Goal: Task Accomplishment & Management: Manage account settings

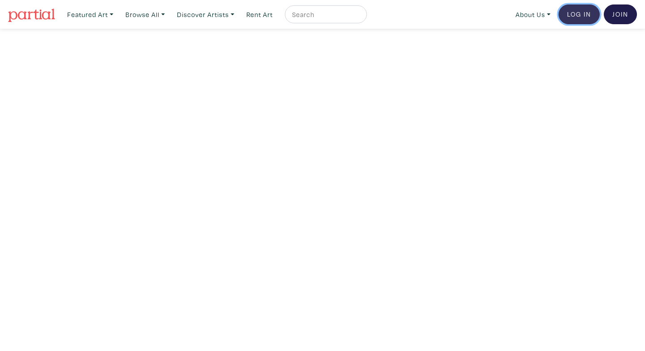
click at [580, 11] on link "Log In" at bounding box center [578, 14] width 41 height 20
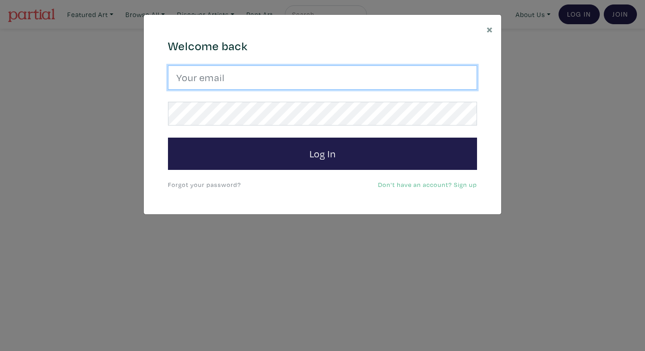
click at [391, 79] on input "email" at bounding box center [322, 77] width 309 height 24
type input "alanad@ocadu.ca"
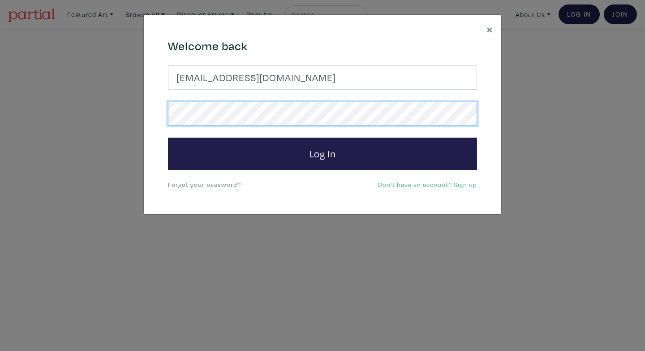
click at [168, 137] on button "Log In" at bounding box center [322, 153] width 309 height 32
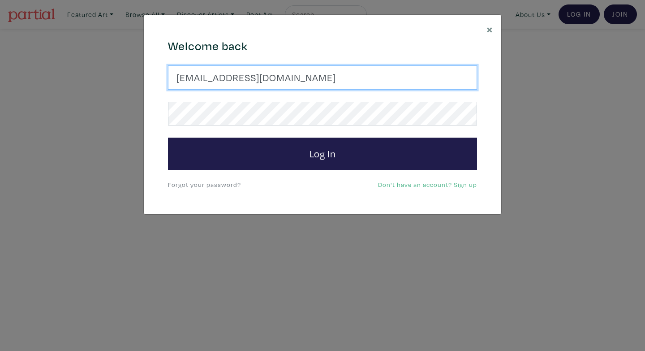
drag, startPoint x: 275, startPoint y: 79, endPoint x: 173, endPoint y: 79, distance: 101.7
click at [173, 79] on input "alanad@ocadu.ca" at bounding box center [322, 77] width 309 height 24
click at [264, 72] on input "alanad@ocadu.ca" at bounding box center [322, 77] width 309 height 24
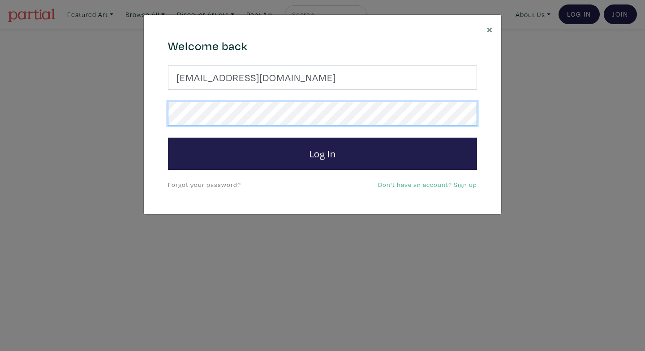
click at [168, 137] on button "Log In" at bounding box center [322, 153] width 309 height 32
click at [167, 116] on div "Welcome back alanad@ocadu.ca Log In Forgot your password? Don't have an account…" at bounding box center [322, 114] width 322 height 151
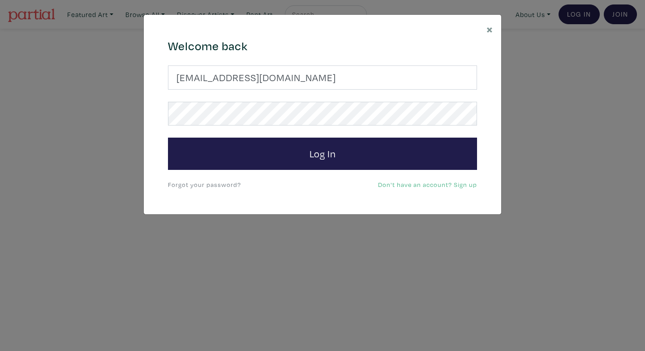
click at [435, 187] on link "Don't have an account? Sign up" at bounding box center [427, 184] width 99 height 9
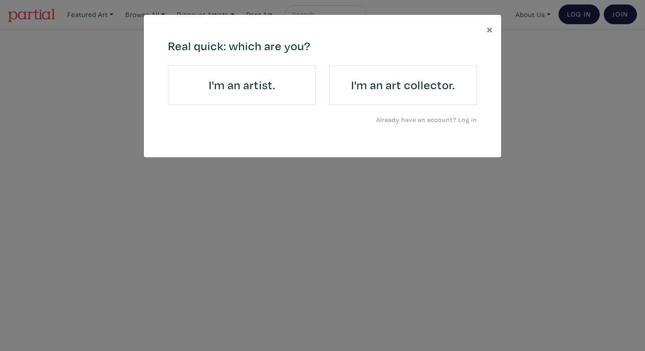
click at [288, 91] on h4 "I'm an artist." at bounding box center [241, 85] width 123 height 14
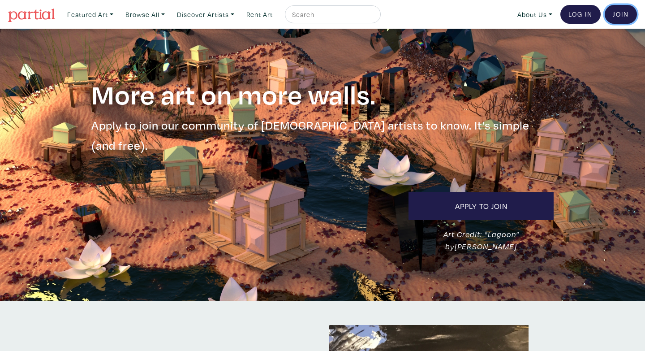
click at [620, 13] on link "Join the Community" at bounding box center [621, 14] width 32 height 19
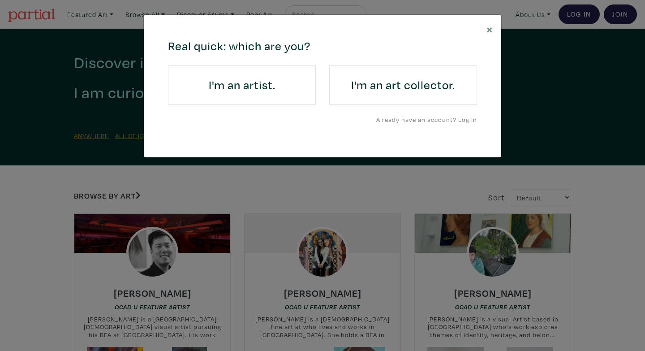
click at [423, 92] on h4 "I'm an art collector." at bounding box center [403, 85] width 123 height 14
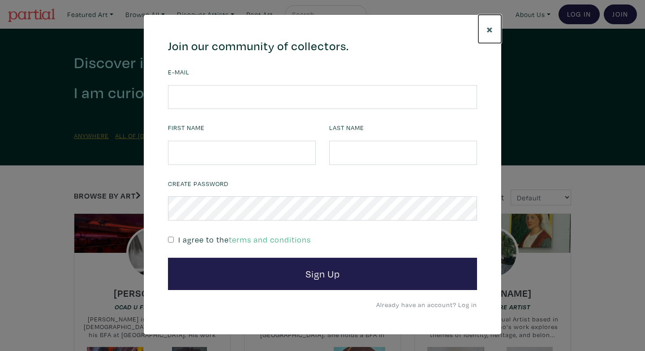
click at [491, 29] on span "×" at bounding box center [489, 29] width 7 height 16
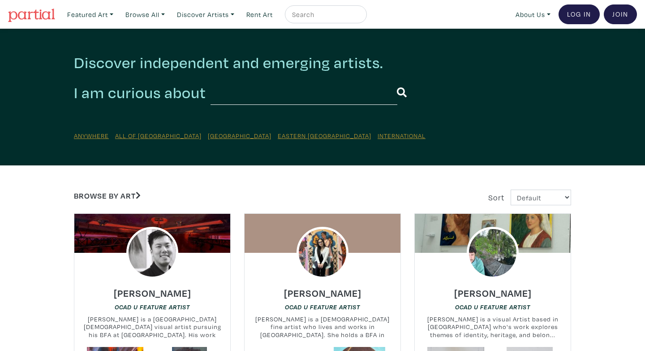
click at [44, 18] on img at bounding box center [31, 15] width 47 height 13
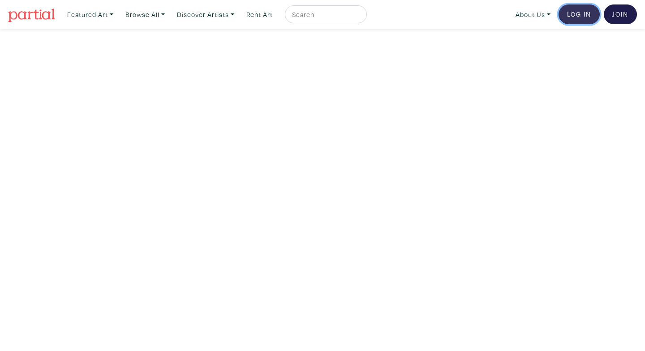
click at [579, 12] on link "Log In" at bounding box center [578, 14] width 41 height 20
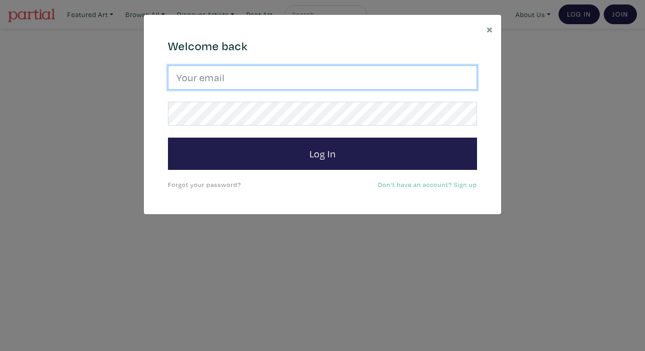
click at [310, 78] on input "email" at bounding box center [322, 77] width 309 height 24
type input "alanad@ocadu.ca"
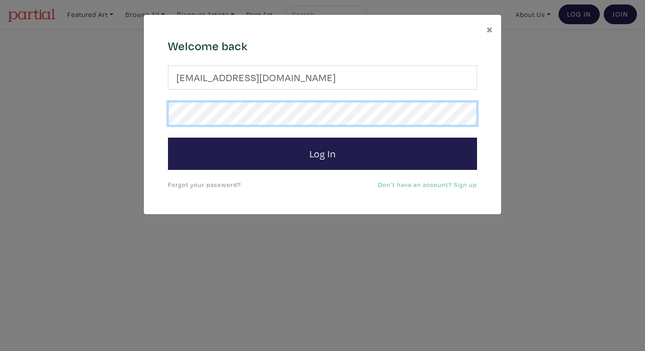
click at [168, 137] on button "Log In" at bounding box center [322, 153] width 309 height 32
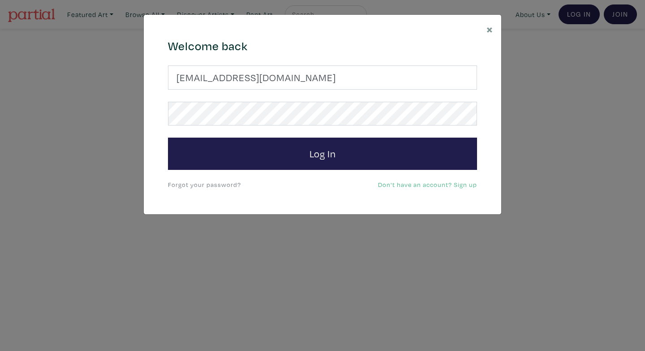
click at [211, 185] on link "Forgot your password?" at bounding box center [204, 184] width 73 height 9
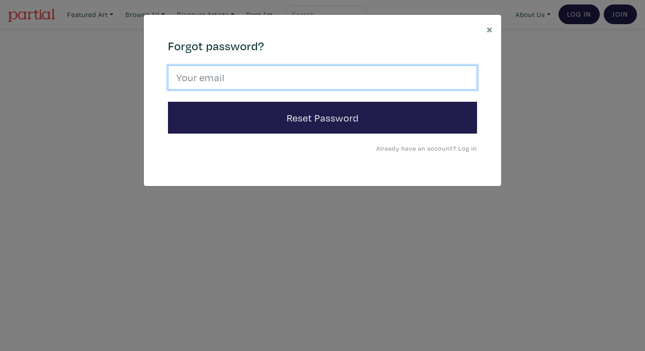
click at [272, 75] on input "email" at bounding box center [322, 77] width 309 height 24
type input "alanad@ocadu.ca"
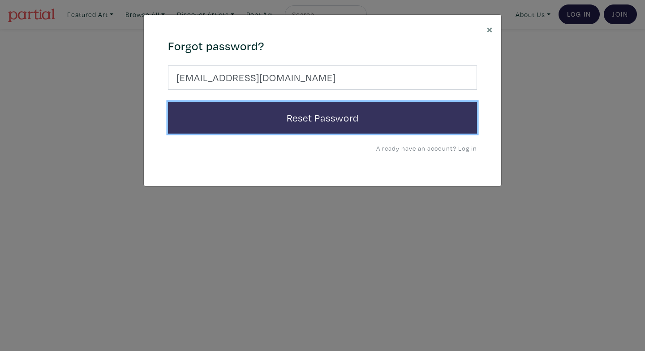
click at [265, 114] on button "Reset Password" at bounding box center [322, 118] width 309 height 32
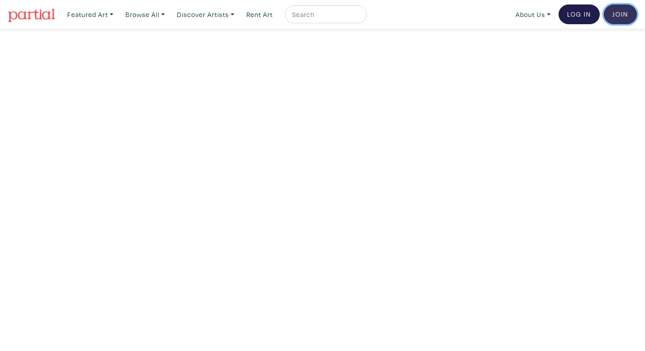
click at [621, 17] on link "Join the Community" at bounding box center [620, 14] width 33 height 20
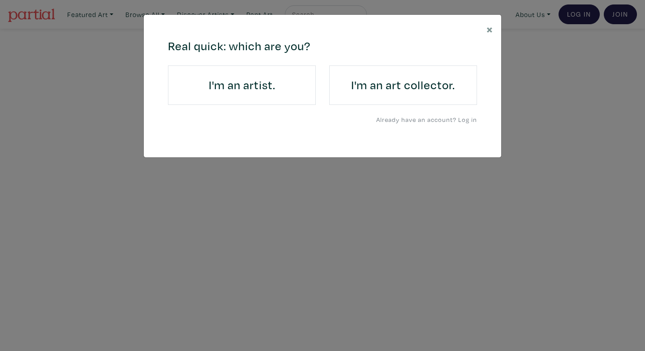
click at [278, 84] on h4 "I'm an artist." at bounding box center [241, 85] width 123 height 14
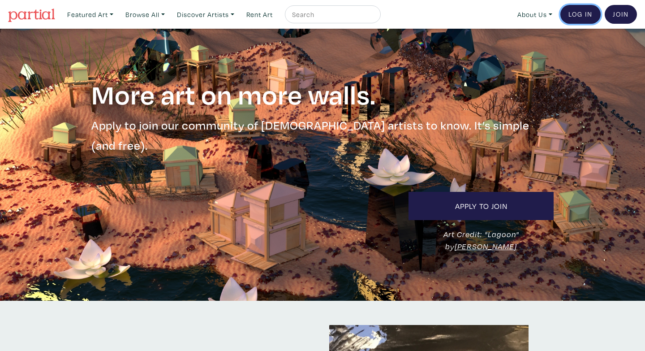
click at [574, 14] on link "Log In" at bounding box center [580, 14] width 40 height 19
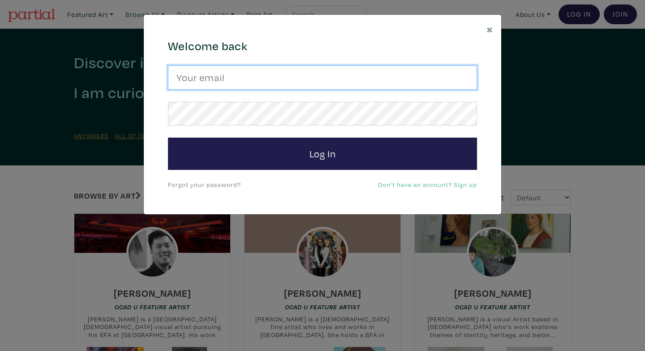
click at [326, 73] on input "email" at bounding box center [322, 77] width 309 height 24
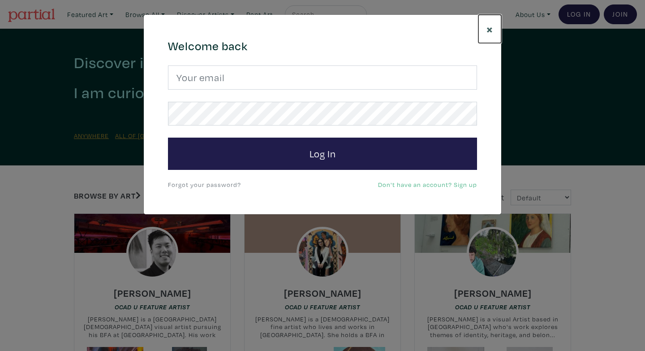
click at [492, 28] on span "×" at bounding box center [489, 29] width 7 height 16
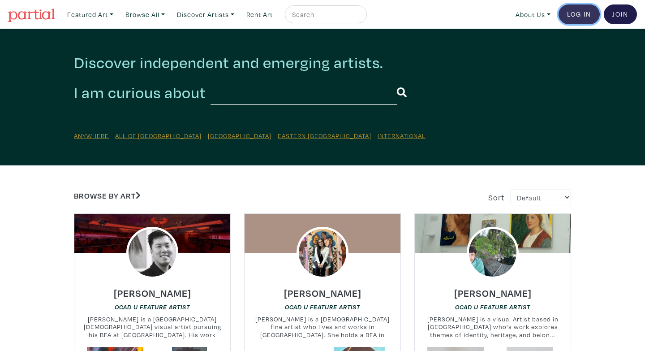
click at [583, 17] on link "Log In" at bounding box center [578, 14] width 41 height 20
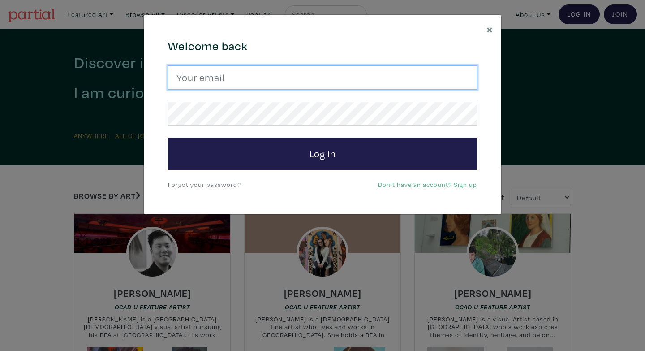
click at [347, 82] on input "email" at bounding box center [322, 77] width 309 height 24
type input "alanad@ocadu.ca"
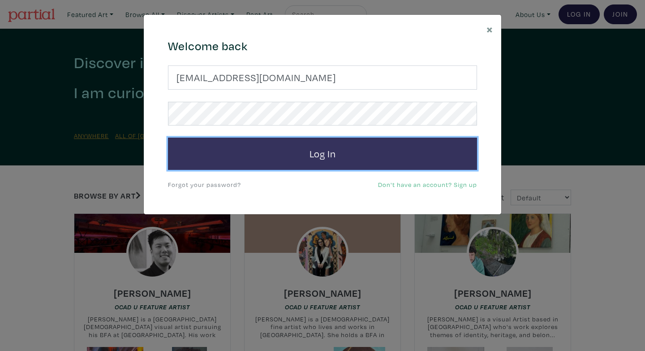
click at [316, 160] on button "Log In" at bounding box center [322, 153] width 309 height 32
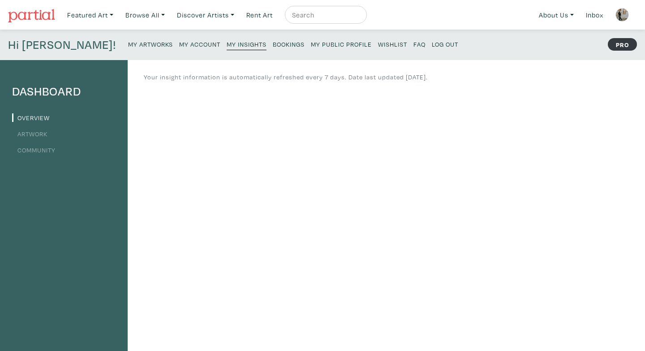
click at [628, 17] on img at bounding box center [621, 14] width 13 height 13
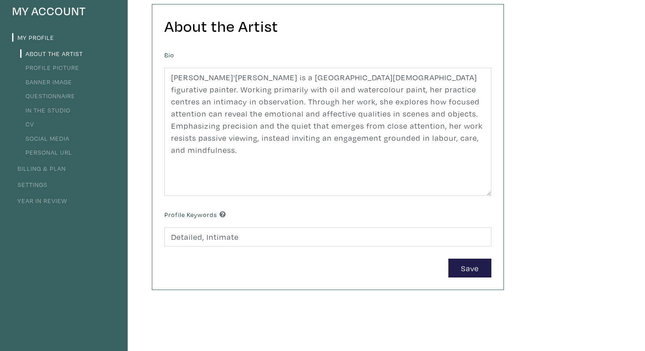
scroll to position [77, 0]
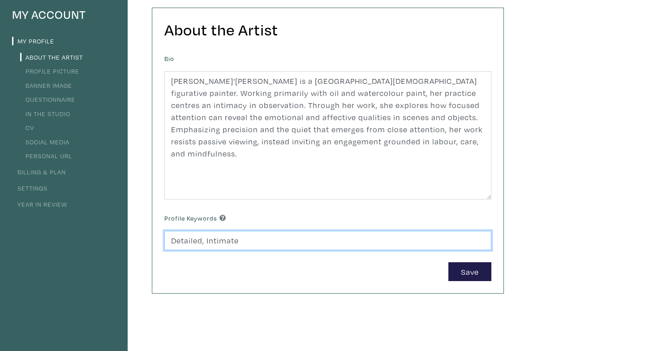
click at [260, 242] on input "Detailed, Intimate" at bounding box center [327, 240] width 327 height 19
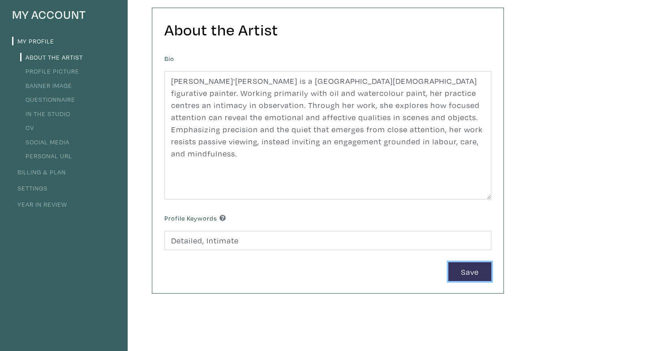
click at [458, 273] on button "Save" at bounding box center [469, 271] width 43 height 19
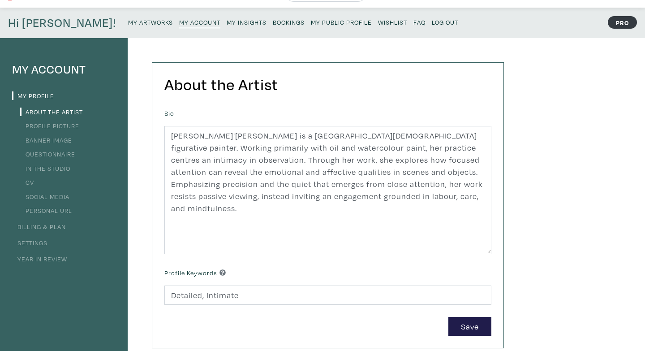
scroll to position [0, 0]
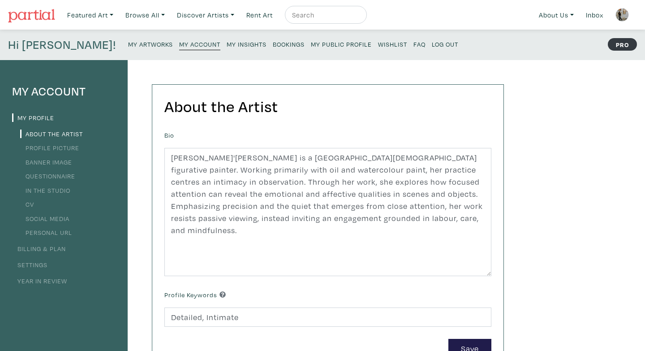
click at [74, 149] on link "Profile Picture" at bounding box center [49, 147] width 59 height 9
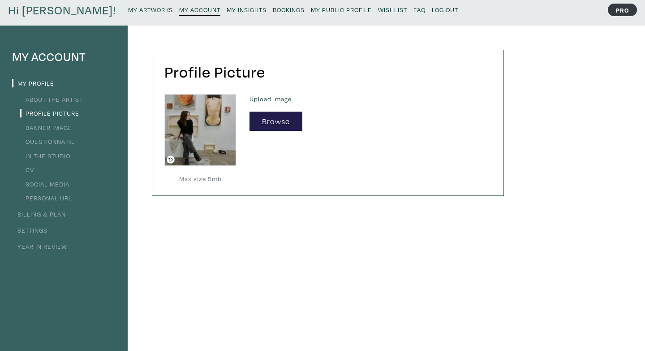
scroll to position [35, 0]
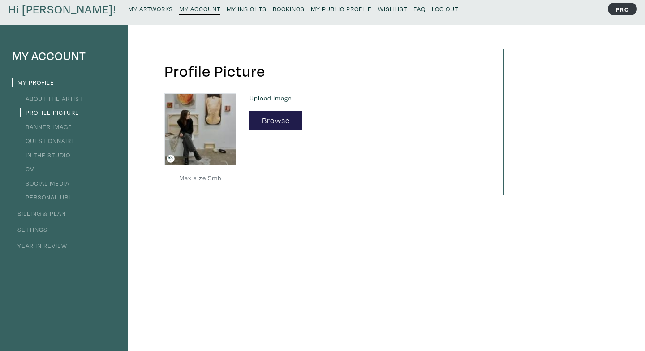
click at [64, 124] on link "Banner Image" at bounding box center [46, 126] width 52 height 9
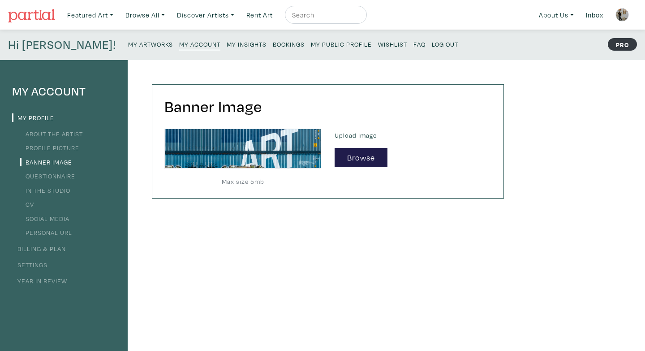
click at [60, 180] on li "Questionnaire" at bounding box center [63, 175] width 103 height 12
click at [61, 174] on link "Questionnaire" at bounding box center [47, 176] width 55 height 9
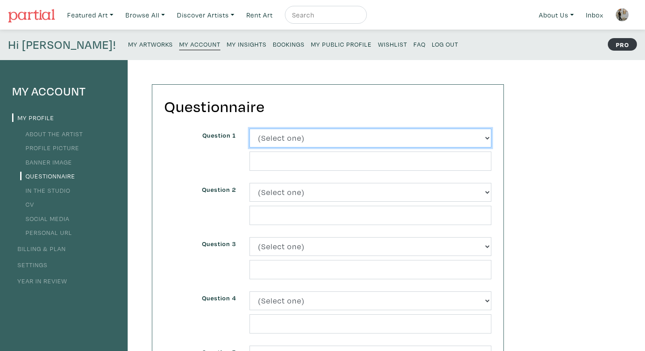
click at [295, 141] on select "(Select one) About Me Best season of the year in [GEOGRAPHIC_DATA] Describe you…" at bounding box center [370, 138] width 242 height 19
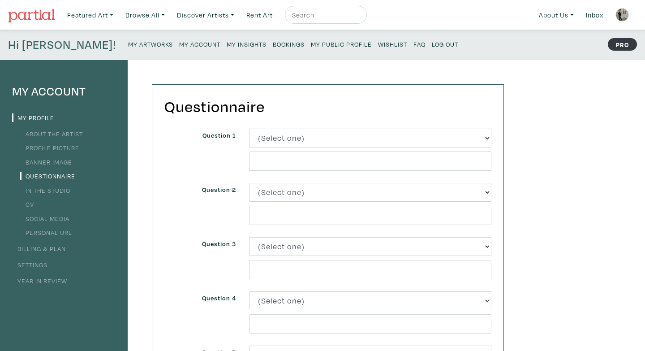
click at [60, 192] on link "In the Studio" at bounding box center [45, 190] width 50 height 9
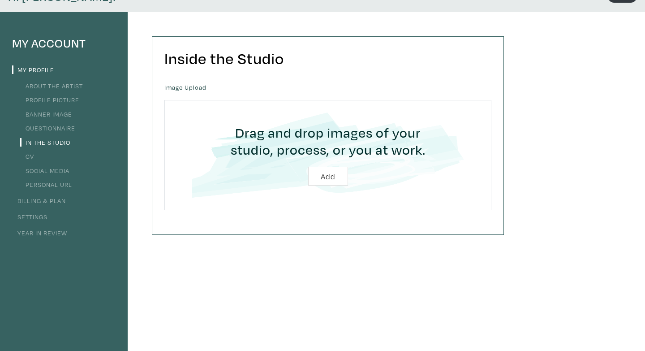
scroll to position [47, 0]
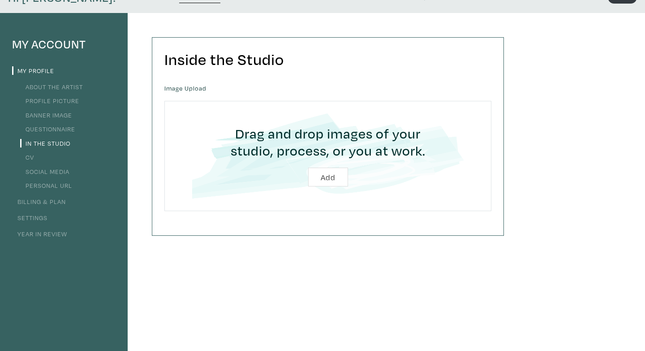
click at [30, 158] on link "CV" at bounding box center [27, 157] width 14 height 9
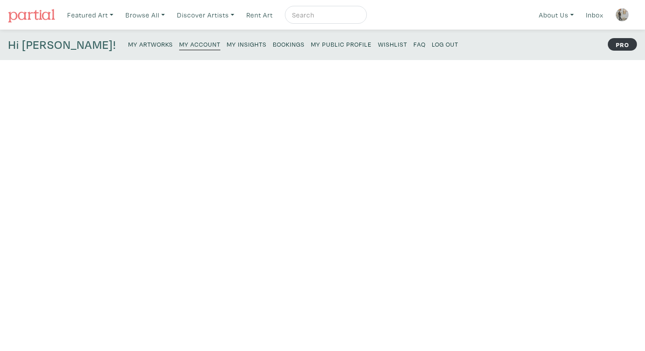
type input "2025"
type input "[GEOGRAPHIC_DATA]"
type input "BFA"
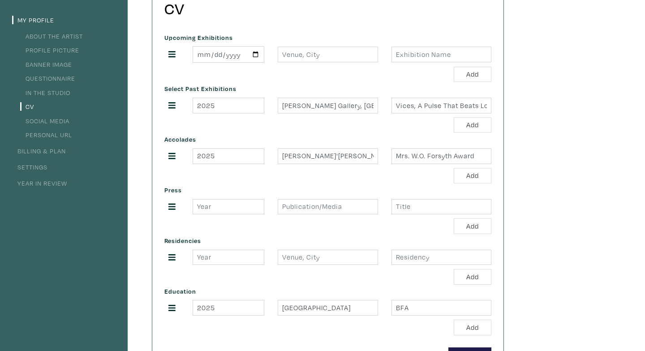
scroll to position [105, 0]
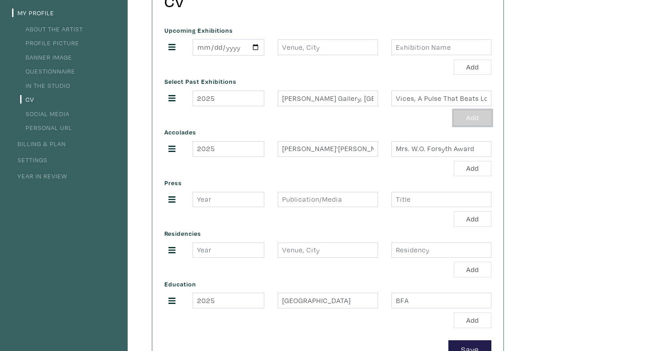
click at [468, 118] on button "Add" at bounding box center [473, 118] width 38 height 16
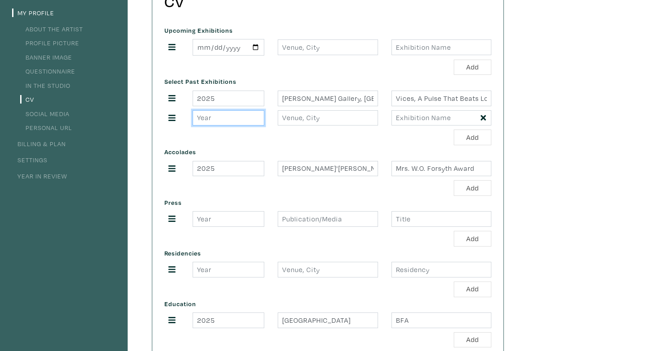
click at [216, 120] on input "number" at bounding box center [229, 118] width 72 height 16
type input "2025"
click at [291, 120] on input "text" at bounding box center [328, 118] width 100 height 16
type input "T"
drag, startPoint x: 297, startPoint y: 120, endPoint x: 270, endPoint y: 120, distance: 27.8
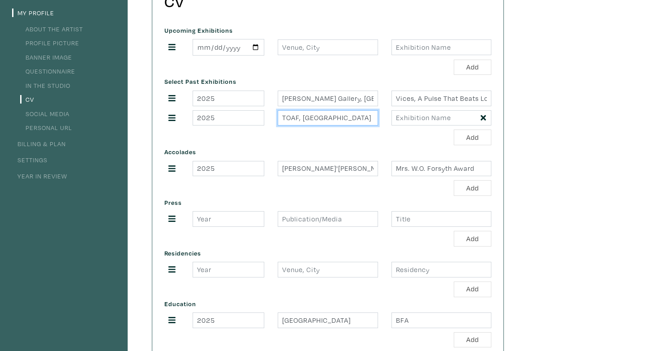
click at [270, 120] on div "2025 TOAF, Toronto" at bounding box center [328, 118] width 340 height 16
type input "Nathan Philips Square, Toronto"
click at [420, 120] on input "text" at bounding box center [441, 118] width 100 height 16
paste input "TOAF x GradEx 110: Interwoven Currents,"
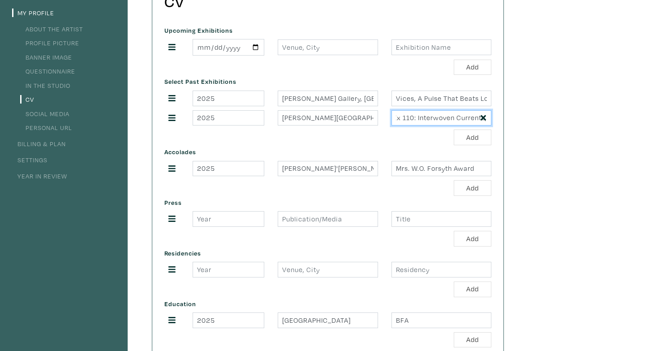
scroll to position [0, 0]
drag, startPoint x: 435, startPoint y: 120, endPoint x: 346, endPoint y: 122, distance: 89.1
click at [346, 122] on div "2025 Nathan Philips Square, Toronto TOAF x GradEx 110: Interwoven Currents," at bounding box center [328, 118] width 340 height 16
type input "TOAF x GradEx 110: Interwoven Currents,"
click at [395, 141] on div "Add" at bounding box center [327, 137] width 327 height 16
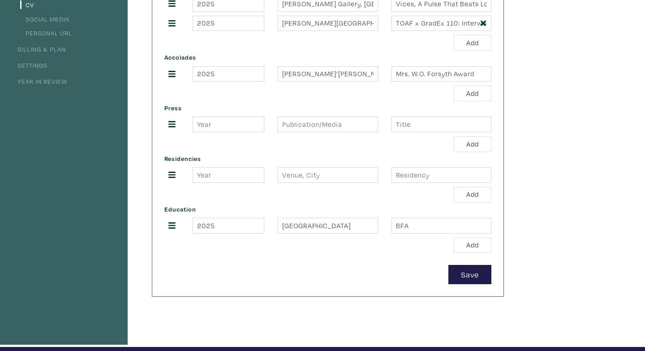
scroll to position [200, 0]
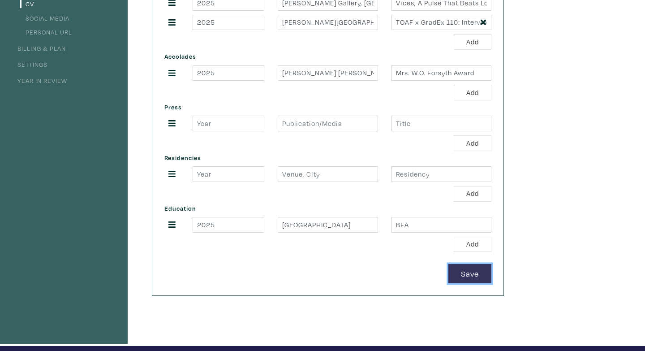
click at [459, 270] on button "Save" at bounding box center [469, 273] width 43 height 19
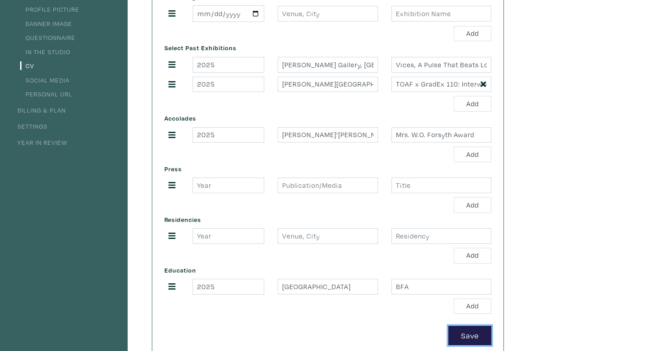
scroll to position [136, 0]
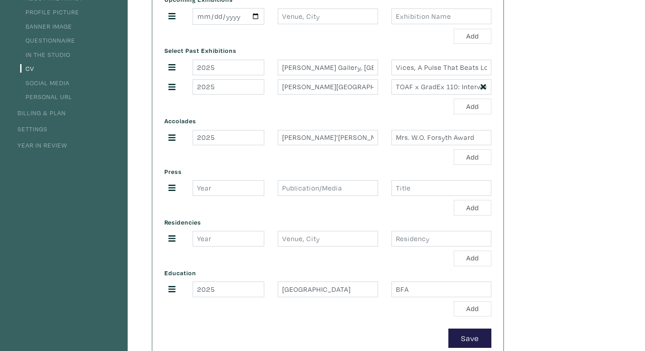
click at [30, 83] on link "Social Media" at bounding box center [44, 82] width 49 height 9
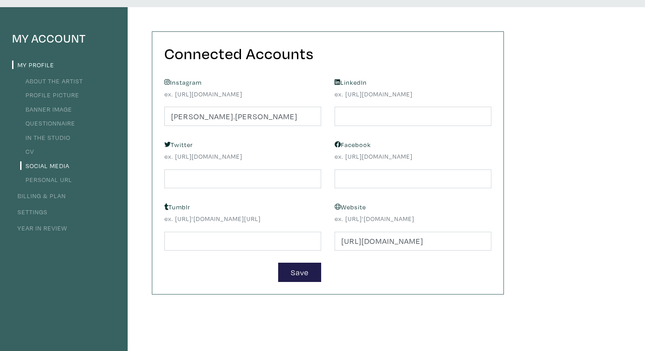
scroll to position [51, 0]
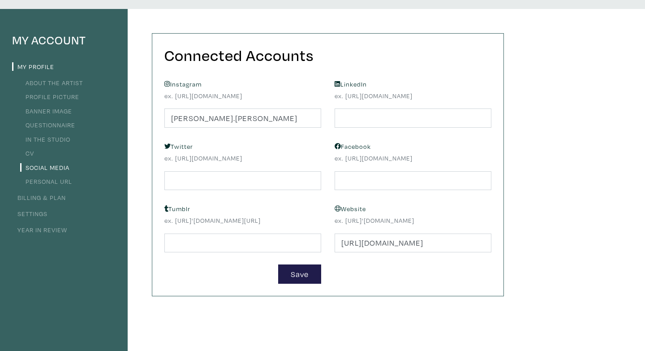
click at [43, 180] on link "Personal URL" at bounding box center [46, 181] width 52 height 9
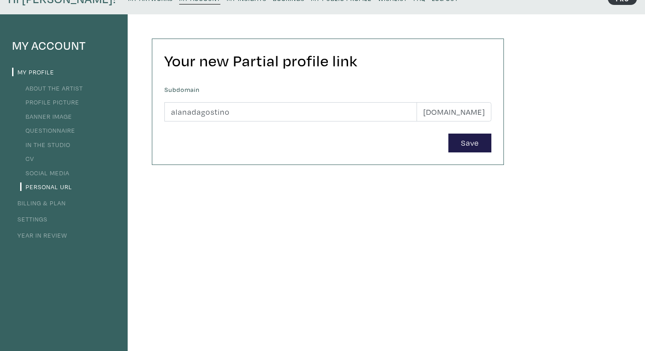
scroll to position [46, 0]
click at [470, 145] on button "Save" at bounding box center [469, 142] width 43 height 19
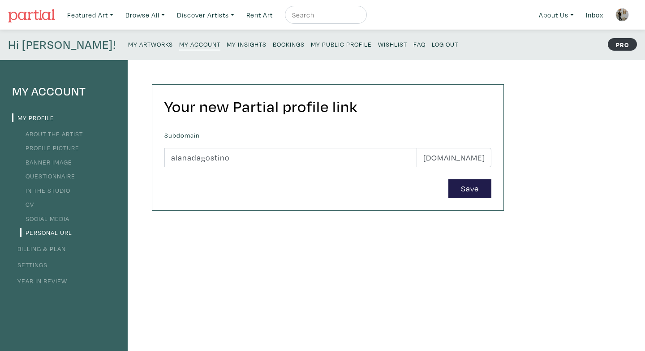
click at [128, 45] on small "My Artworks" at bounding box center [150, 44] width 45 height 9
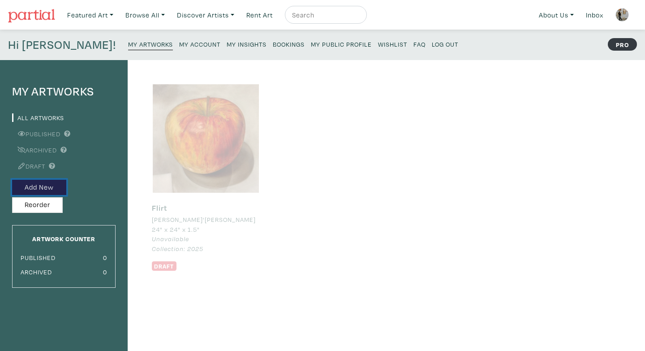
click at [42, 191] on button "Add New" at bounding box center [39, 188] width 54 height 16
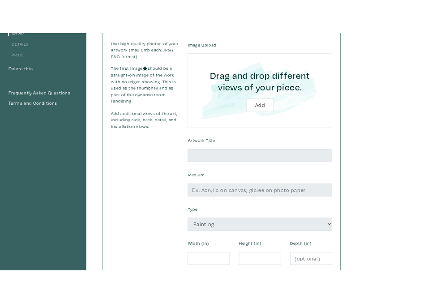
scroll to position [106, 0]
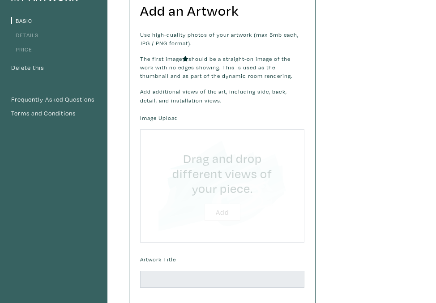
type input "C:\fakepath\04_AD'Agostino_Kiss Lock.jpg"
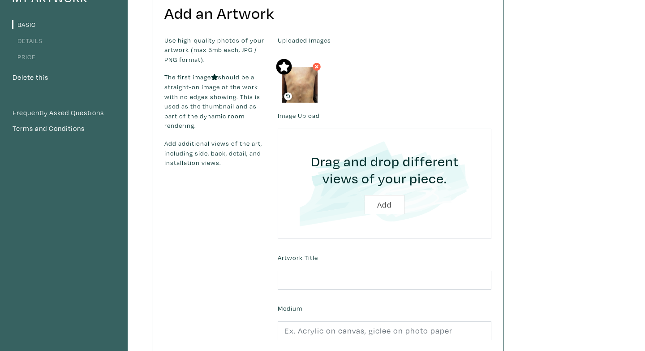
drag, startPoint x: 306, startPoint y: 71, endPoint x: 306, endPoint y: 80, distance: 9.4
click at [289, 88] on icon at bounding box center [288, 87] width 4 height 4
click at [317, 56] on icon at bounding box center [317, 57] width 4 height 4
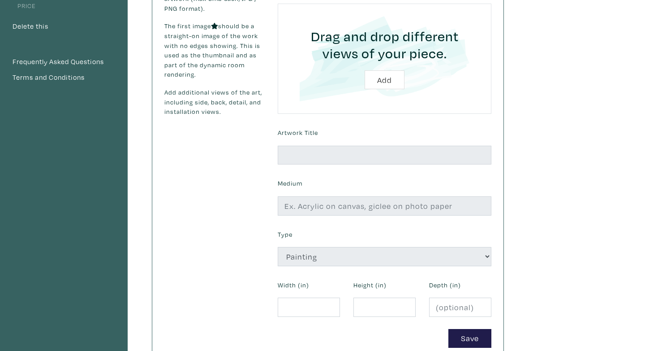
scroll to position [166, 0]
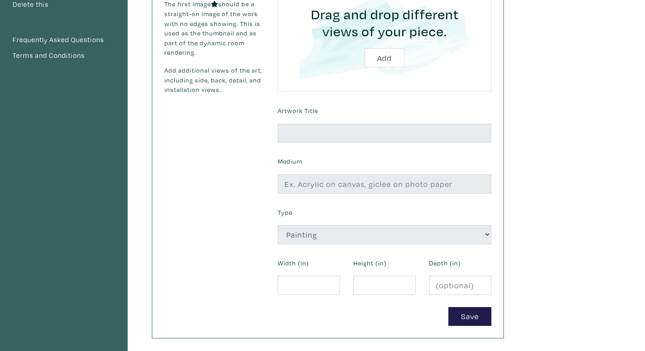
click at [381, 60] on input "file" at bounding box center [384, 36] width 189 height 85
type input "C:\fakepath\04_AD'Agostino_Kiss Lock.jpg"
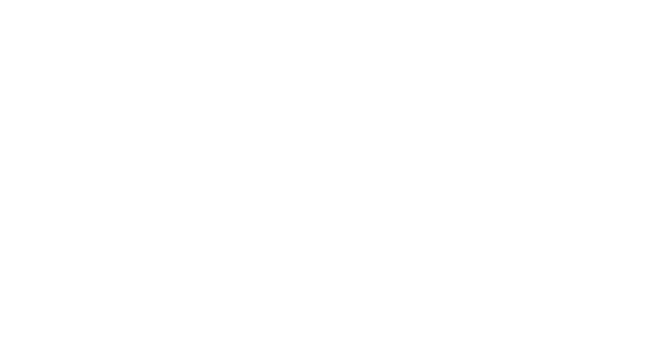
scroll to position [166, 0]
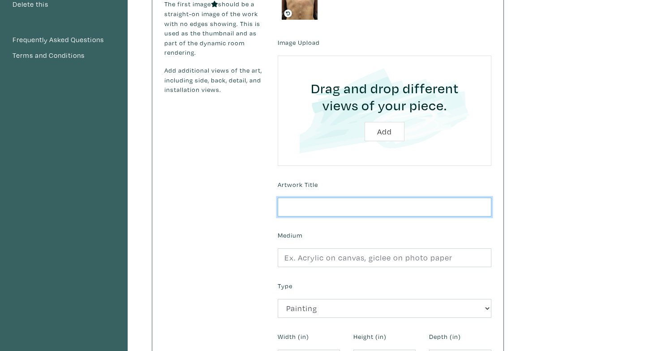
click at [307, 205] on input "text" at bounding box center [385, 206] width 214 height 19
type input "Kiss Lock"
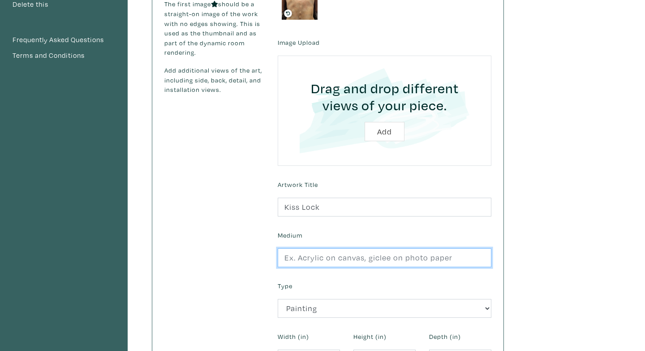
click at [352, 261] on input "text" at bounding box center [385, 257] width 214 height 19
type input "Oil on Canvas"
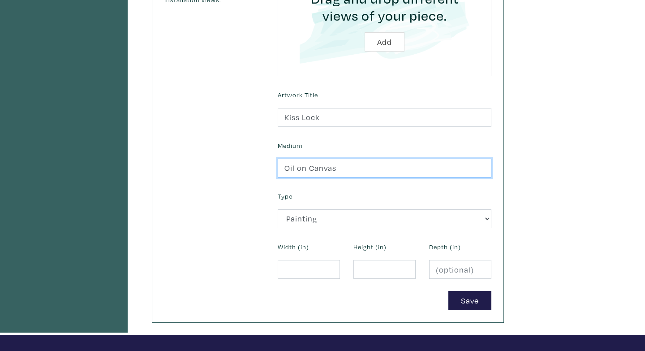
scroll to position [256, 0]
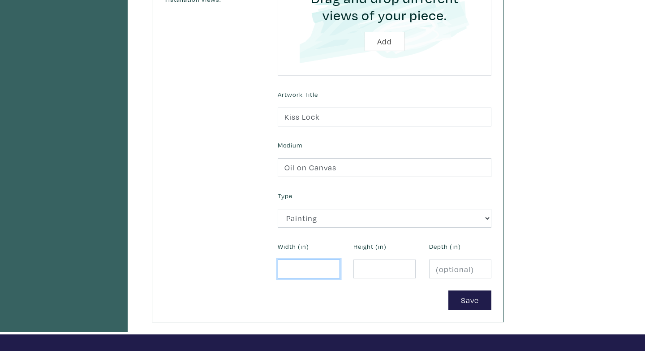
click at [315, 274] on input "number" at bounding box center [309, 268] width 62 height 19
type input "8"
type input "18"
click at [388, 274] on input "number" at bounding box center [384, 268] width 62 height 19
type input "36"
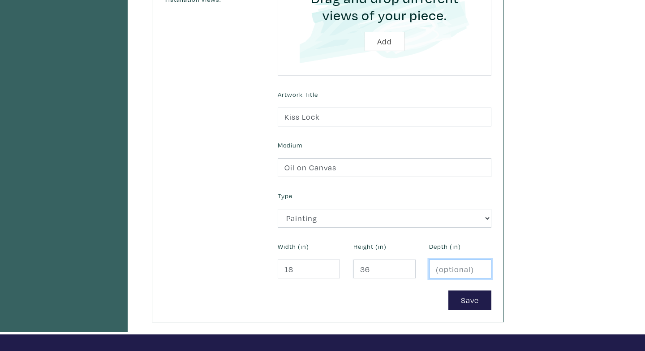
click at [445, 270] on input "number" at bounding box center [460, 268] width 62 height 19
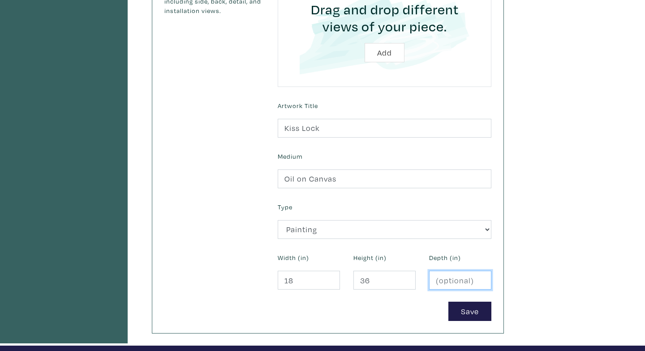
scroll to position [242, 0]
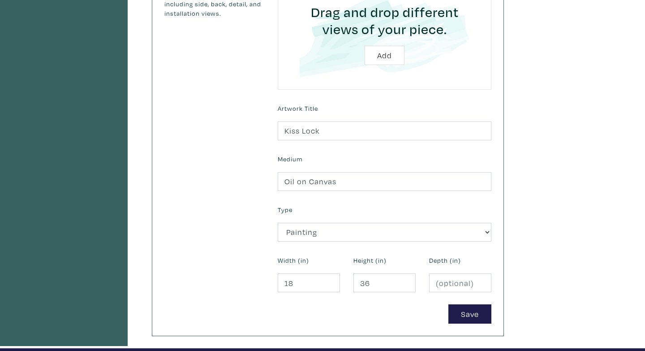
click at [541, 215] on div "My Artwork Basic Details Price Delete this Frequently Asked Questions Terms and…" at bounding box center [322, 83] width 645 height 530
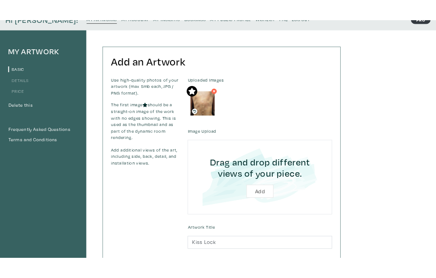
scroll to position [27, 0]
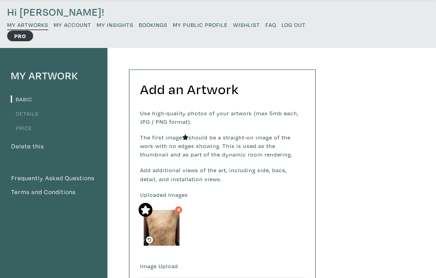
click at [180, 210] on icon at bounding box center [178, 209] width 3 height 3
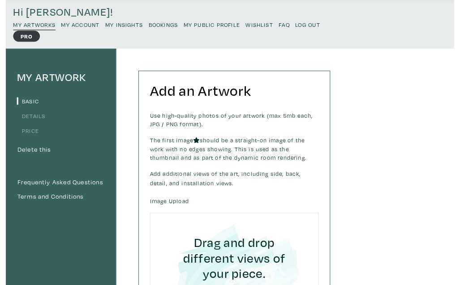
scroll to position [24, 0]
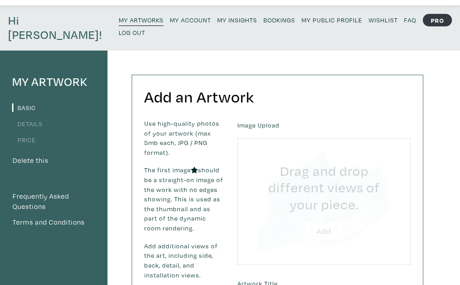
type input "C:\fakepath\Untitled design (5).png"
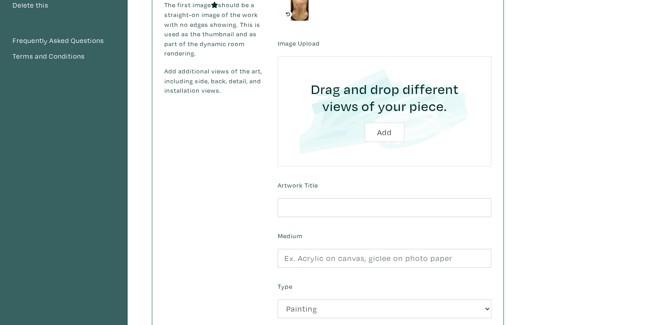
scroll to position [171, 0]
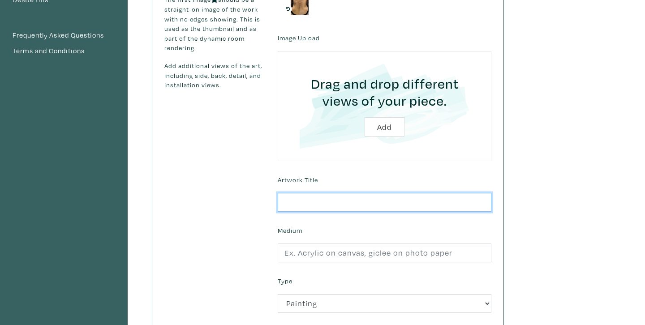
click at [390, 204] on input "text" at bounding box center [385, 202] width 214 height 19
type input "Kiss Lock"
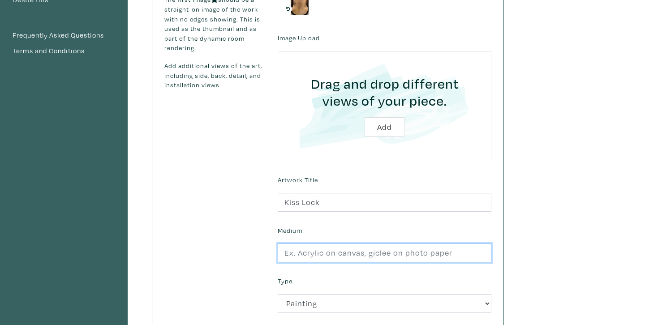
click at [378, 261] on input "text" at bounding box center [385, 253] width 214 height 19
type input "Oil on Canvas"
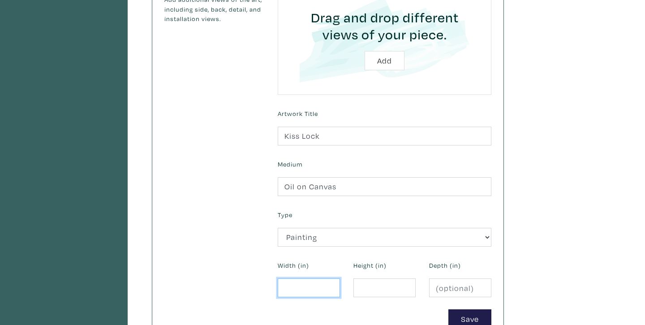
click at [323, 285] on input "number" at bounding box center [309, 288] width 62 height 19
type input "-3"
type input "18"
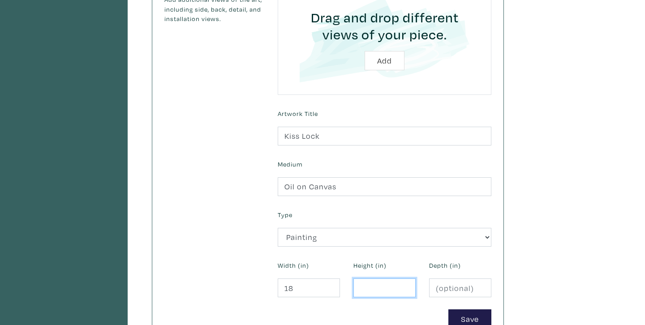
click at [382, 285] on input "number" at bounding box center [384, 288] width 62 height 19
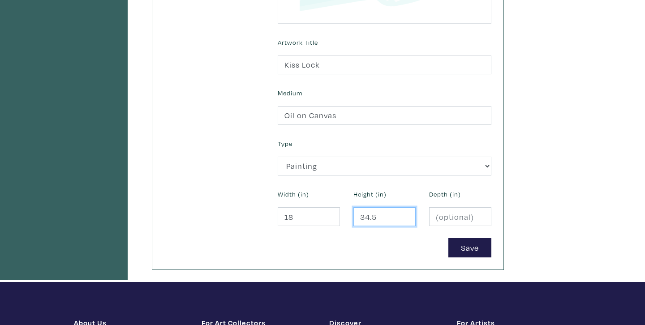
scroll to position [309, 0]
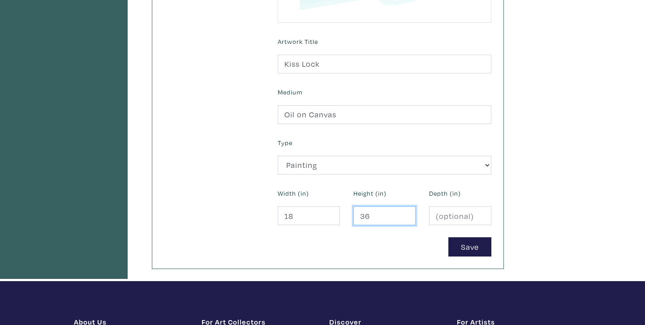
type input "36"
click at [459, 214] on div "My Artwork Basic Details Price Delete this Frequently Asked Questions Terms and…" at bounding box center [322, 16] width 645 height 530
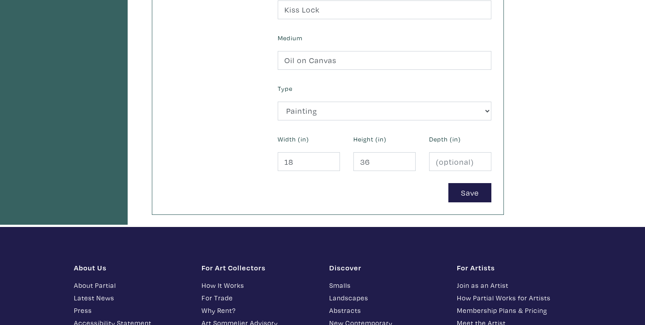
scroll to position [373, 0]
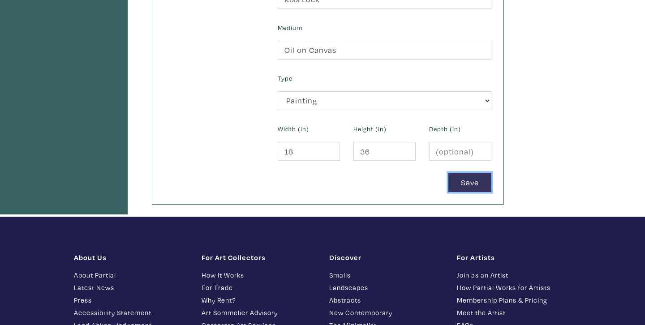
click at [459, 188] on button "Save" at bounding box center [469, 182] width 43 height 19
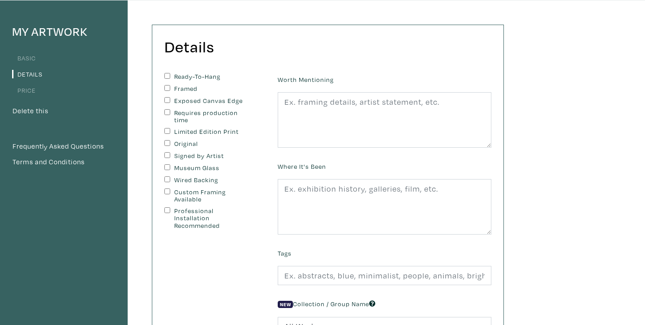
scroll to position [61, 0]
click at [188, 142] on label "Original" at bounding box center [211, 143] width 75 height 8
click at [170, 142] on input "Original" at bounding box center [167, 142] width 6 height 6
checkbox input "true"
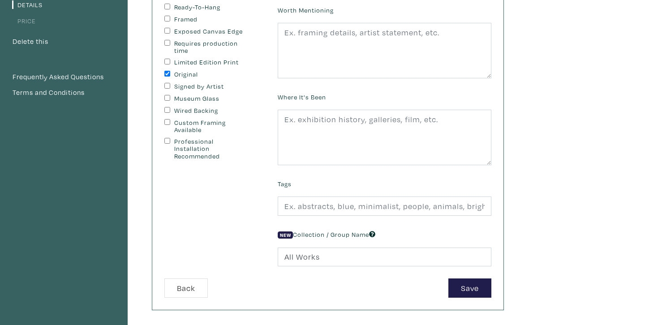
scroll to position [132, 0]
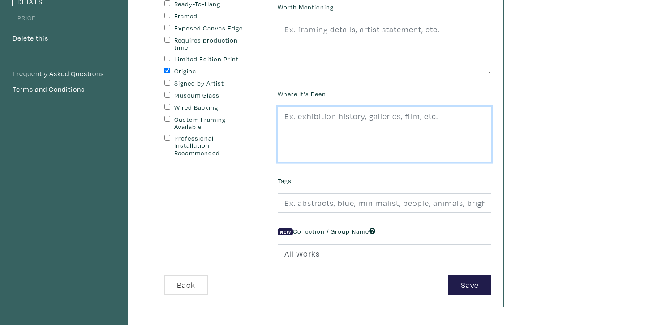
click at [391, 126] on textarea at bounding box center [385, 135] width 214 height 56
type textarea "Displayed at GradEx 110"
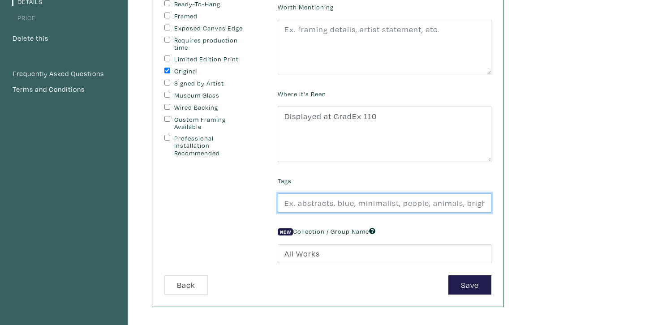
click at [358, 201] on input "text" at bounding box center [385, 202] width 214 height 19
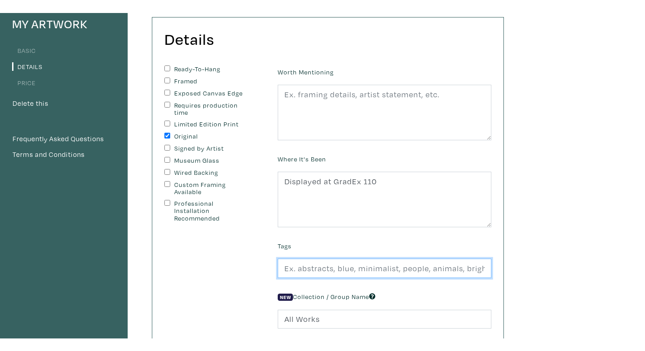
scroll to position [78, 0]
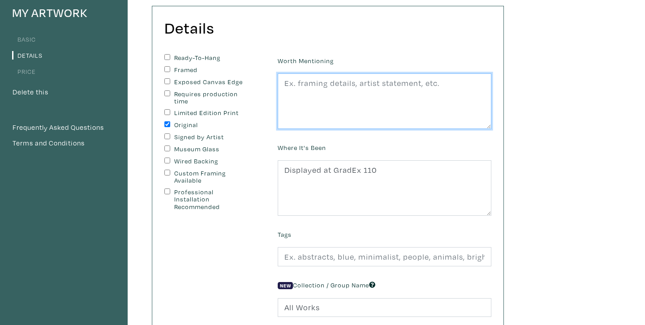
click at [367, 105] on textarea at bounding box center [385, 101] width 214 height 56
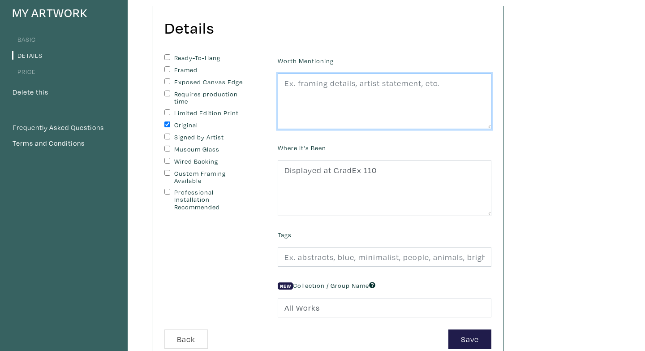
click at [385, 103] on textarea at bounding box center [385, 101] width 214 height 56
paste textarea "I render the feeling of perception, how it may feel to run down the ridges of a…"
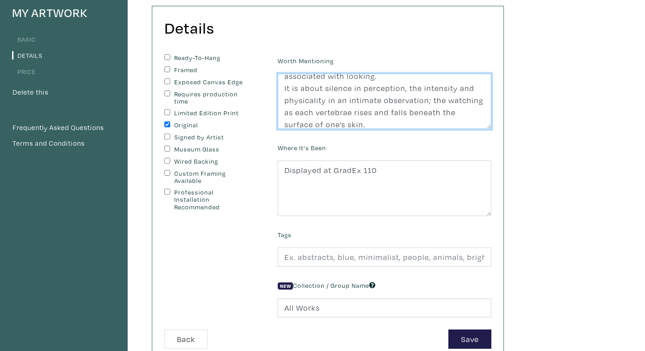
scroll to position [0, 0]
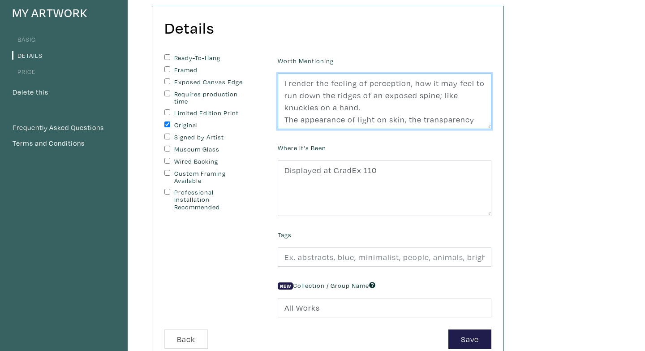
drag, startPoint x: 341, startPoint y: 116, endPoint x: 322, endPoint y: 55, distance: 64.9
click at [322, 55] on div "Worth Mentioning I render the feeling of perception, how it may feel to run dow…" at bounding box center [384, 91] width 227 height 75
click at [338, 104] on textarea "I render the feeling of perception, how it may feel to run down the ridges of a…" at bounding box center [385, 101] width 214 height 56
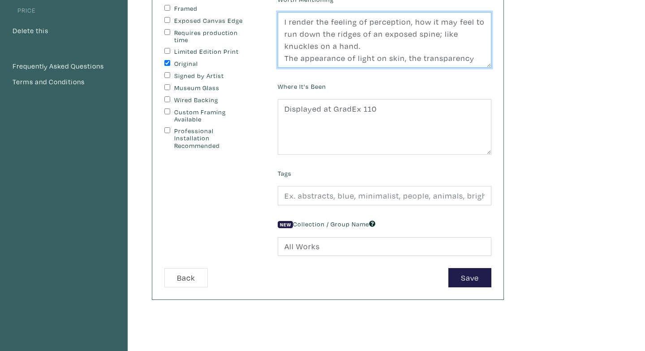
scroll to position [140, 0]
type textarea "I render the feeling of perception, how it may feel to run down the ridges of a…"
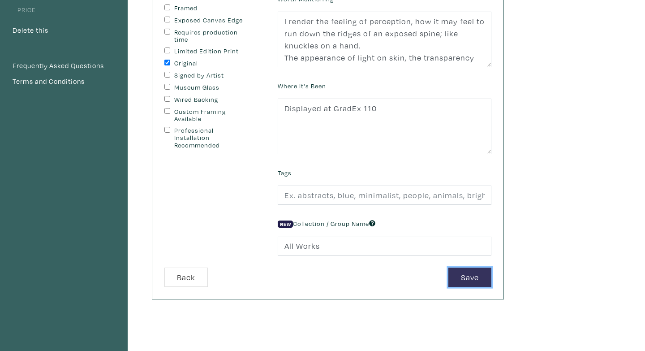
click at [464, 277] on button "Save" at bounding box center [469, 276] width 43 height 19
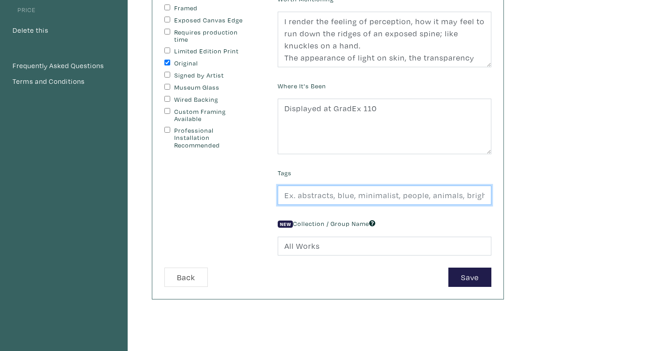
click at [394, 196] on input "text" at bounding box center [385, 194] width 214 height 19
type input "Detailed, Spine, Flesh"
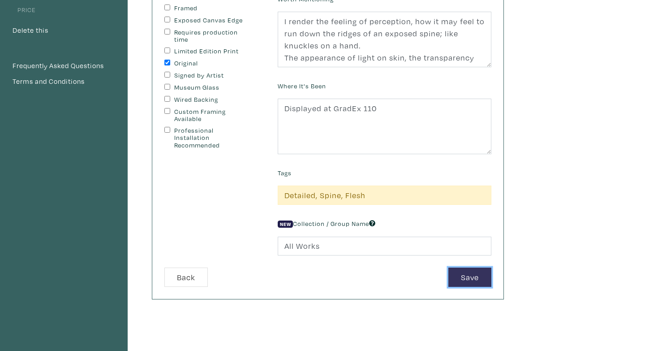
click at [473, 276] on button "Save" at bounding box center [469, 276] width 43 height 19
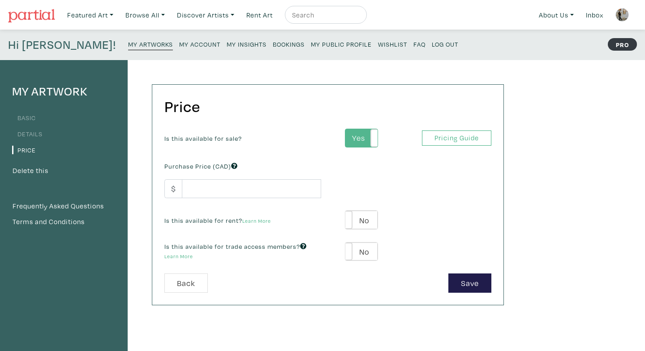
click at [368, 135] on label "Yes" at bounding box center [361, 138] width 32 height 18
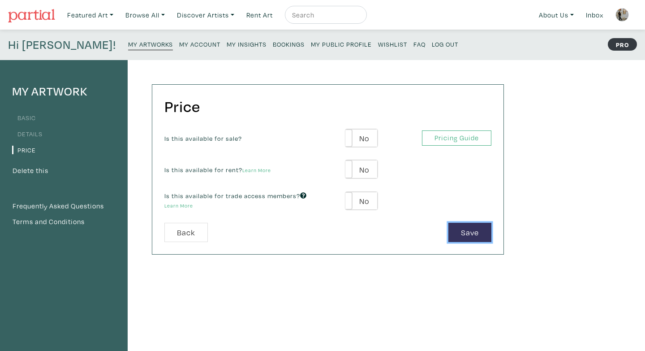
click at [471, 233] on button "Save" at bounding box center [469, 232] width 43 height 19
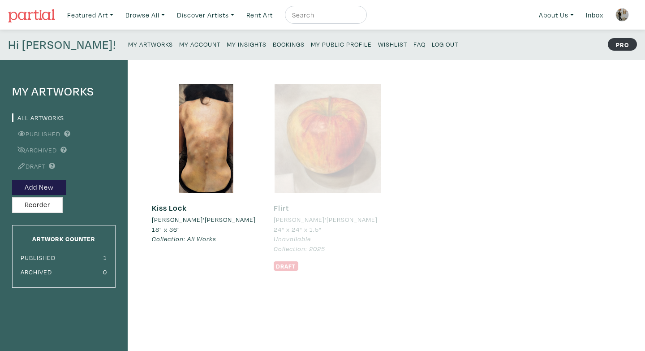
click at [329, 157] on div at bounding box center [328, 138] width 108 height 108
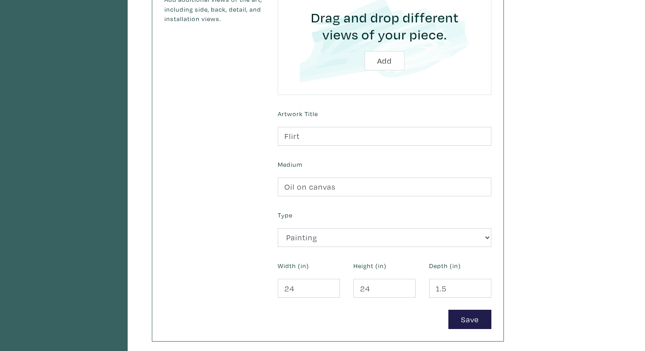
scroll to position [254, 0]
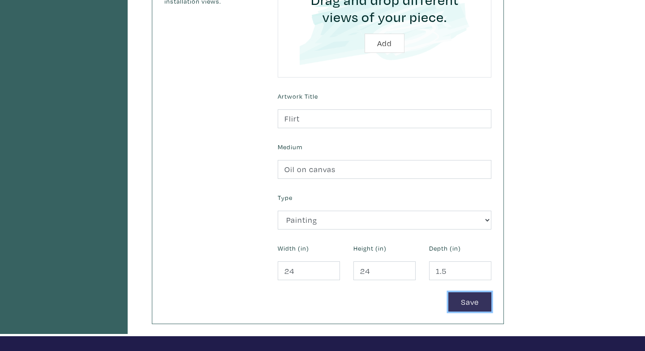
click at [465, 299] on button "Save" at bounding box center [469, 301] width 43 height 19
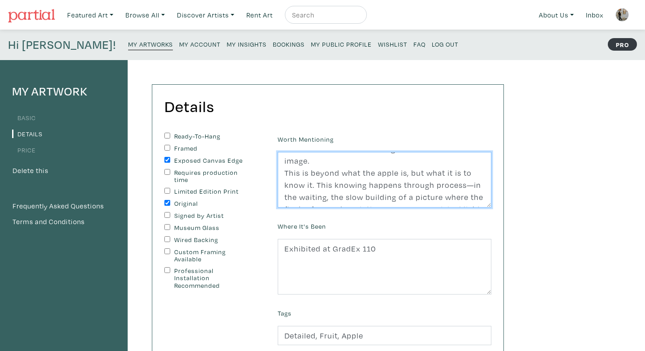
scroll to position [60, 0]
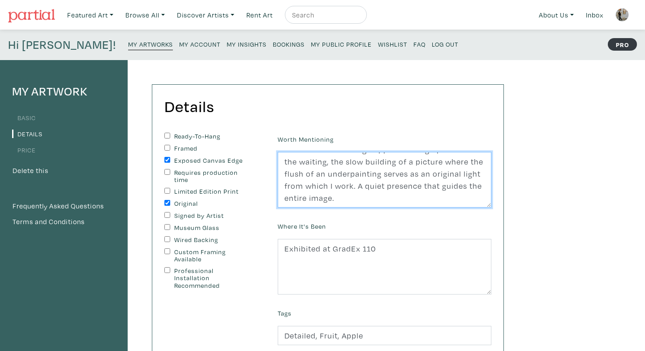
drag, startPoint x: 365, startPoint y: 182, endPoint x: 381, endPoint y: 177, distance: 17.3
click at [381, 177] on textarea "I take on a fetishistic approach to observation, an obsession with the renderin…" at bounding box center [385, 180] width 214 height 56
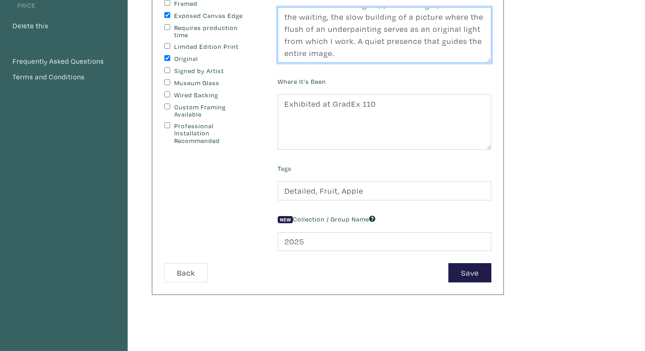
scroll to position [151, 0]
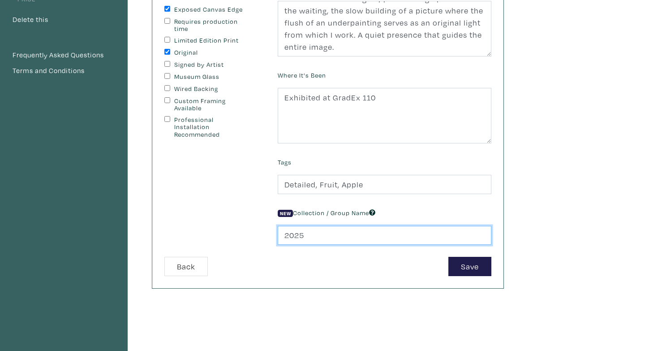
click at [309, 237] on input "2025" at bounding box center [385, 235] width 214 height 19
drag, startPoint x: 309, startPoint y: 237, endPoint x: 282, endPoint y: 236, distance: 27.3
click at [282, 236] on input "2025" at bounding box center [385, 235] width 214 height 19
type input "If I Stand Still"
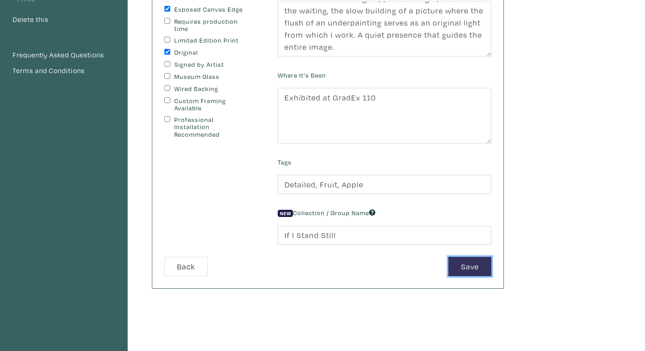
click at [470, 261] on button "Save" at bounding box center [469, 266] width 43 height 19
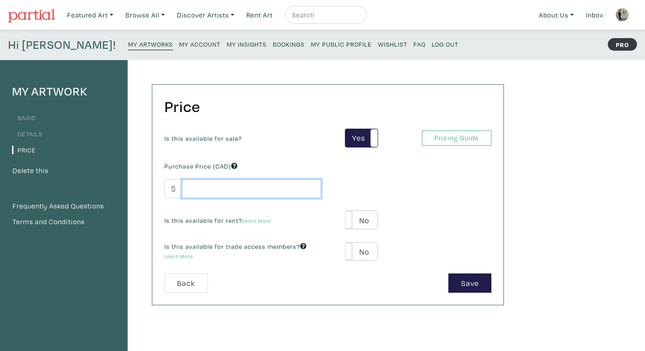
click at [275, 191] on input "number" at bounding box center [251, 188] width 139 height 19
type input "2500"
click at [330, 210] on div "Yes No Yes No" at bounding box center [356, 219] width 57 height 19
click at [354, 219] on label "No" at bounding box center [361, 219] width 32 height 18
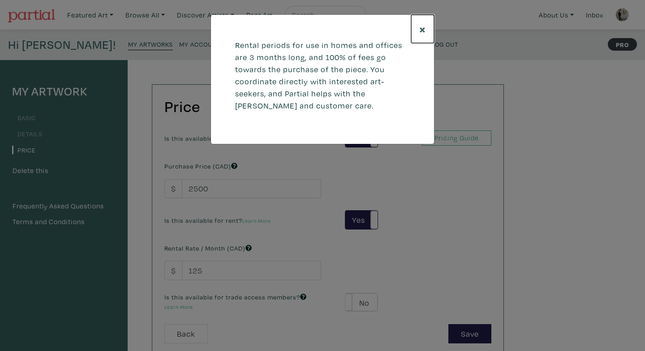
click at [420, 27] on span "×" at bounding box center [422, 29] width 7 height 16
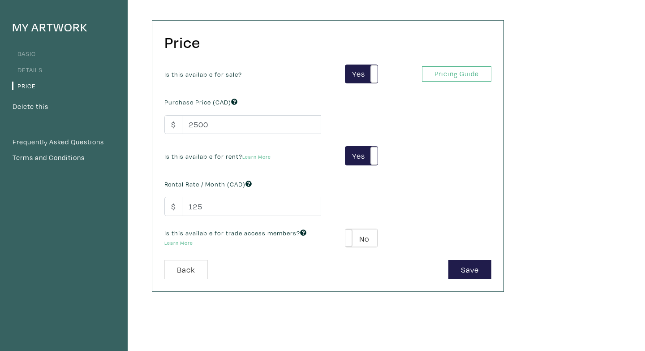
scroll to position [64, 0]
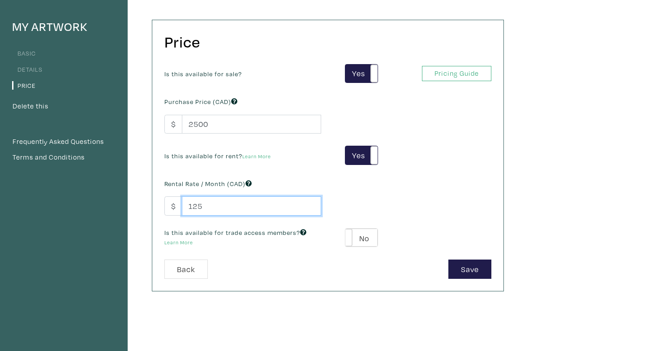
drag, startPoint x: 212, startPoint y: 205, endPoint x: 189, endPoint y: 205, distance: 23.3
click at [189, 205] on input "125" at bounding box center [251, 205] width 139 height 19
type input "500"
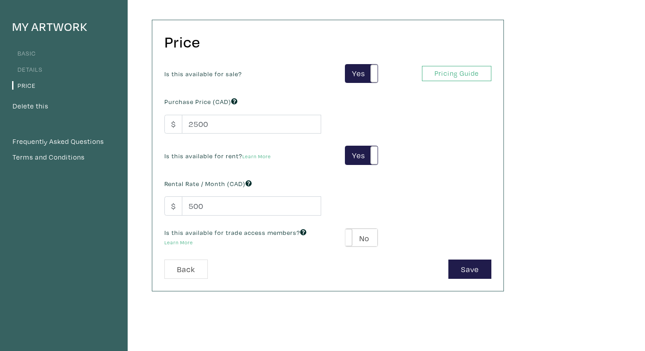
click at [369, 187] on div "Is this available for sale? Yes No Yes No Pricing Guide PRO Purchase Price (CAD…" at bounding box center [328, 162] width 340 height 196
click at [185, 241] on link "Learn More" at bounding box center [178, 242] width 29 height 7
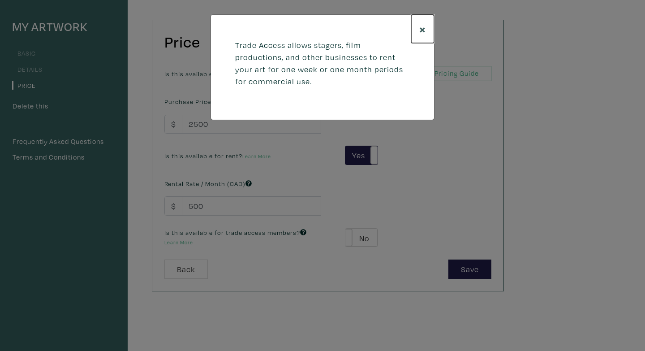
click at [421, 25] on span "×" at bounding box center [422, 29] width 7 height 16
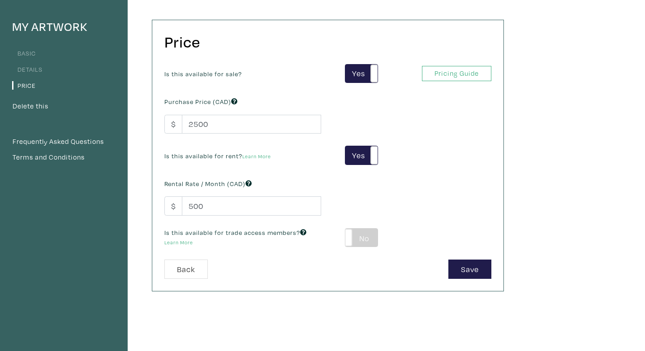
click at [359, 236] on label "No" at bounding box center [361, 237] width 32 height 18
type input "150"
type input "450"
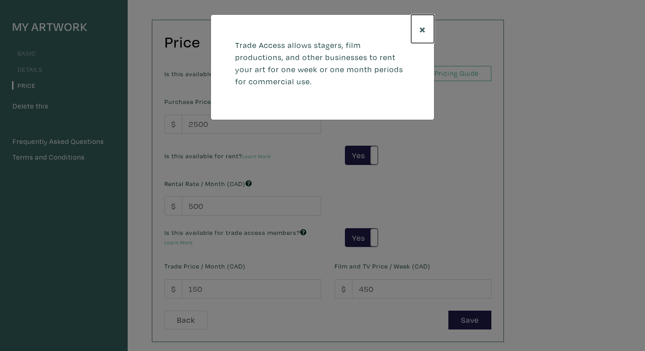
click at [420, 24] on span "×" at bounding box center [422, 29] width 7 height 16
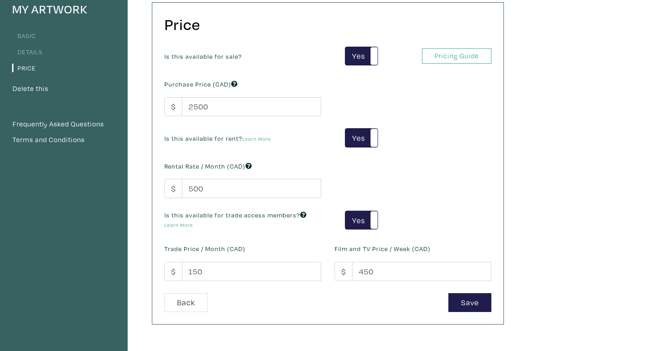
scroll to position [166, 0]
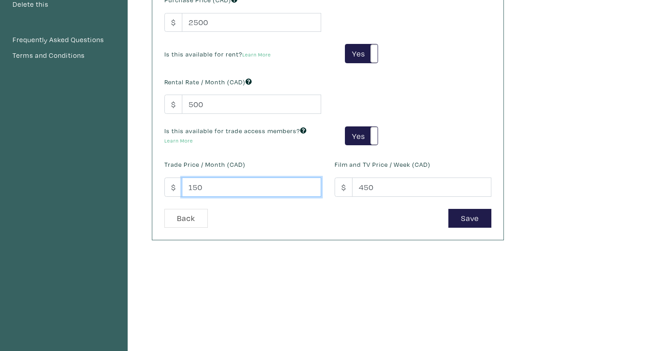
click at [210, 187] on input "150" at bounding box center [251, 186] width 139 height 19
type input "3"
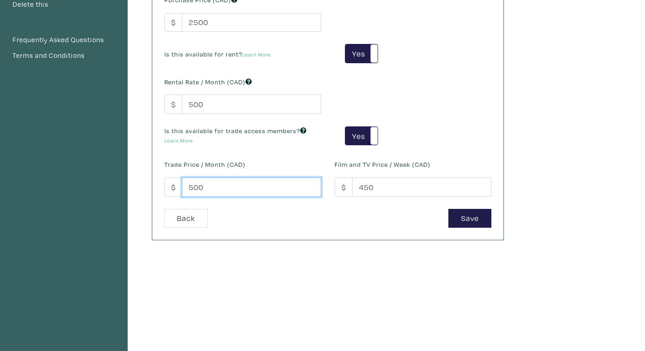
type input "500"
click at [341, 231] on div "Price Is this available for sale? Yes No Yes No Pricing Guide PRO Purchase Pric…" at bounding box center [327, 78] width 351 height 321
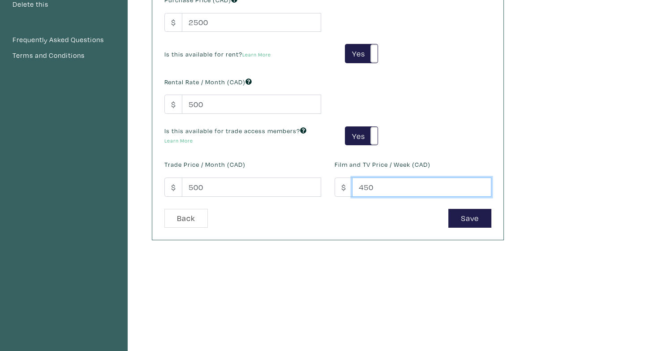
click at [375, 191] on input "450" at bounding box center [421, 186] width 139 height 19
drag, startPoint x: 376, startPoint y: 189, endPoint x: 349, endPoint y: 187, distance: 26.5
click at [349, 187] on div "$ 450" at bounding box center [413, 186] width 157 height 19
type input "500"
click at [360, 234] on div "Price Is this available for sale? Yes No Yes No Pricing Guide PRO Purchase Pric…" at bounding box center [327, 78] width 351 height 321
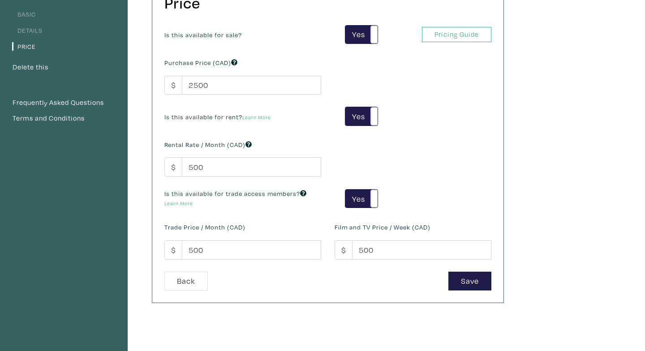
scroll to position [105, 0]
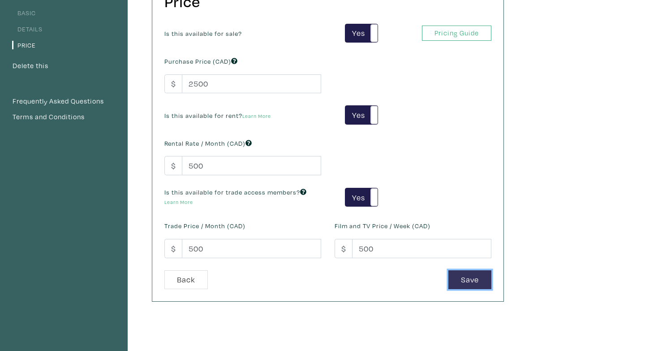
click at [475, 287] on button "Save" at bounding box center [469, 279] width 43 height 19
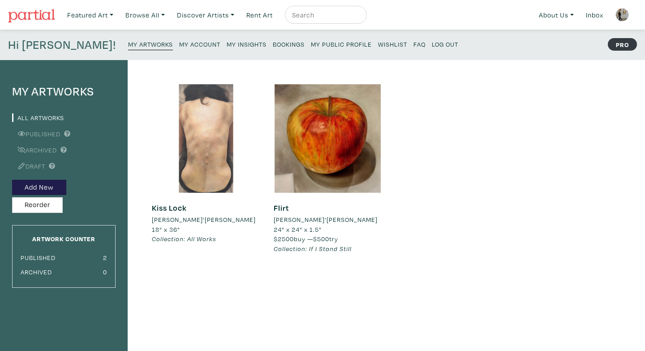
click at [202, 185] on div at bounding box center [206, 138] width 108 height 108
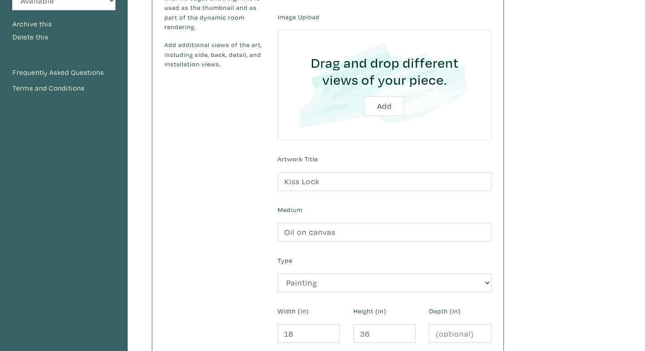
scroll to position [282, 0]
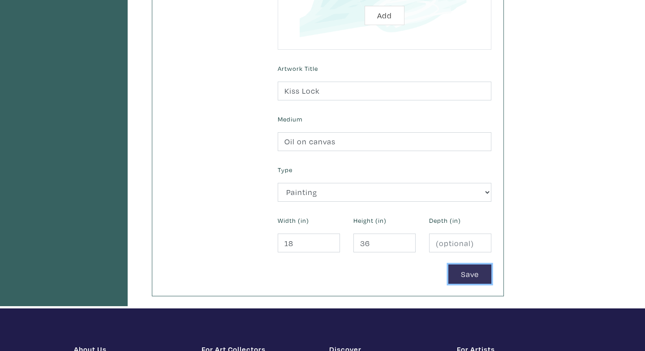
click at [479, 274] on button "Save" at bounding box center [469, 273] width 43 height 19
click at [453, 246] on input "number" at bounding box center [460, 242] width 62 height 19
type input "1.5"
click at [480, 271] on button "Save" at bounding box center [469, 273] width 43 height 19
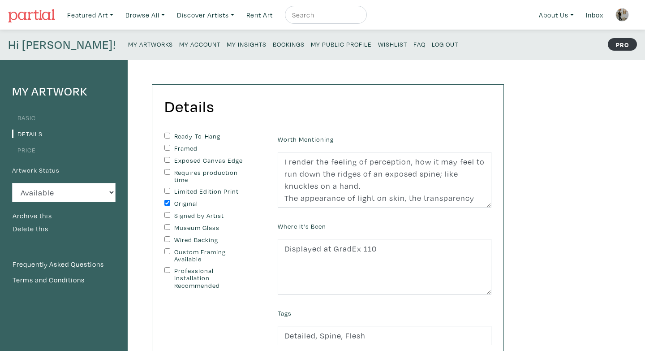
click at [180, 161] on label "Exposed Canvas Edge" at bounding box center [211, 161] width 75 height 8
click at [170, 161] on input "Exposed Canvas Edge" at bounding box center [167, 160] width 6 height 6
checkbox input "true"
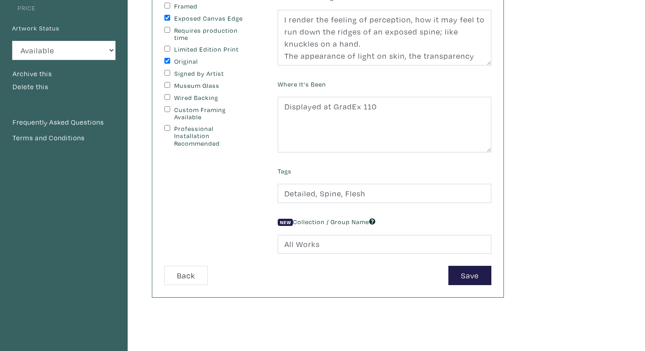
scroll to position [143, 0]
click at [309, 254] on div "Worth Mentioning I render the feeling of perception, how it may feel to run dow…" at bounding box center [384, 127] width 227 height 275
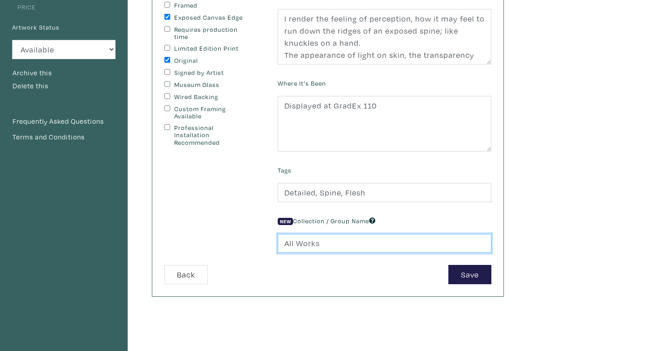
click at [309, 250] on input "All Works" at bounding box center [385, 243] width 214 height 19
drag, startPoint x: 334, startPoint y: 241, endPoint x: 270, endPoint y: 240, distance: 64.1
click at [270, 240] on form "Ready-To-Hang Framed Exposed Canvas Edge Requires production time Limited Editi…" at bounding box center [328, 137] width 340 height 294
type input "If I Stand Still"
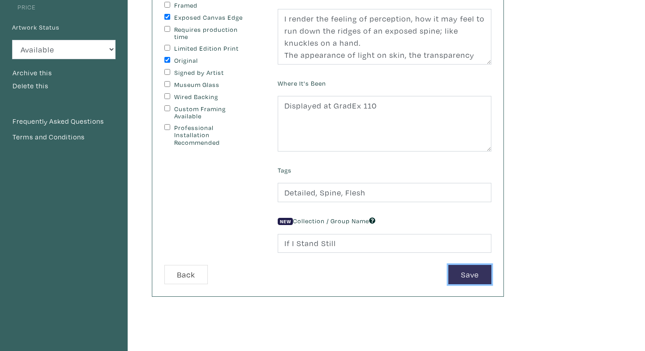
click at [487, 271] on button "Save" at bounding box center [469, 274] width 43 height 19
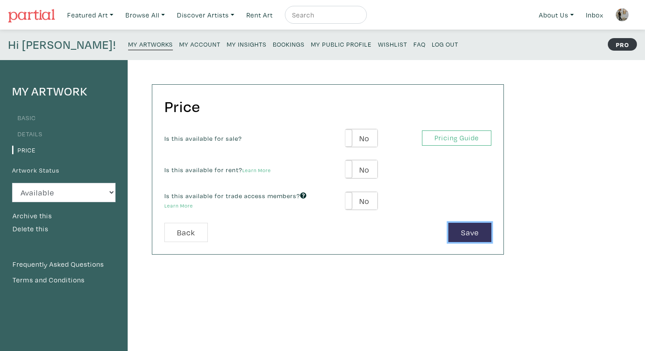
click at [467, 230] on button "Save" at bounding box center [469, 232] width 43 height 19
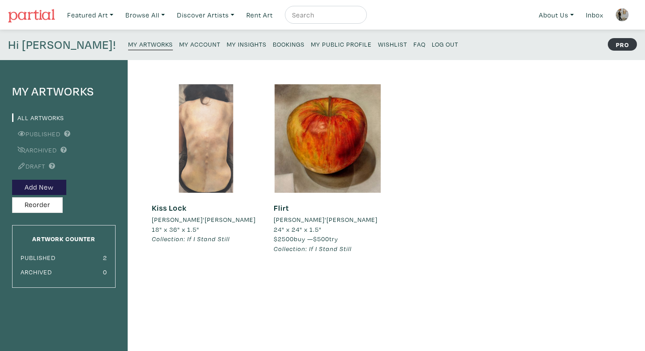
click at [229, 170] on div at bounding box center [206, 138] width 108 height 108
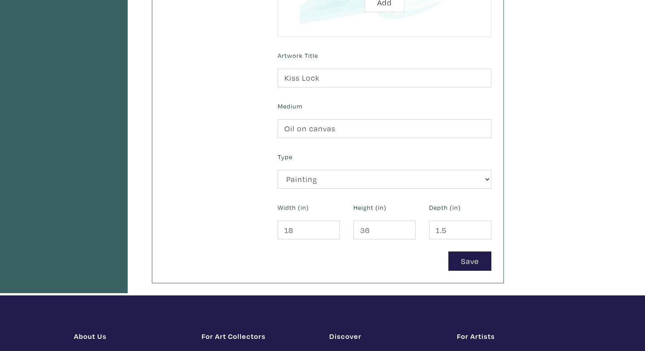
scroll to position [359, 0]
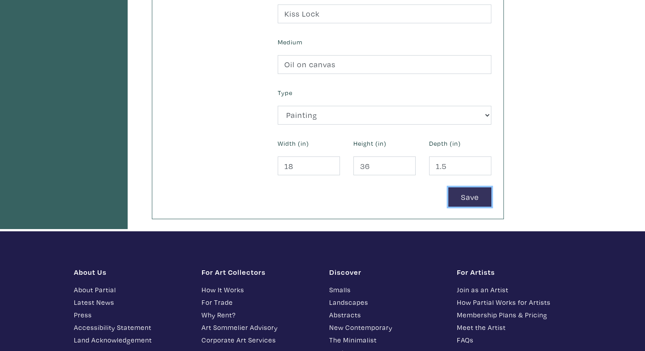
click at [469, 201] on button "Save" at bounding box center [469, 196] width 43 height 19
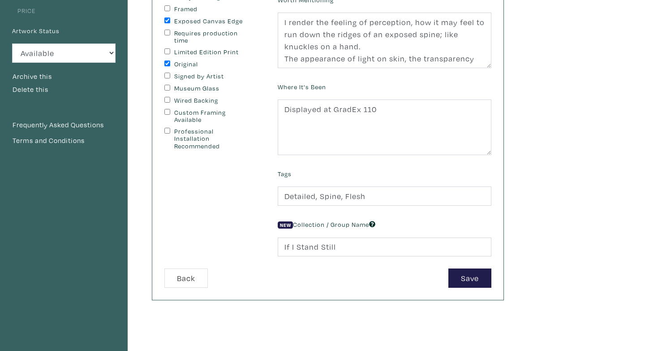
scroll to position [241, 0]
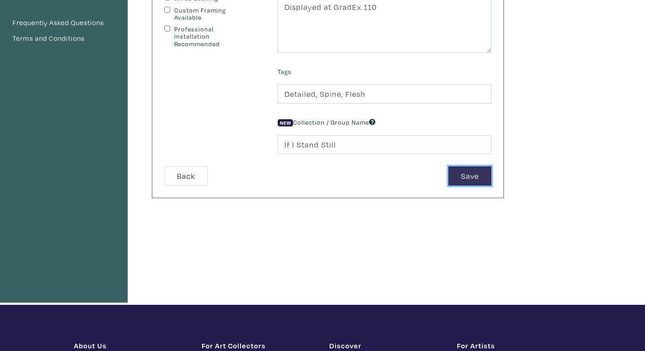
click at [461, 180] on button "Save" at bounding box center [469, 175] width 43 height 19
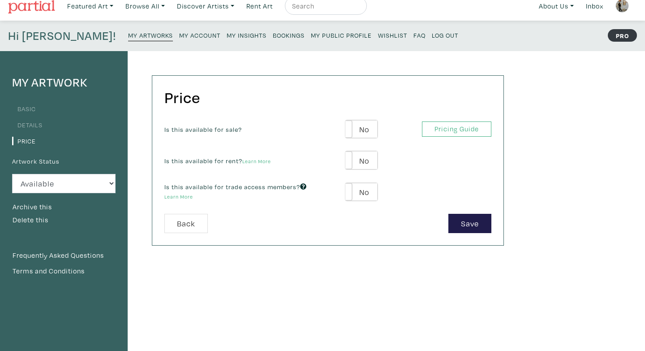
scroll to position [11, 0]
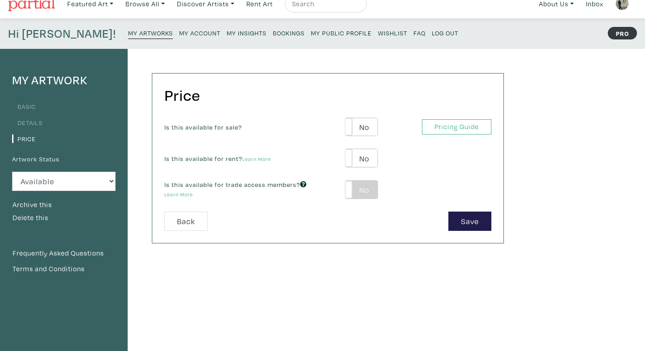
click at [363, 188] on label "No" at bounding box center [361, 189] width 32 height 18
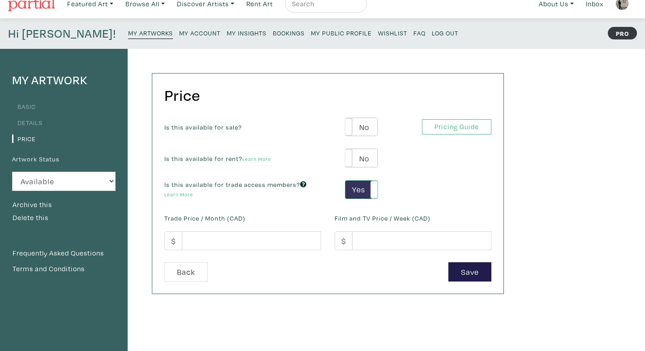
type input "39"
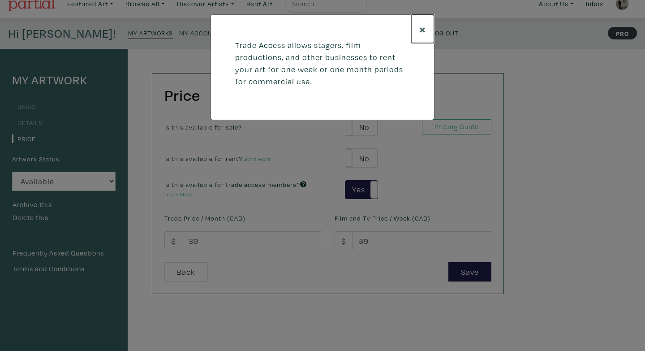
click at [419, 30] on span "×" at bounding box center [422, 29] width 7 height 16
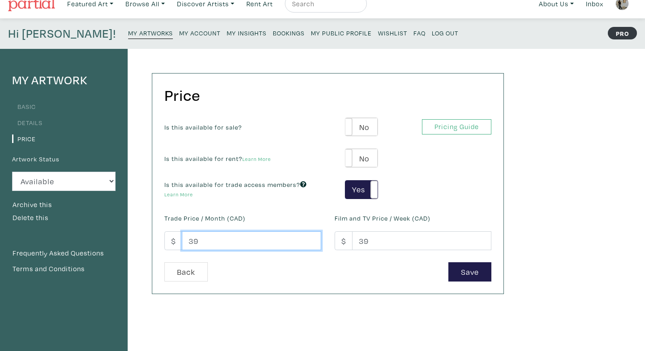
drag, startPoint x: 200, startPoint y: 238, endPoint x: 179, endPoint y: 236, distance: 21.6
click at [179, 236] on div "$ 39" at bounding box center [242, 240] width 157 height 19
type input "600"
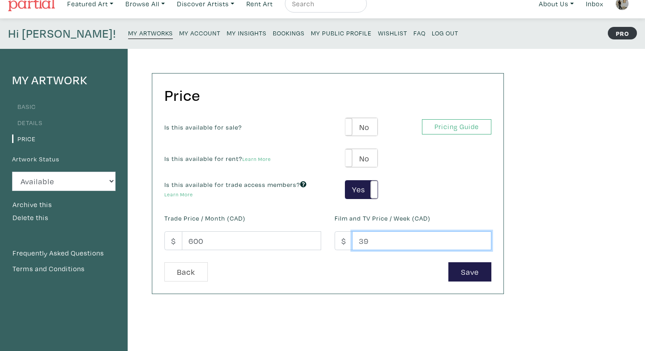
drag, startPoint x: 370, startPoint y: 243, endPoint x: 356, endPoint y: 243, distance: 14.8
click at [356, 243] on input "39" at bounding box center [421, 240] width 139 height 19
type input "500"
click at [364, 284] on div "Price Is this available for sale? Yes No Yes No Pricing Guide PRO Purchase Pric…" at bounding box center [327, 182] width 351 height 219
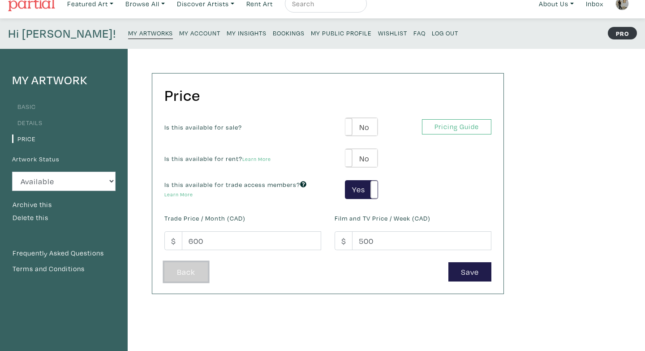
click at [189, 272] on link "Back" at bounding box center [185, 271] width 43 height 19
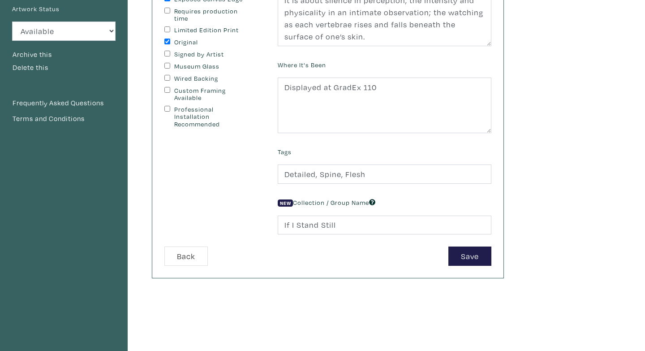
scroll to position [210, 0]
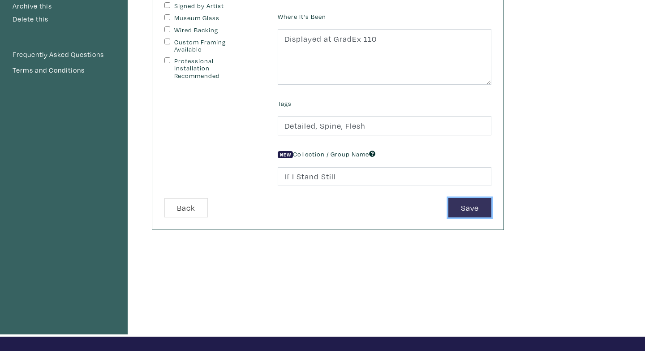
click at [468, 211] on button "Save" at bounding box center [469, 207] width 43 height 19
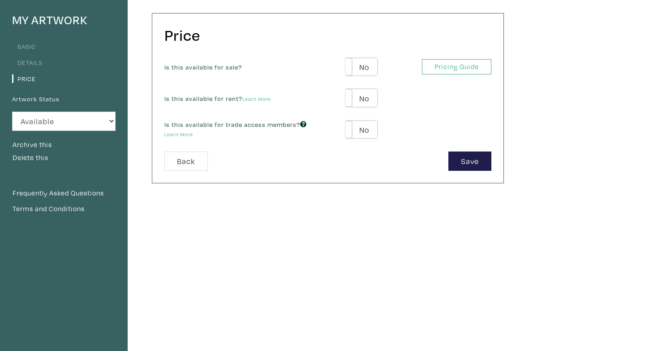
scroll to position [73, 0]
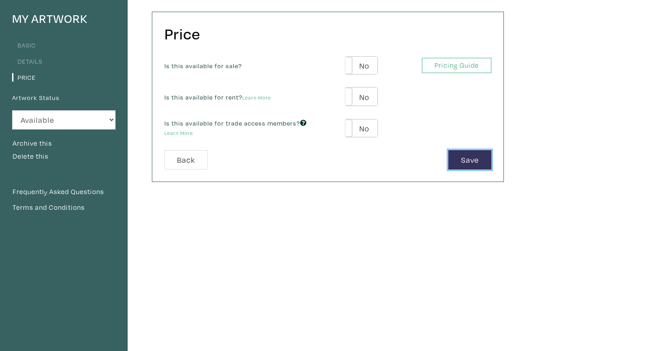
click at [464, 155] on button "Save" at bounding box center [469, 159] width 43 height 19
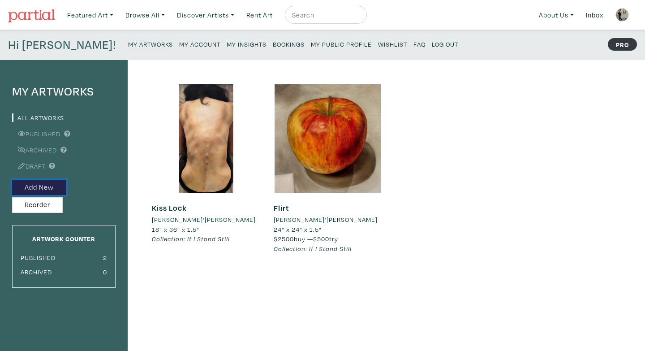
click at [52, 188] on button "Add New" at bounding box center [39, 188] width 54 height 16
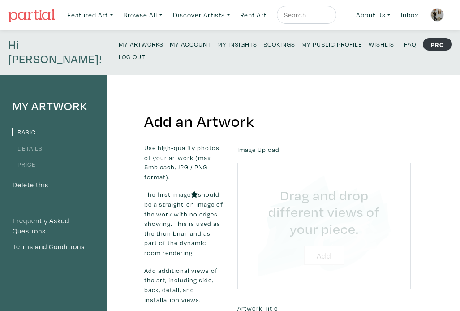
type input "C:\fakepath\01_AD'Agostino_Tender.jpg"
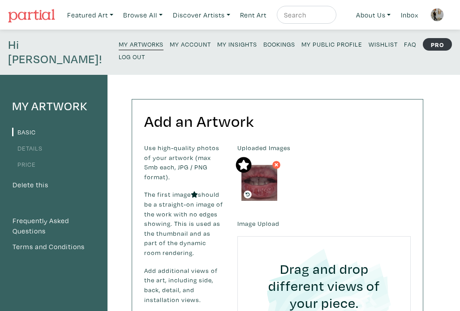
click at [278, 161] on icon at bounding box center [276, 165] width 5 height 8
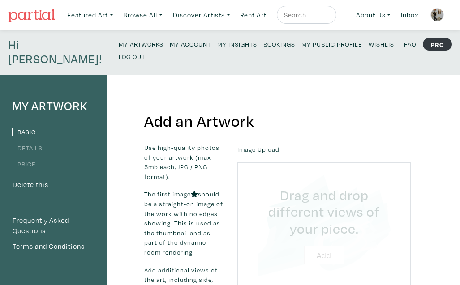
type input "C:\fakepath\Untitled design (5) copy.png"
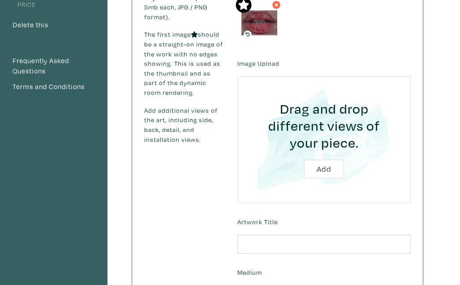
scroll to position [167, 0]
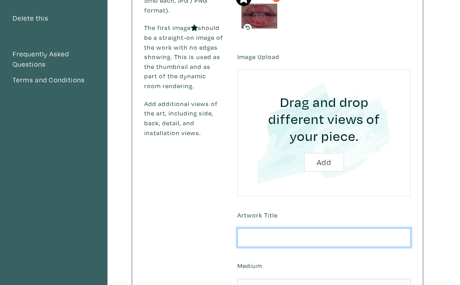
click at [335, 228] on input "text" at bounding box center [323, 237] width 173 height 19
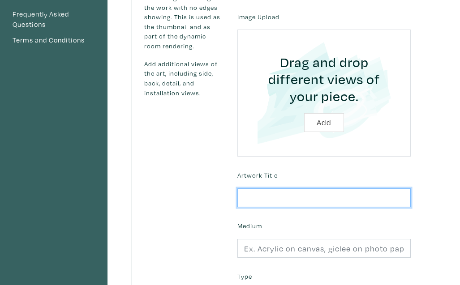
scroll to position [208, 0]
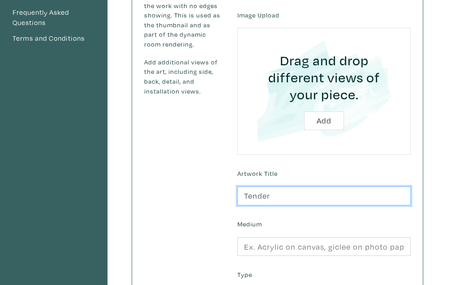
type input "Tender"
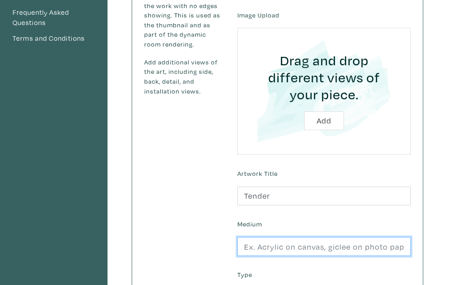
click at [321, 238] on input "text" at bounding box center [323, 246] width 173 height 19
type input "Oil on Canvas"
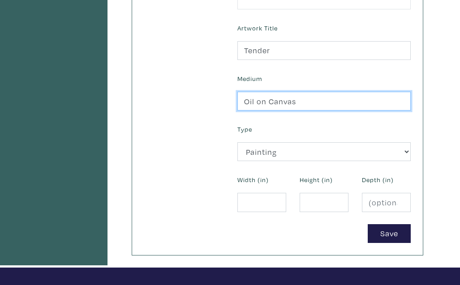
scroll to position [354, 0]
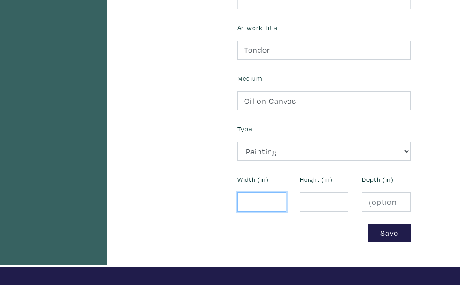
click at [267, 193] on input "number" at bounding box center [261, 202] width 49 height 19
click at [322, 193] on input "number" at bounding box center [324, 202] width 49 height 19
type input "4"
click at [258, 193] on input "number" at bounding box center [261, 202] width 49 height 19
type input "6"
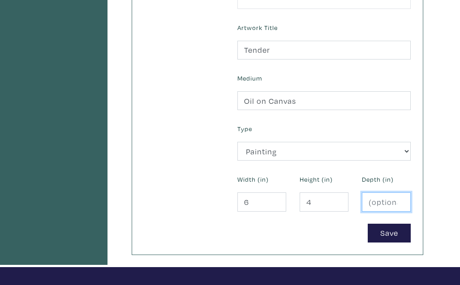
click at [382, 193] on input "number" at bounding box center [386, 202] width 49 height 19
type input "1.5"
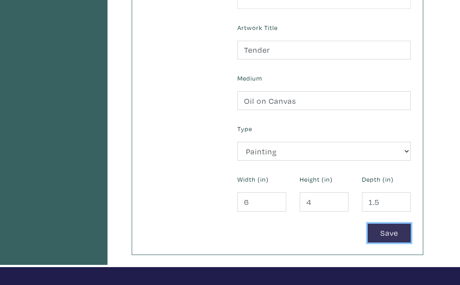
click at [395, 224] on button "Save" at bounding box center [389, 233] width 43 height 19
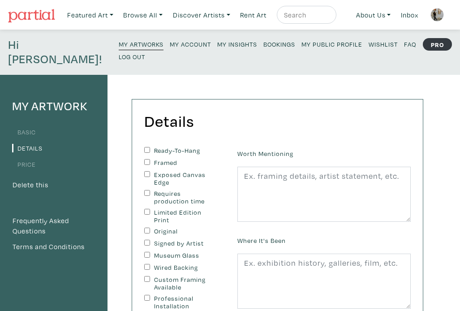
click at [171, 171] on label "Exposed Canvas Edge" at bounding box center [184, 178] width 60 height 15
click at [150, 171] on input "Exposed Canvas Edge" at bounding box center [147, 174] width 6 height 6
checkbox input "true"
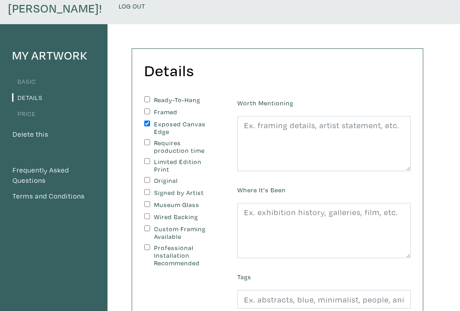
scroll to position [51, 0]
click at [163, 176] on label "Original" at bounding box center [184, 180] width 60 height 8
click at [150, 176] on input "Original" at bounding box center [147, 179] width 6 height 6
checkbox input "true"
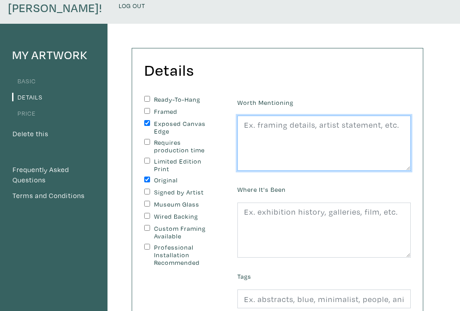
click at [296, 122] on textarea at bounding box center [323, 144] width 173 height 56
paste textarea "Paying close attention to something familiar can open layers of understanding, …"
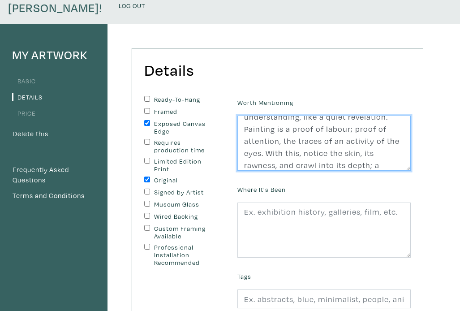
scroll to position [60, 0]
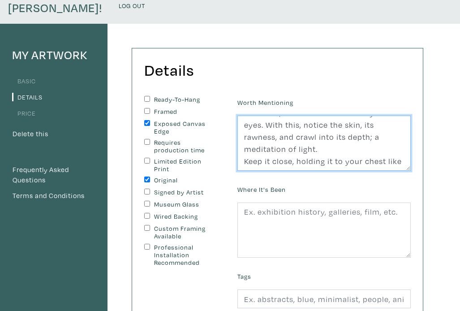
type textarea "Paying close attention to something familiar can open layers of understanding, …"
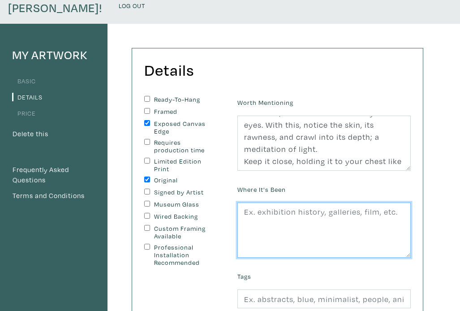
click at [295, 215] on textarea at bounding box center [323, 230] width 173 height 56
type textarea "g"
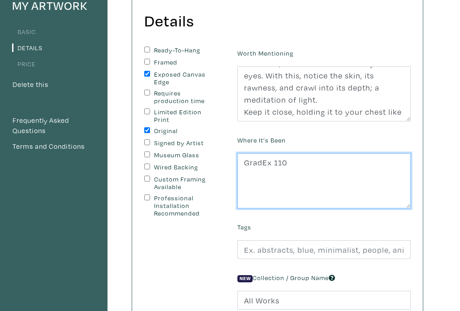
scroll to position [110, 0]
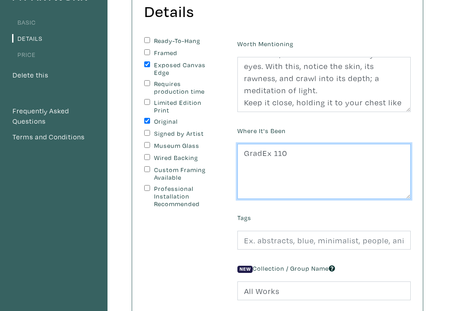
type textarea "GradEx 110"
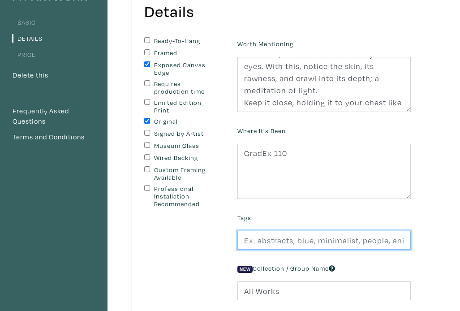
click at [285, 231] on input "text" at bounding box center [323, 240] width 173 height 19
drag, startPoint x: 279, startPoint y: 228, endPoint x: 340, endPoint y: 235, distance: 61.8
click at [340, 235] on div "Worth Mentioning Paying close attention to something familiar can open layers o…" at bounding box center [324, 174] width 187 height 275
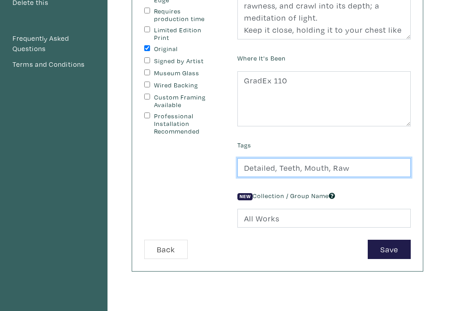
scroll to position [193, 0]
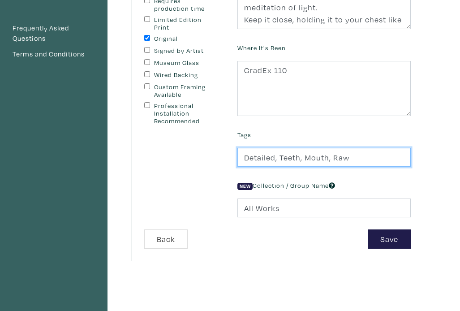
type input "Detailed, Teeth, Mouth, Raw"
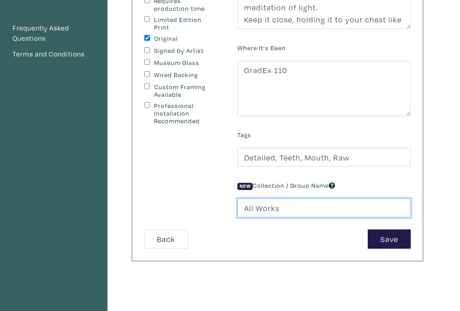
drag, startPoint x: 284, startPoint y: 191, endPoint x: 229, endPoint y: 188, distance: 55.2
click at [229, 188] on form "Ready-To-Hang Framed Exposed Canvas Edge Requires production time Limited Editi…" at bounding box center [277, 101] width 280 height 294
type input "If I Stand Still"
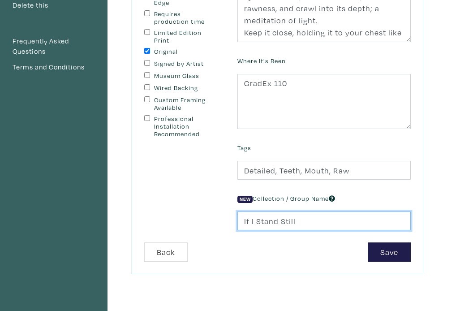
scroll to position [180, 0]
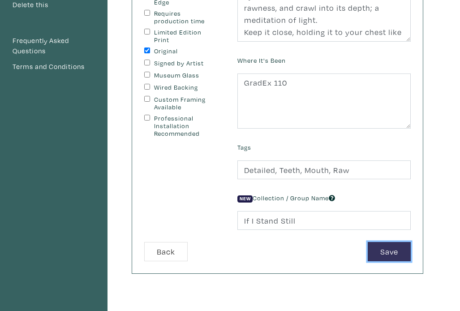
click at [389, 242] on button "Save" at bounding box center [389, 251] width 43 height 19
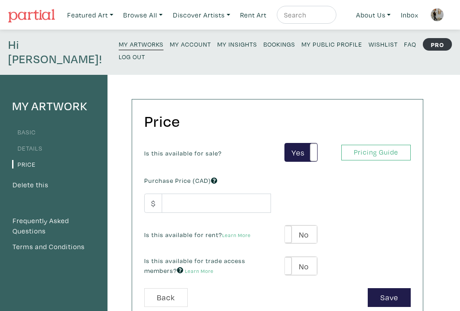
scroll to position [40, 0]
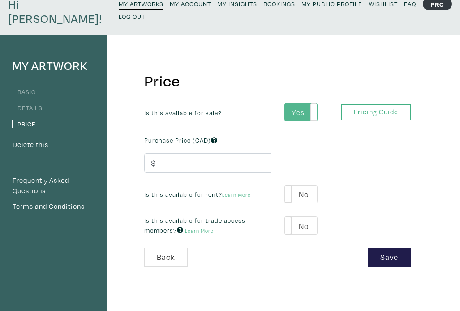
click at [297, 103] on label "Yes" at bounding box center [301, 112] width 32 height 18
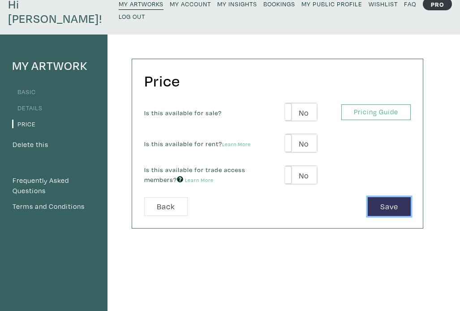
click at [390, 197] on button "Save" at bounding box center [389, 206] width 43 height 19
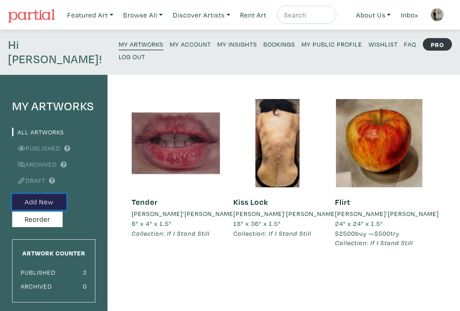
click at [45, 194] on button "Add New" at bounding box center [39, 202] width 54 height 16
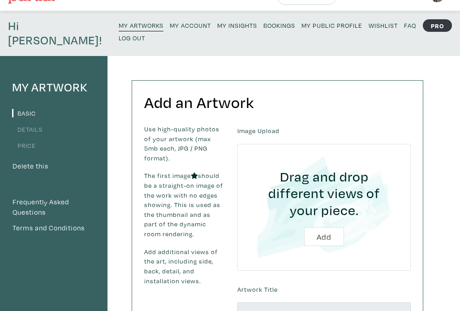
scroll to position [25, 0]
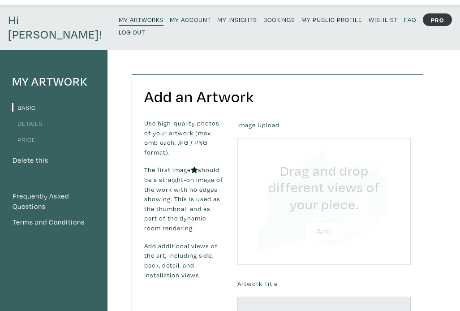
type input "C:\fakepath\05_AD'Agostino_Cradle.jpg"
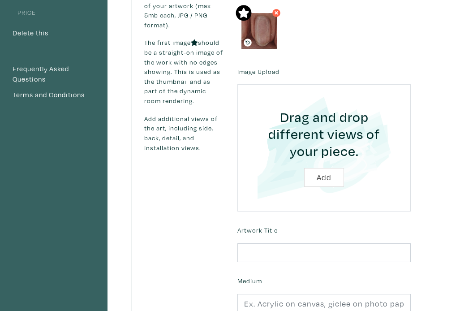
scroll to position [153, 0]
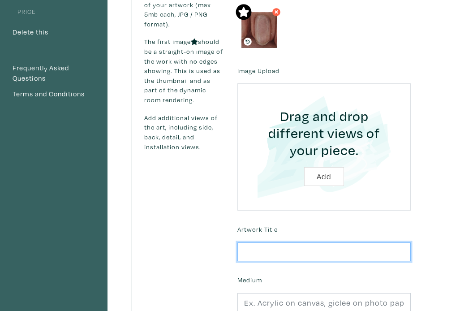
click at [305, 242] on input "text" at bounding box center [323, 251] width 173 height 19
type input "c"
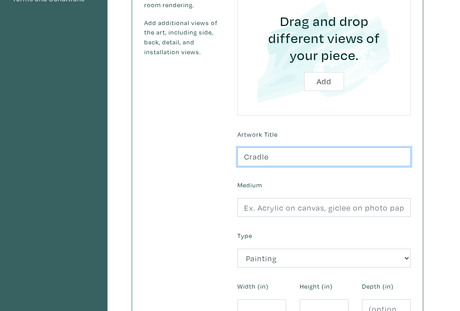
scroll to position [259, 0]
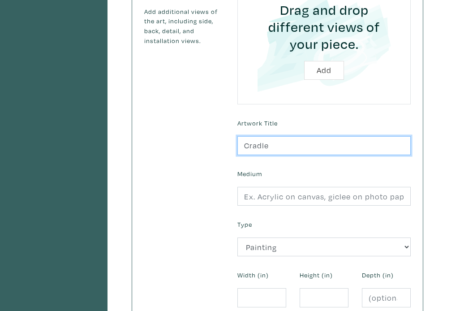
type input "Cradle"
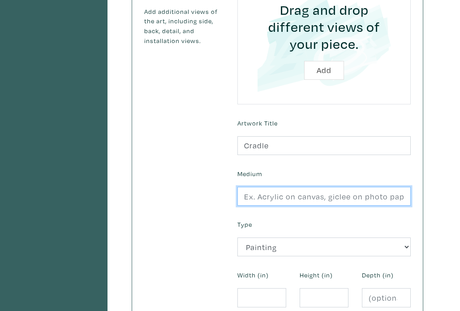
click at [313, 189] on input "text" at bounding box center [323, 196] width 173 height 19
type input "Oil on Canvas"
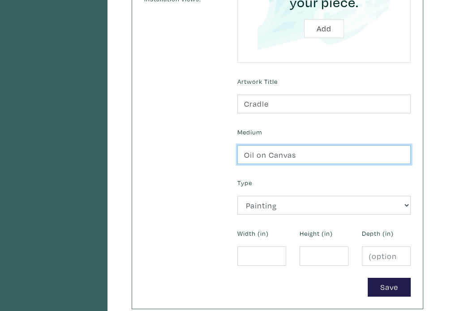
scroll to position [316, 0]
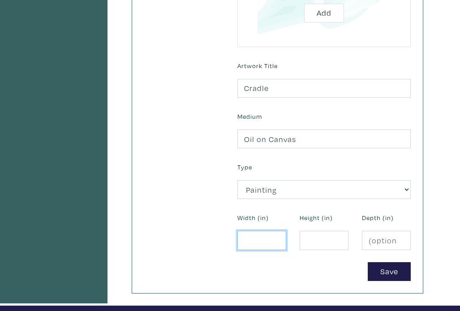
click at [254, 231] on input "number" at bounding box center [261, 240] width 49 height 19
type input "6"
click at [317, 231] on input "number" at bounding box center [324, 240] width 49 height 19
type input "6"
click at [370, 231] on input "number" at bounding box center [386, 240] width 49 height 19
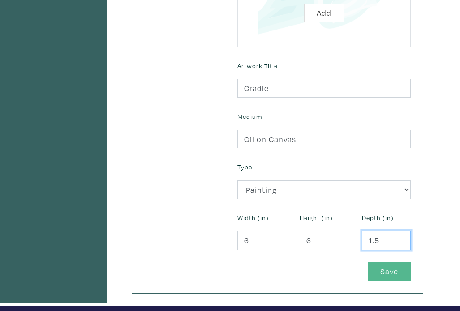
type input "1.5"
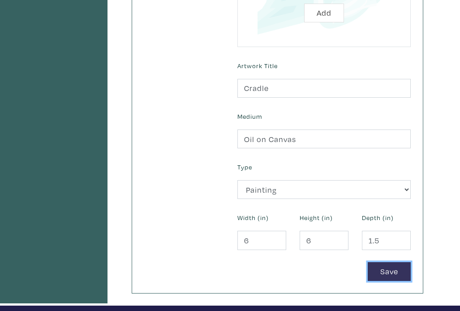
click at [400, 262] on button "Save" at bounding box center [389, 271] width 43 height 19
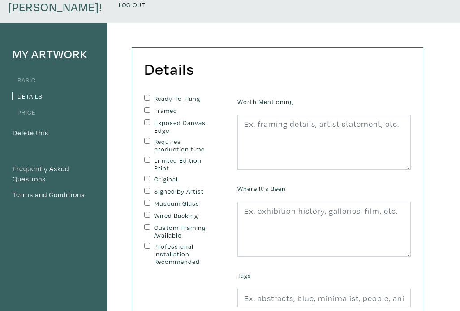
scroll to position [52, 0]
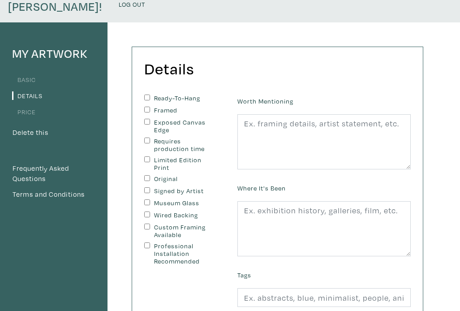
click at [176, 119] on label "Exposed Canvas Edge" at bounding box center [184, 126] width 60 height 15
click at [150, 119] on input "Exposed Canvas Edge" at bounding box center [147, 122] width 6 height 6
checkbox input "true"
click at [168, 175] on label "Original" at bounding box center [184, 179] width 60 height 8
click at [150, 175] on input "Original" at bounding box center [147, 178] width 6 height 6
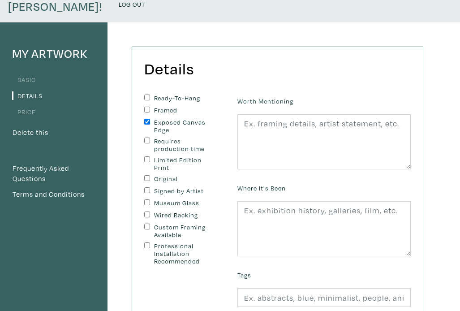
checkbox input "true"
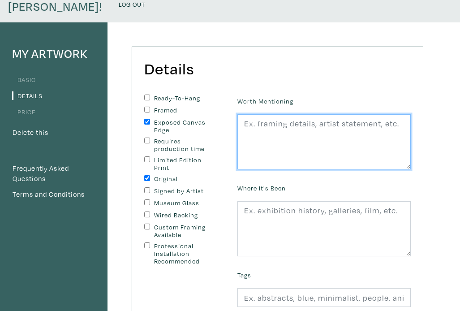
click at [300, 122] on textarea at bounding box center [323, 142] width 173 height 56
paste textarea "The intimacy of hands require an attention that is close. In the nail specifica…"
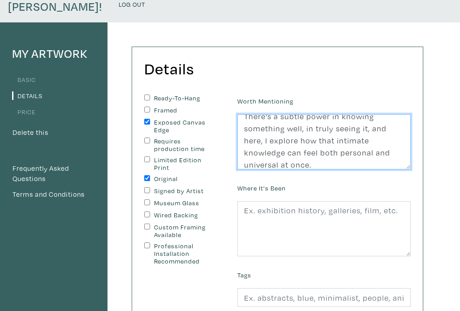
scroll to position [157, 0]
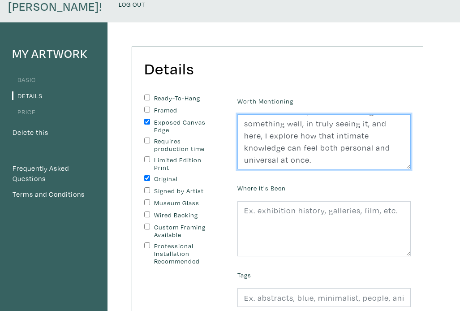
type textarea "The intimacy of hands require an attention that is close. In the nail specifica…"
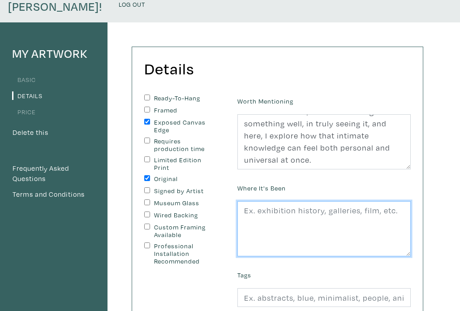
click at [290, 205] on textarea at bounding box center [323, 229] width 173 height 56
click at [290, 205] on textarea "G" at bounding box center [323, 229] width 173 height 56
click at [268, 201] on textarea "G" at bounding box center [323, 229] width 173 height 56
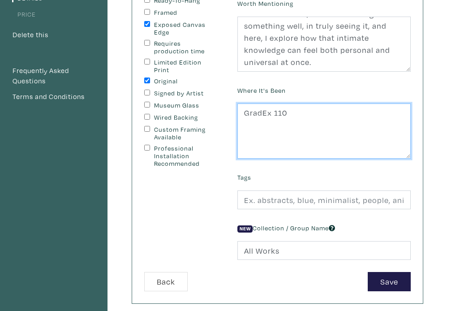
scroll to position [151, 0]
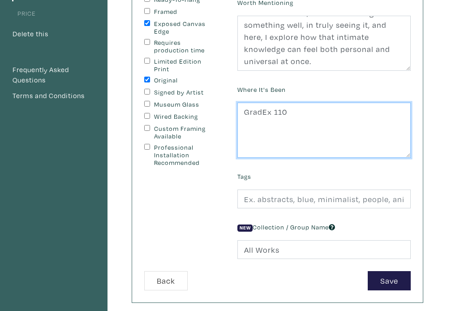
type textarea "GradEx 110"
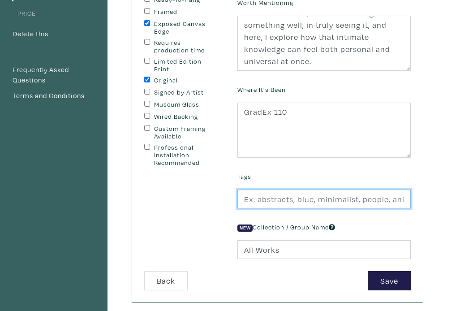
click at [287, 189] on input "text" at bounding box center [323, 198] width 173 height 19
drag, startPoint x: 280, startPoint y: 186, endPoint x: 382, endPoint y: 187, distance: 101.7
click at [382, 189] on input "Detailed, Teeth, Mouth, Raw" at bounding box center [323, 198] width 173 height 19
type input "Detailed, Fingernail, Hangnail"
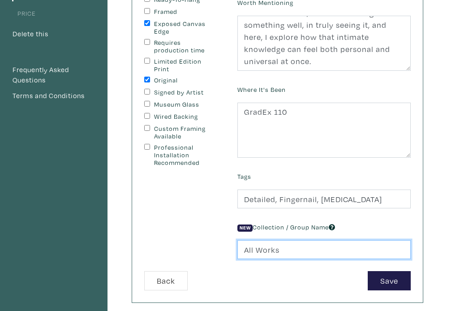
click at [349, 240] on input "All Works" at bounding box center [323, 249] width 173 height 19
click at [305, 240] on input "All Works" at bounding box center [323, 249] width 173 height 19
drag, startPoint x: 296, startPoint y: 234, endPoint x: 214, endPoint y: 227, distance: 83.2
click at [214, 227] on form "Ready-To-Hang Framed Exposed Canvas Edge Requires production time Limited Editi…" at bounding box center [277, 143] width 280 height 294
type input "If I Stand Still"
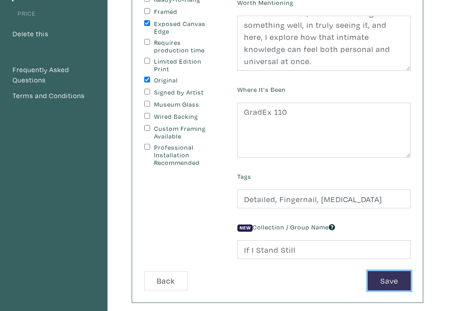
click at [398, 271] on button "Save" at bounding box center [389, 280] width 43 height 19
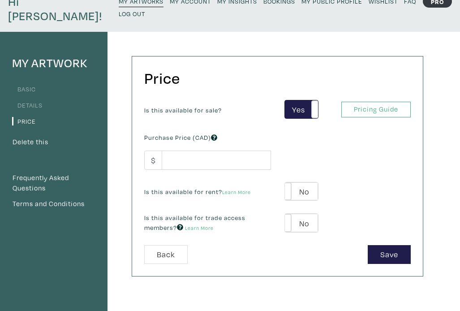
scroll to position [55, 0]
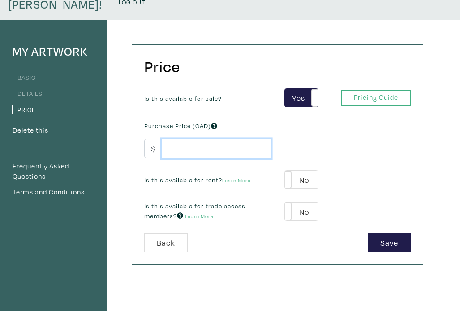
click at [239, 139] on input "number" at bounding box center [216, 148] width 109 height 19
type input "800"
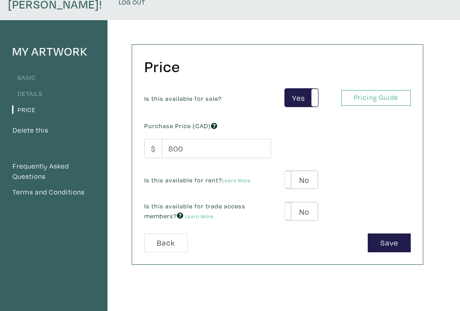
click at [327, 129] on div "Is this available for sale? Yes No Yes No Pricing Guide PRO Purchase Price (CAD…" at bounding box center [277, 160] width 280 height 145
click at [297, 171] on label "No" at bounding box center [302, 180] width 34 height 18
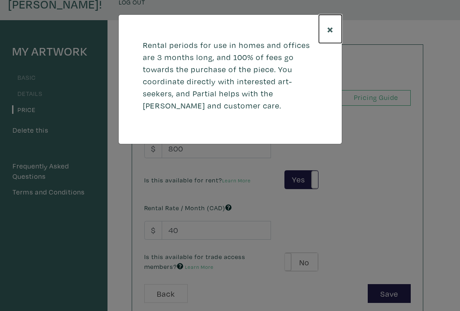
click at [330, 26] on span "×" at bounding box center [330, 29] width 7 height 16
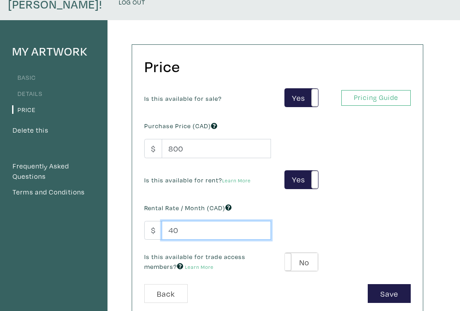
drag, startPoint x: 185, startPoint y: 213, endPoint x: 163, endPoint y: 213, distance: 21.9
click at [163, 221] on input "40" at bounding box center [216, 230] width 109 height 19
type input "400"
click at [291, 208] on div "Is this available for sale? Yes No Yes No Pricing Guide PRO Purchase Price (CAD…" at bounding box center [277, 186] width 280 height 196
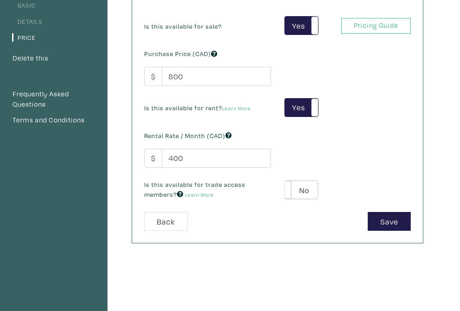
scroll to position [126, 0]
click at [305, 181] on label "No" at bounding box center [302, 190] width 34 height 18
type input "48"
type input "144"
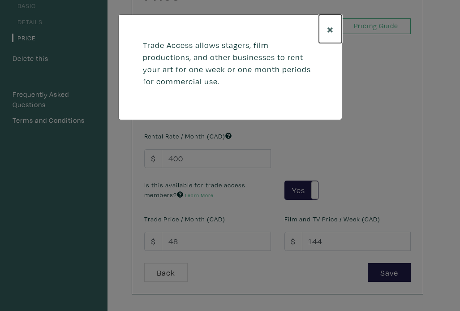
click at [333, 26] on span "×" at bounding box center [330, 29] width 7 height 16
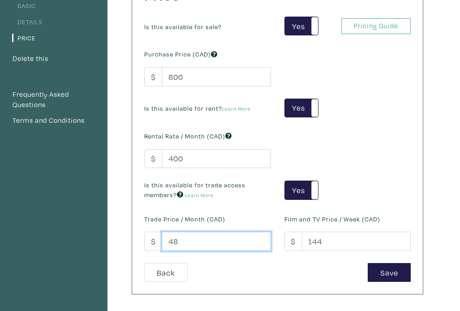
drag, startPoint x: 189, startPoint y: 228, endPoint x: 156, endPoint y: 226, distance: 33.2
click at [156, 232] on div "$ 48" at bounding box center [207, 241] width 127 height 19
type input "500"
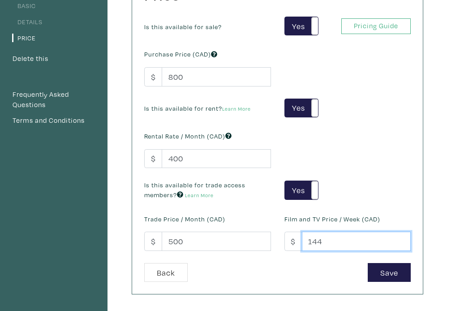
drag, startPoint x: 324, startPoint y: 228, endPoint x: 287, endPoint y: 228, distance: 37.6
click at [287, 232] on div "$ 144" at bounding box center [347, 241] width 127 height 19
type input "500"
click at [284, 270] on div "Price Is this available for sale? Yes No Yes No Pricing Guide PRO Purchase Pric…" at bounding box center [277, 133] width 291 height 321
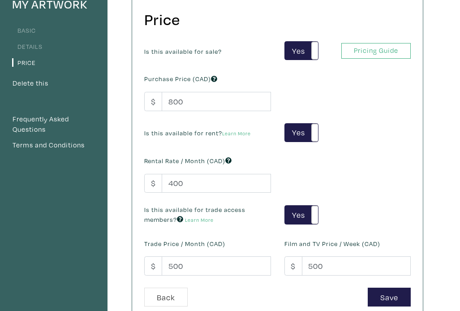
scroll to position [104, 0]
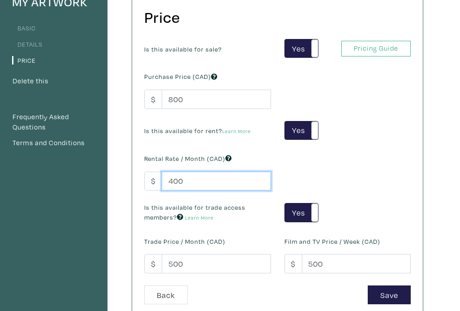
click at [172, 172] on input "400" at bounding box center [216, 181] width 109 height 19
click at [343, 202] on div "Is this available for trade access members? Learn More Yes No Yes No" at bounding box center [277, 212] width 280 height 20
click at [172, 172] on input "500" at bounding box center [216, 181] width 109 height 19
type input "400"
click at [364, 164] on div "Is this available for sale? Yes No Yes No Pricing Guide PRO Purchase Price (CAD…" at bounding box center [277, 162] width 280 height 246
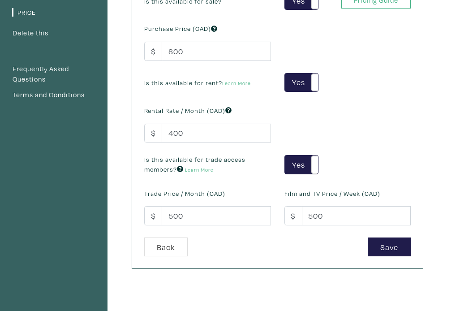
scroll to position [150, 0]
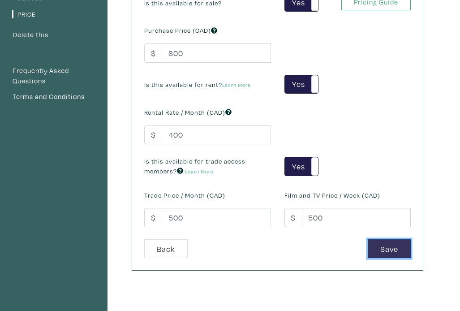
click at [382, 239] on button "Save" at bounding box center [389, 248] width 43 height 19
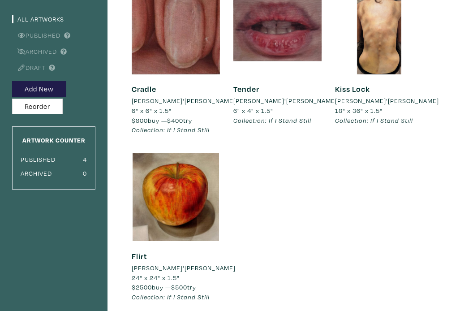
scroll to position [116, 0]
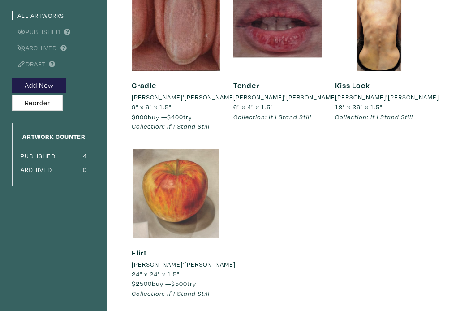
click at [200, 163] on div at bounding box center [176, 193] width 88 height 88
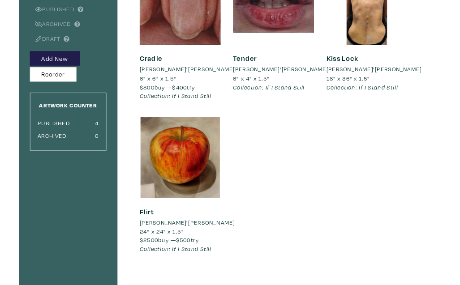
scroll to position [138, 0]
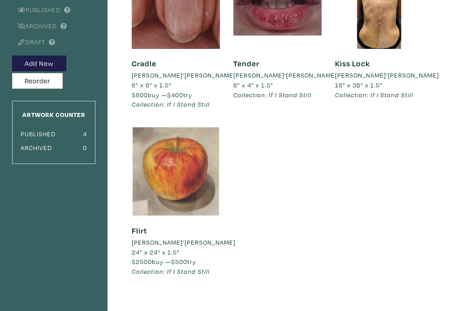
click at [186, 178] on div at bounding box center [176, 171] width 88 height 88
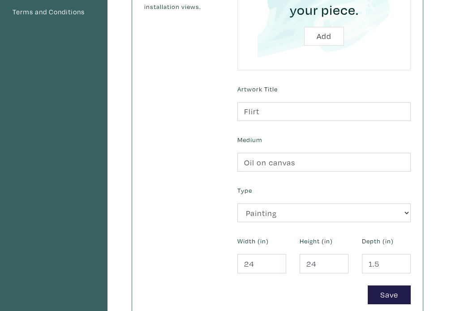
scroll to position [297, 0]
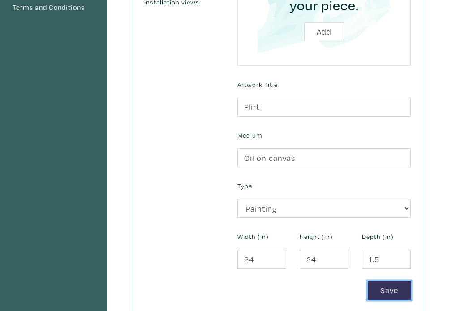
click at [396, 281] on button "Save" at bounding box center [389, 290] width 43 height 19
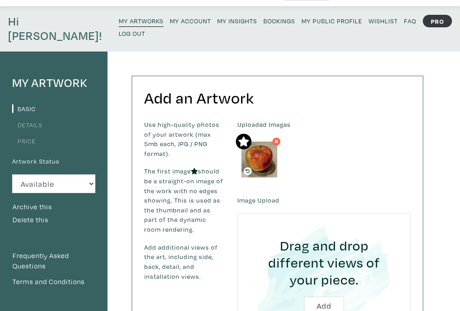
scroll to position [0, 0]
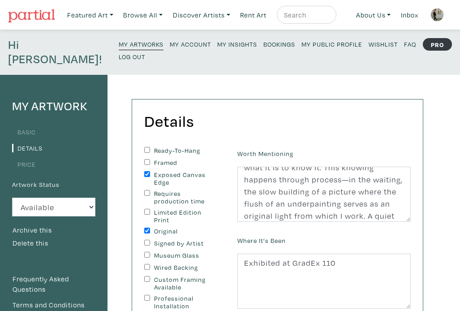
scroll to position [73, 0]
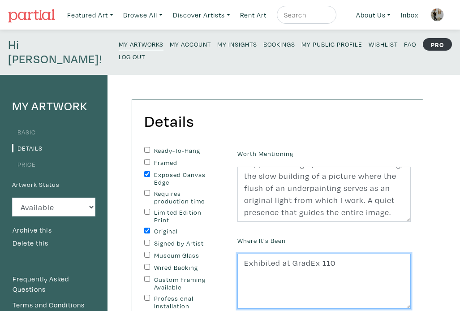
drag, startPoint x: 244, startPoint y: 249, endPoint x: 348, endPoint y: 250, distance: 104.8
click at [348, 253] on textarea "Exhibited at GradEx 110" at bounding box center [323, 281] width 173 height 56
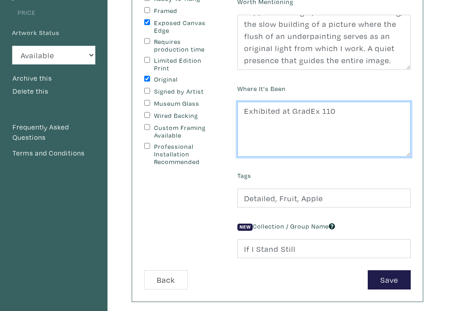
scroll to position [192, 0]
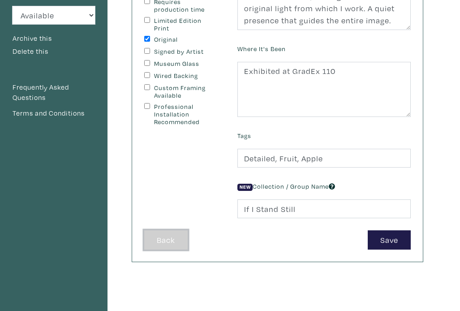
click at [154, 230] on button "Back" at bounding box center [165, 239] width 43 height 19
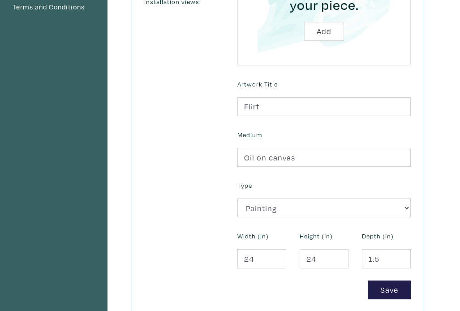
scroll to position [298, 0]
click at [393, 280] on button "Save" at bounding box center [389, 289] width 43 height 19
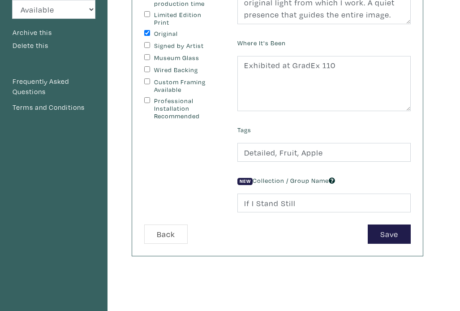
scroll to position [199, 0]
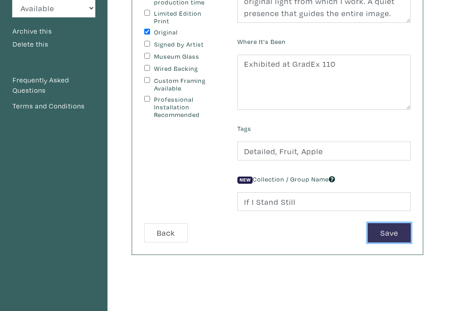
click at [383, 224] on button "Save" at bounding box center [389, 232] width 43 height 19
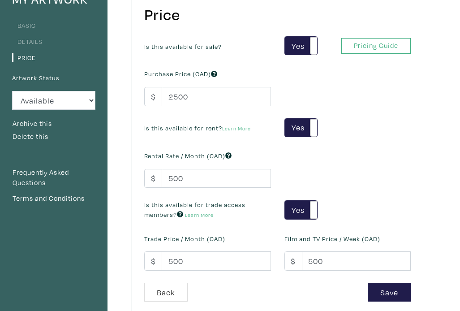
scroll to position [107, 0]
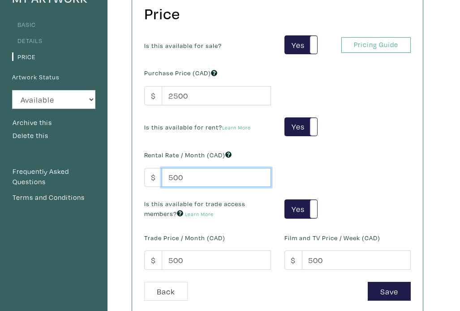
drag, startPoint x: 185, startPoint y: 163, endPoint x: 157, endPoint y: 161, distance: 28.3
click at [157, 168] on div "$ 500" at bounding box center [207, 177] width 127 height 19
type input "1000"
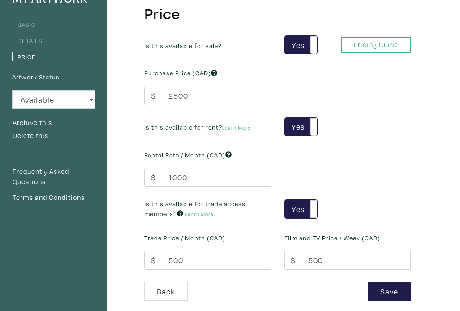
click at [341, 173] on div "Is this available for sale? Yes No Yes No Pricing Guide PRO Purchase Price (CAD…" at bounding box center [277, 158] width 280 height 246
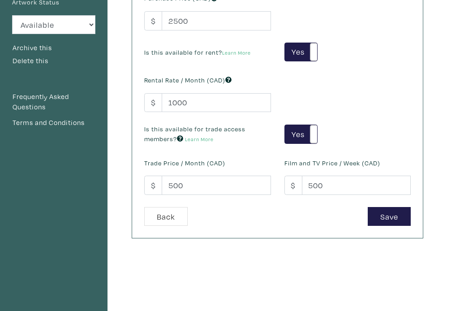
scroll to position [185, 0]
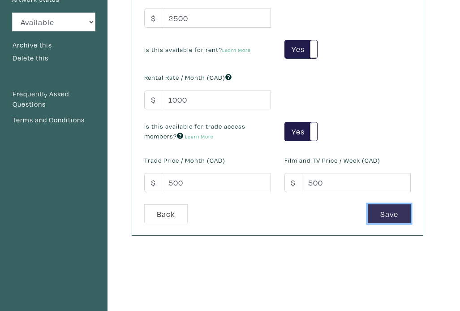
click at [384, 208] on button "Save" at bounding box center [389, 213] width 43 height 19
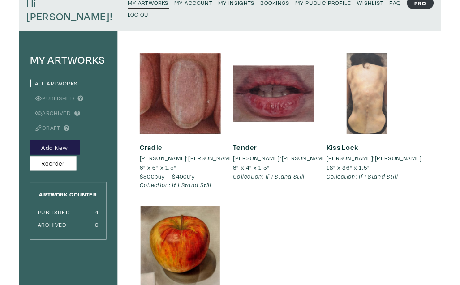
scroll to position [24, 0]
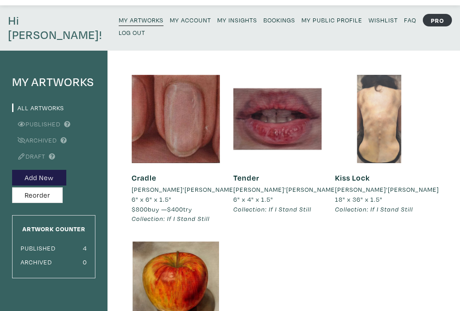
click at [376, 111] on div at bounding box center [379, 119] width 88 height 88
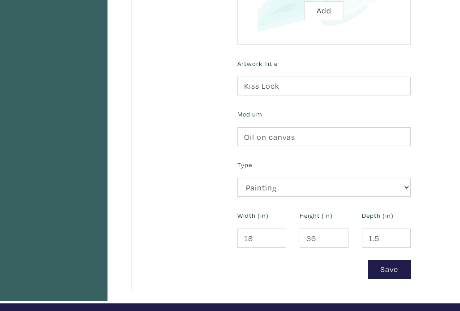
scroll to position [321, 0]
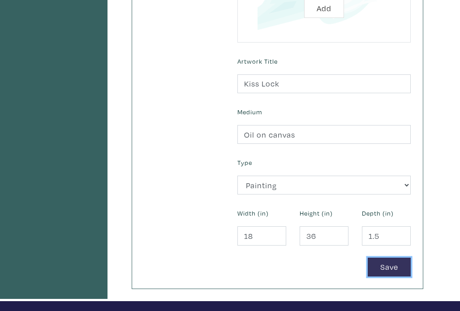
click at [385, 257] on button "Save" at bounding box center [389, 266] width 43 height 19
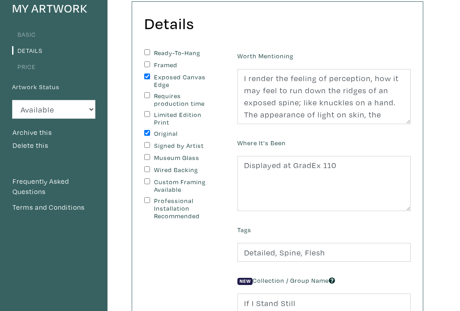
scroll to position [99, 0]
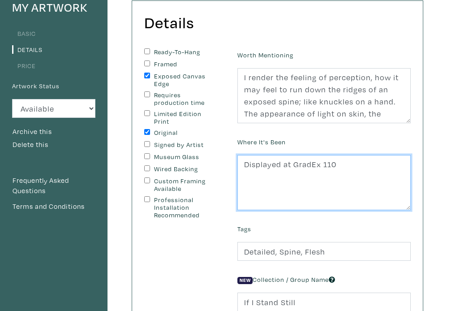
drag, startPoint x: 361, startPoint y: 153, endPoint x: 221, endPoint y: 150, distance: 140.2
click at [221, 150] on form "Ready-To-Hang Framed Exposed Canvas Edge Requires production time Limited Editi…" at bounding box center [277, 195] width 280 height 294
paste textarea "Exhibit"
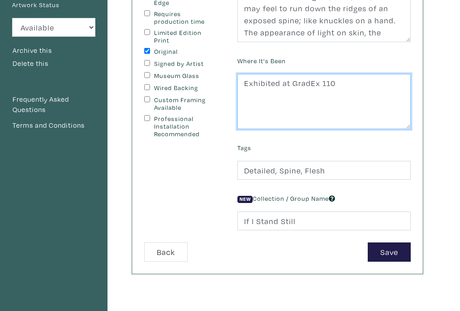
scroll to position [180, 0]
type textarea "Exhibited at GradEx 110"
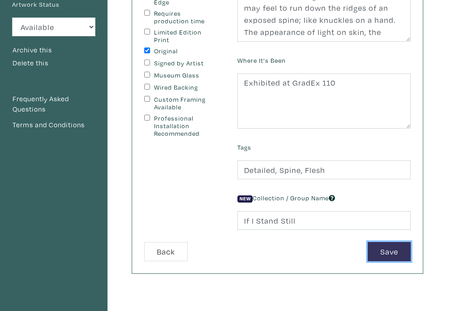
click at [389, 242] on button "Save" at bounding box center [389, 251] width 43 height 19
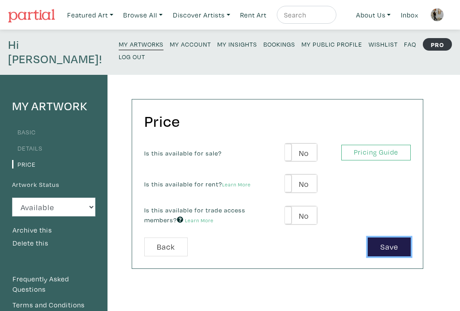
click at [389, 240] on button "Save" at bounding box center [389, 246] width 43 height 19
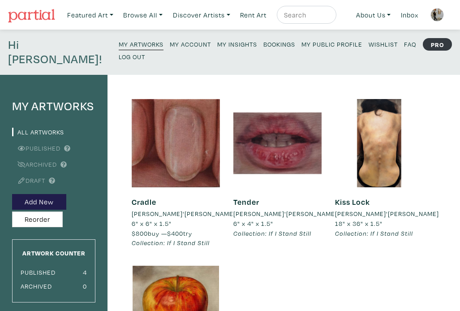
click at [250, 197] on link "Tender" at bounding box center [246, 202] width 26 height 10
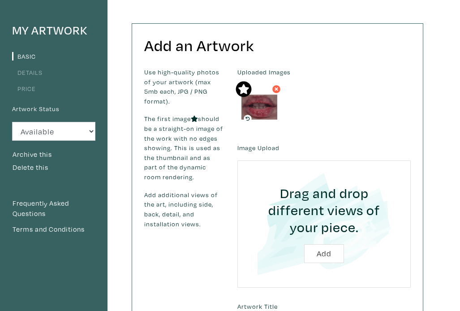
scroll to position [77, 0]
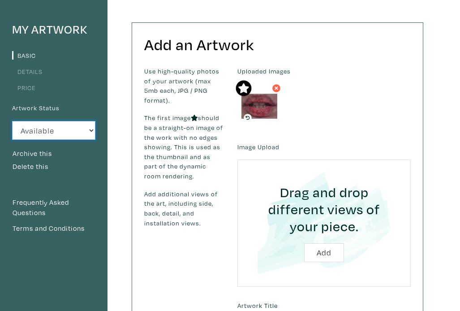
click at [91, 121] on select "Available Sold Rented Unavailable (other reason)" at bounding box center [53, 130] width 83 height 19
select select "3"
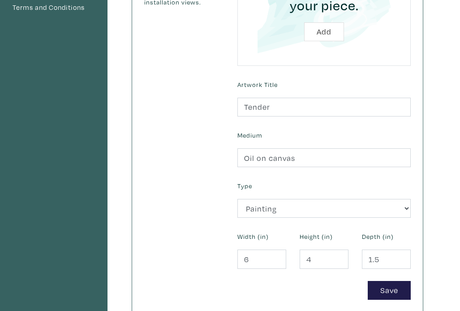
scroll to position [309, 0]
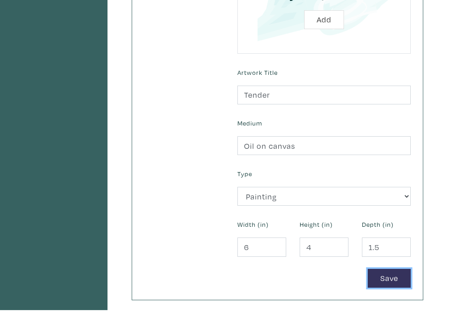
click at [379, 269] on button "Save" at bounding box center [389, 278] width 43 height 19
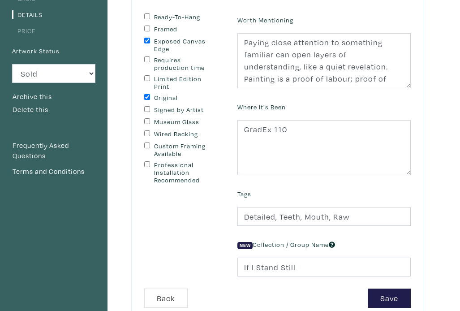
scroll to position [134, 0]
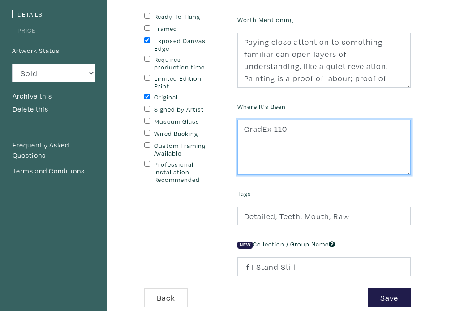
drag, startPoint x: 288, startPoint y: 113, endPoint x: 206, endPoint y: 110, distance: 82.9
click at [206, 110] on form "Ready-To-Hang Framed Exposed Canvas Edge Requires production time Limited Editi…" at bounding box center [277, 160] width 280 height 294
paste textarea "Exhibited at"
type textarea "Exhibited at GradEx 110"
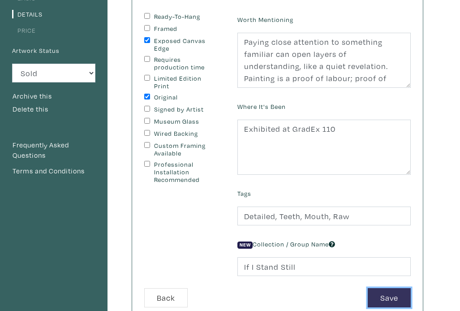
click at [396, 288] on button "Save" at bounding box center [389, 297] width 43 height 19
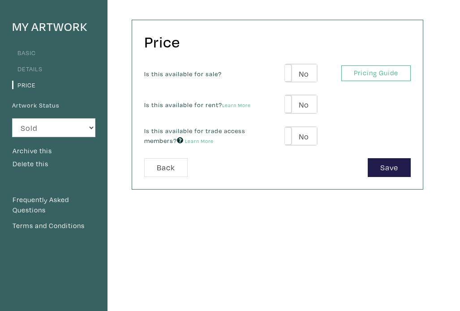
scroll to position [79, 0]
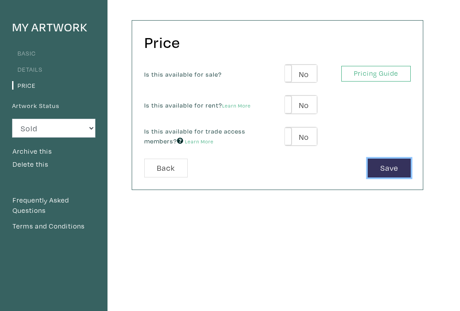
click at [386, 159] on button "Save" at bounding box center [389, 168] width 43 height 19
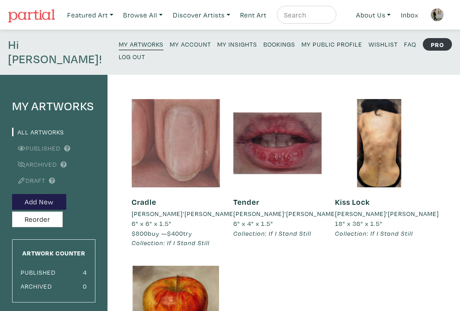
click at [186, 150] on div at bounding box center [176, 143] width 88 height 88
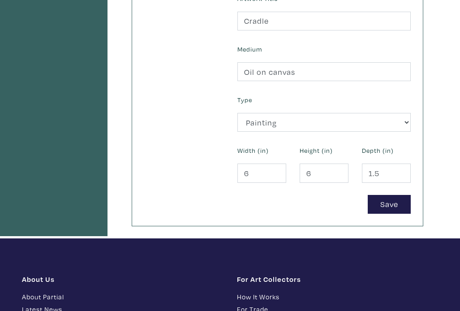
scroll to position [382, 0]
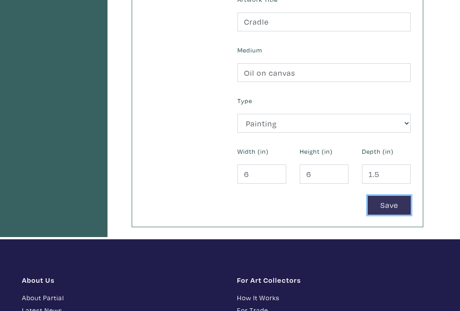
click at [378, 196] on button "Save" at bounding box center [389, 205] width 43 height 19
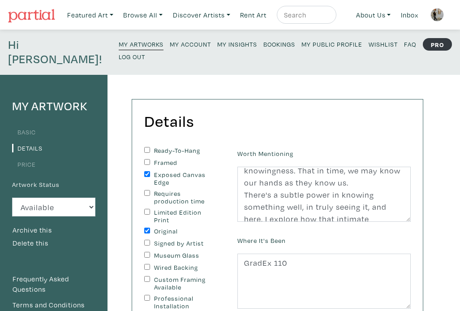
scroll to position [157, 0]
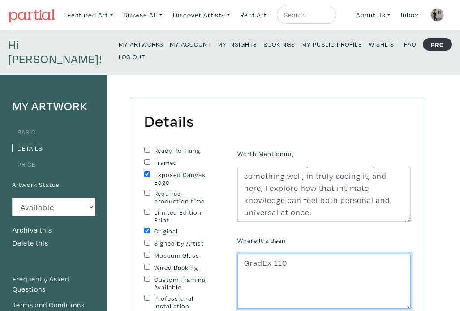
drag, startPoint x: 293, startPoint y: 249, endPoint x: 231, endPoint y: 244, distance: 62.5
click at [231, 244] on div "Where It's Been GradEx 110" at bounding box center [324, 271] width 187 height 75
paste textarea "Exhibited at"
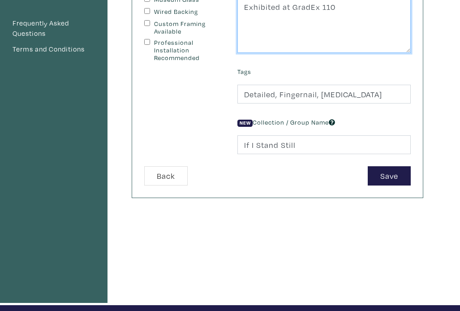
scroll to position [255, 0]
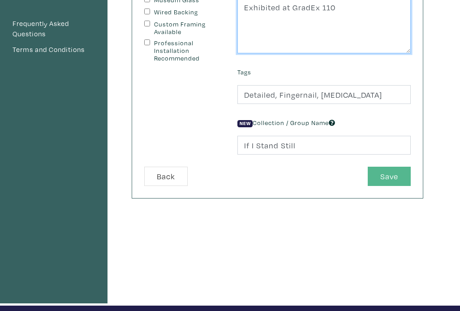
type textarea "Exhibited at GradEx 110"
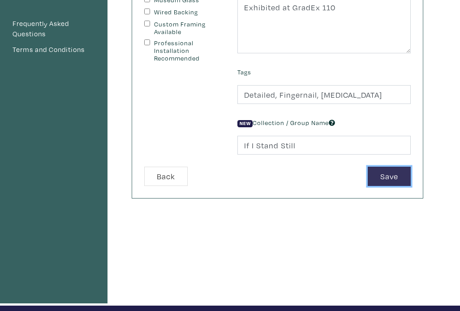
click at [388, 170] on button "Save" at bounding box center [389, 176] width 43 height 19
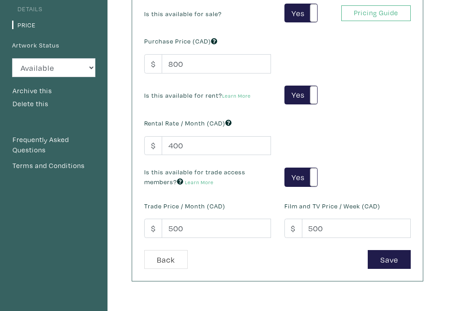
scroll to position [140, 0]
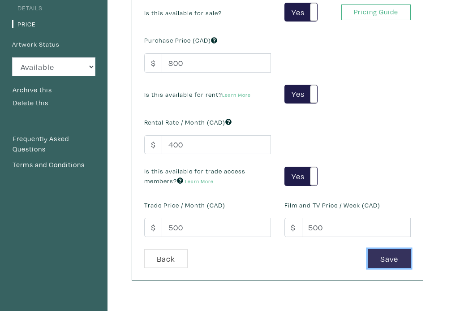
click at [397, 249] on button "Save" at bounding box center [389, 258] width 43 height 19
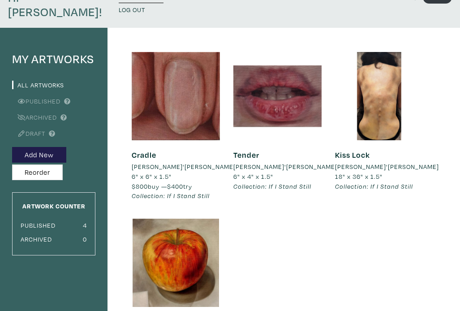
scroll to position [49, 0]
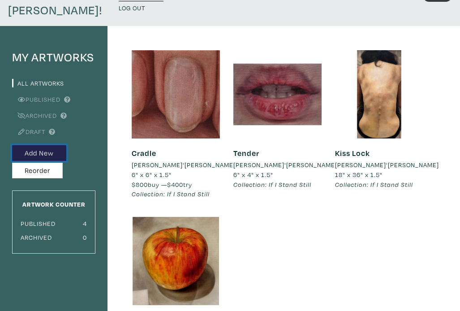
click at [47, 145] on button "Add New" at bounding box center [39, 153] width 54 height 16
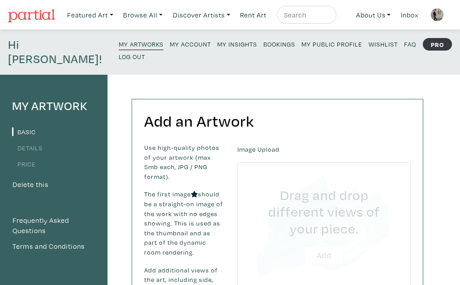
type input "C:\fakepath\Untitled design (5) copy 2.png"
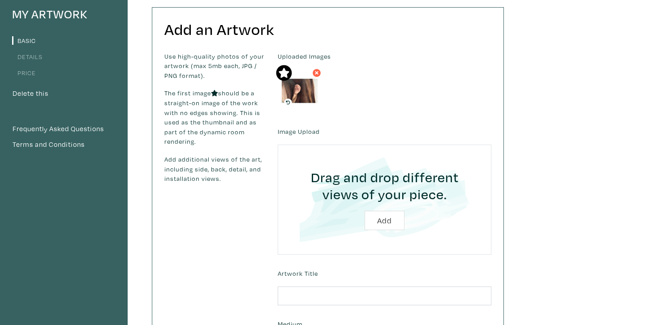
scroll to position [86, 0]
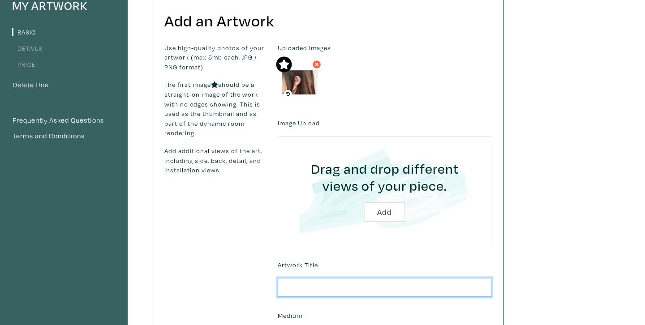
click at [316, 293] on input "text" at bounding box center [385, 287] width 214 height 19
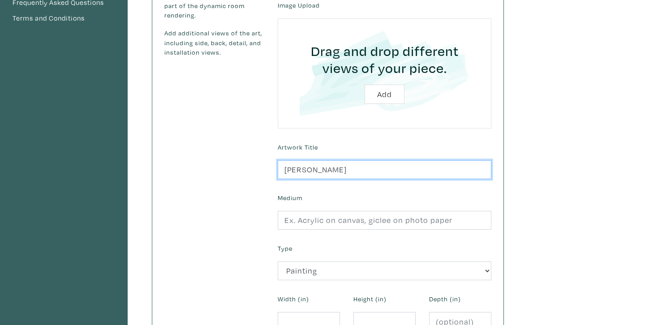
scroll to position [209, 0]
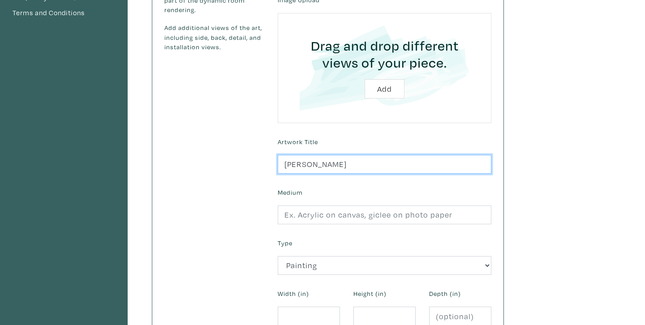
type input "Burrow"
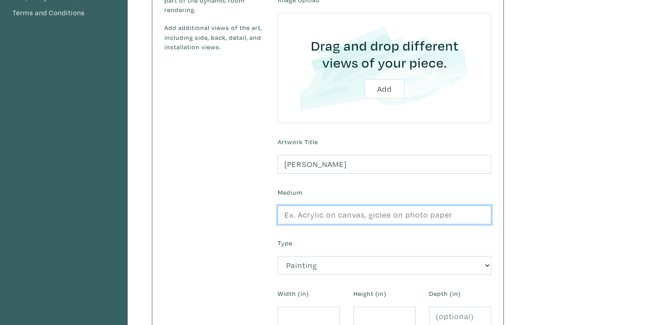
click at [348, 213] on input "text" at bounding box center [385, 215] width 214 height 19
type input "Oil on Canvas"
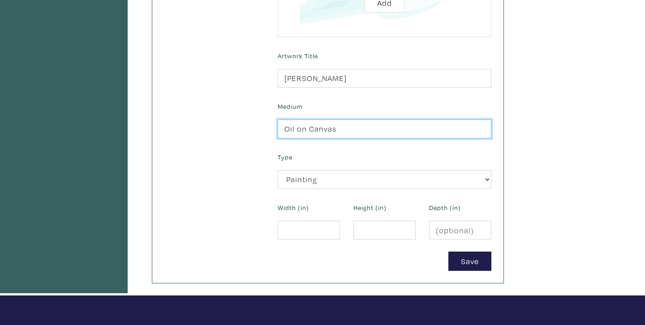
scroll to position [296, 0]
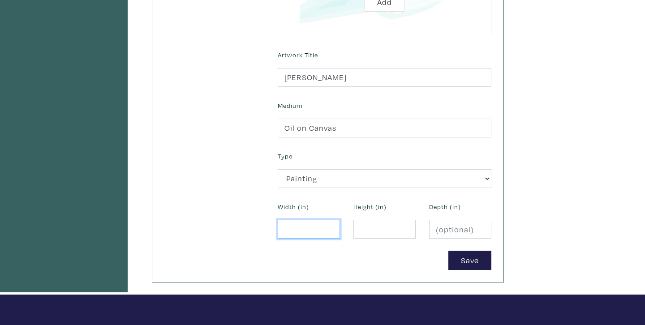
click at [314, 225] on input "number" at bounding box center [309, 229] width 62 height 19
type input "36"
click at [375, 233] on input "number" at bounding box center [384, 229] width 62 height 19
type input "24"
click at [452, 232] on input "number" at bounding box center [460, 229] width 62 height 19
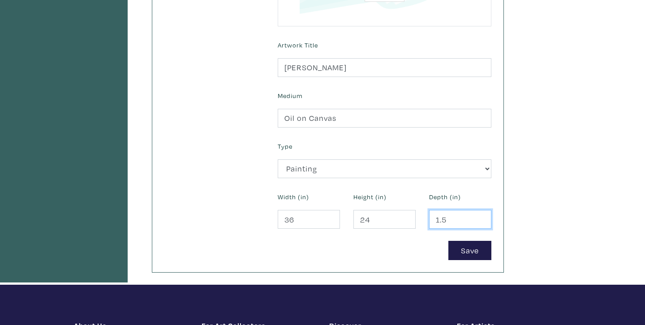
scroll to position [313, 0]
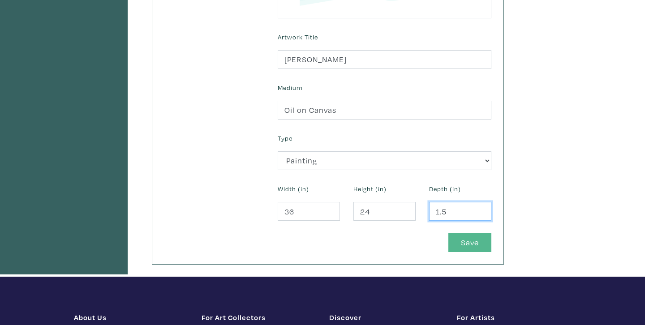
type input "1.5"
click at [466, 242] on button "Save" at bounding box center [469, 242] width 43 height 19
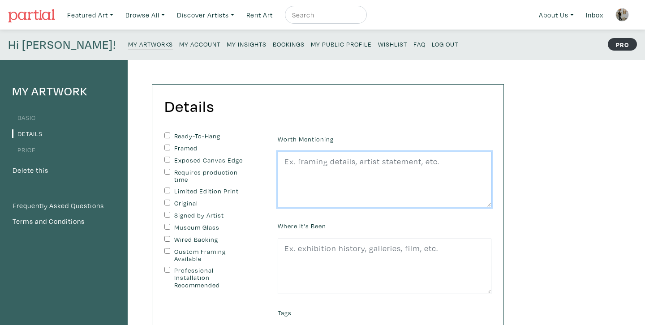
click at [346, 176] on textarea at bounding box center [385, 180] width 214 height 56
paste textarea "There is a quiet space between you and how you are known. In wisps you move, ca…"
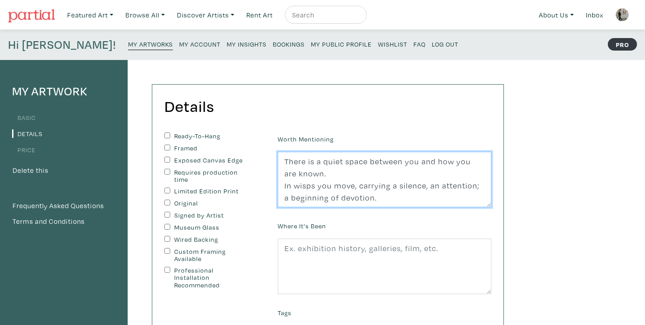
type textarea "There is a quiet space between you and how you are known. In wisps you move, ca…"
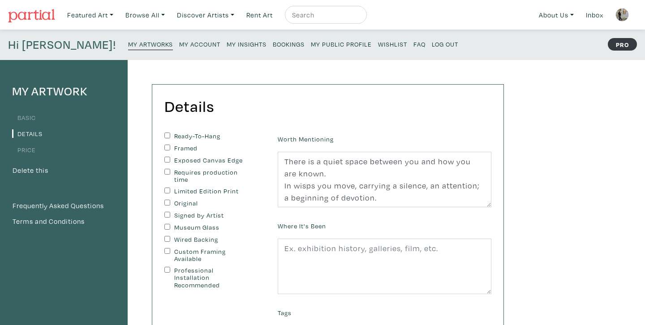
click at [192, 160] on label "Exposed Canvas Edge" at bounding box center [211, 161] width 75 height 8
click at [170, 160] on input "Exposed Canvas Edge" at bounding box center [167, 160] width 6 height 6
checkbox input "true"
click at [185, 206] on label "Original" at bounding box center [211, 204] width 75 height 8
click at [170, 206] on input "Original" at bounding box center [167, 203] width 6 height 6
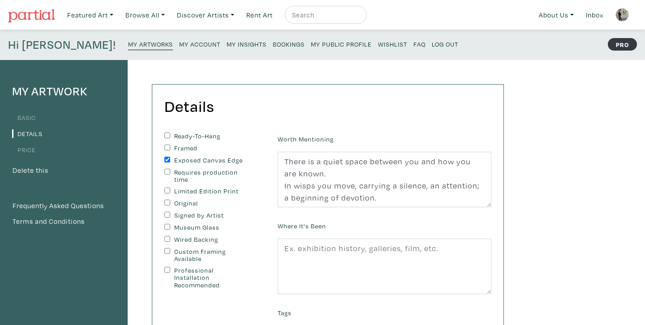
checkbox input "true"
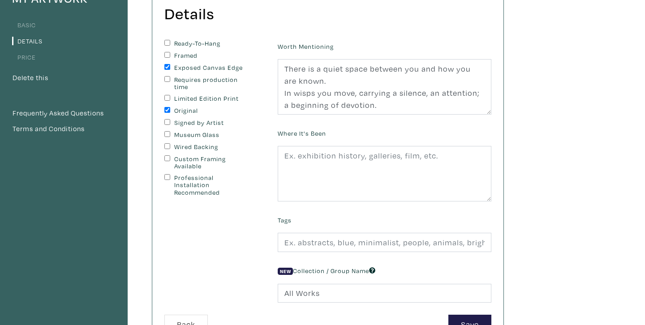
scroll to position [100, 0]
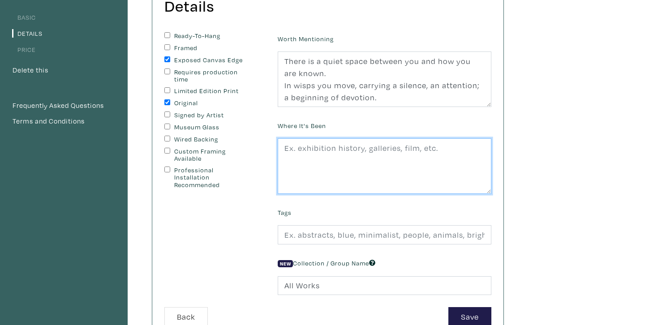
click at [325, 160] on textarea at bounding box center [385, 166] width 214 height 56
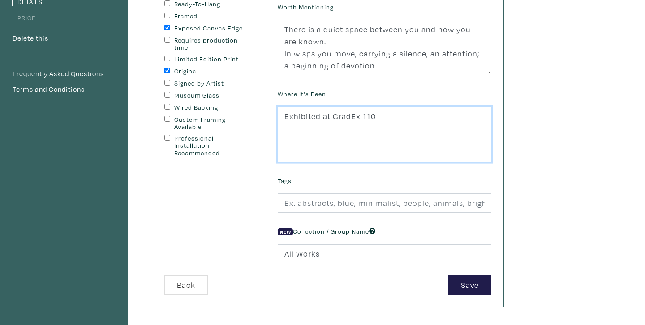
scroll to position [133, 0]
type textarea "Exhibited at GradEx 110"
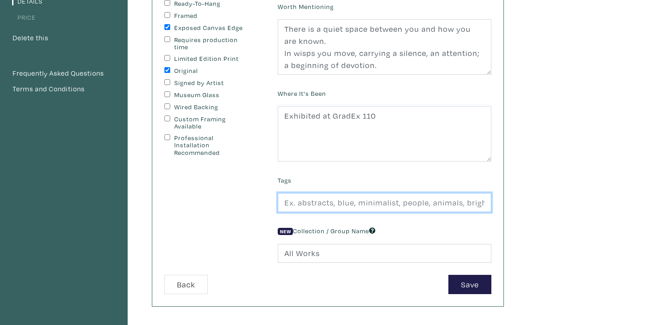
click at [324, 197] on input "text" at bounding box center [385, 202] width 214 height 19
drag, startPoint x: 320, startPoint y: 203, endPoint x: 406, endPoint y: 209, distance: 86.2
click at [406, 209] on input "Detailed, Fruit, Apple" at bounding box center [385, 202] width 214 height 19
type input "Detailed, Ear,"
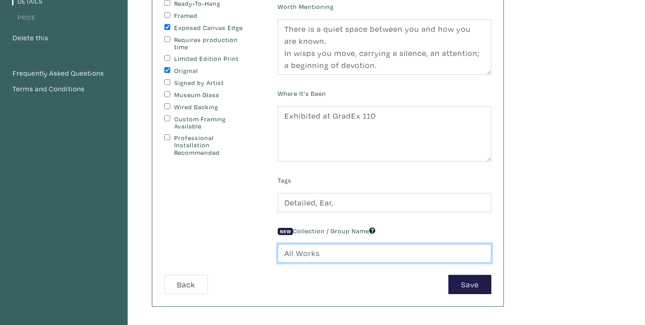
drag, startPoint x: 330, startPoint y: 253, endPoint x: 270, endPoint y: 251, distance: 59.1
click at [271, 251] on div "New Collection / Group Name All Works" at bounding box center [384, 243] width 227 height 39
type input "If I Stand Still"
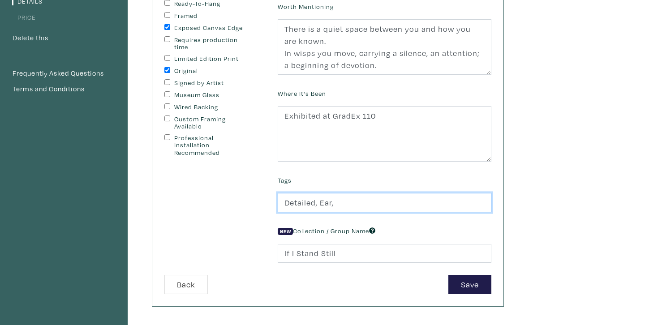
click at [412, 206] on input "Detailed, Ear," at bounding box center [385, 202] width 214 height 19
type input "Detailed, Ear,"
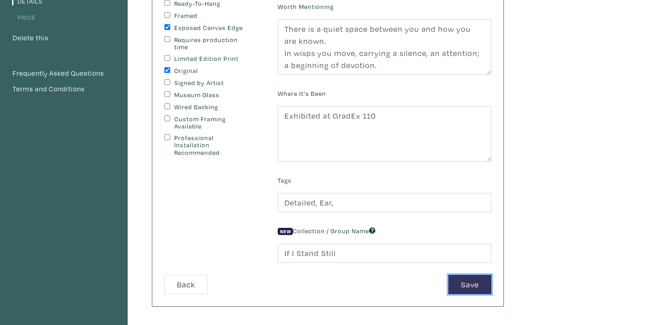
click at [465, 288] on button "Save" at bounding box center [469, 284] width 43 height 19
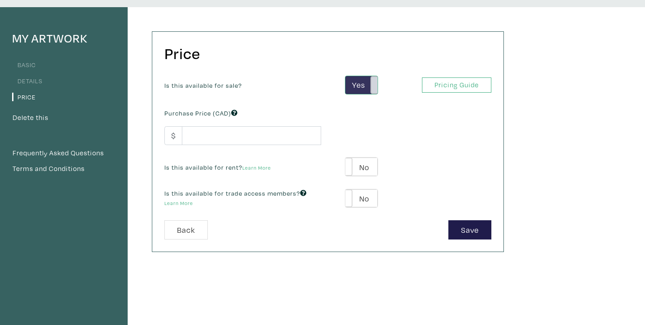
scroll to position [57, 0]
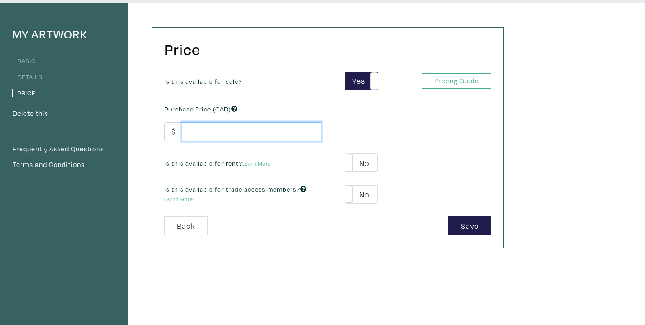
click at [265, 135] on input "number" at bounding box center [251, 131] width 139 height 19
type input "3000"
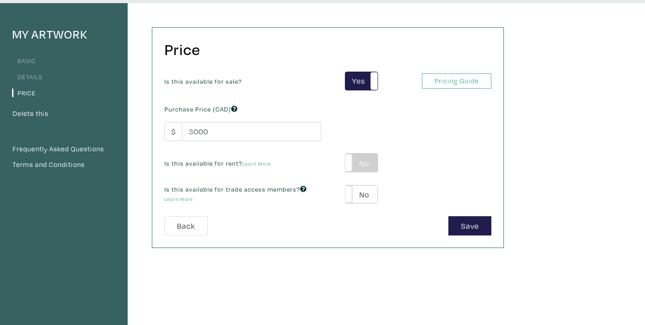
click at [368, 160] on label "No" at bounding box center [361, 163] width 32 height 18
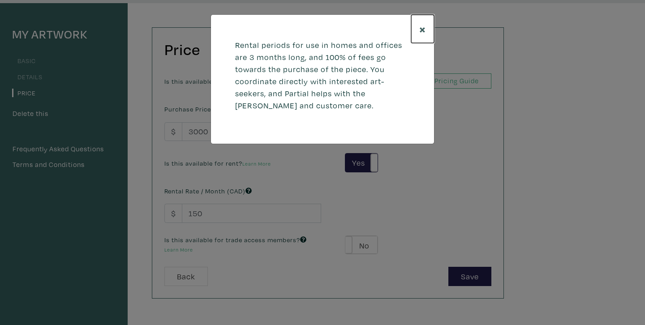
click at [425, 32] on span "×" at bounding box center [422, 29] width 7 height 16
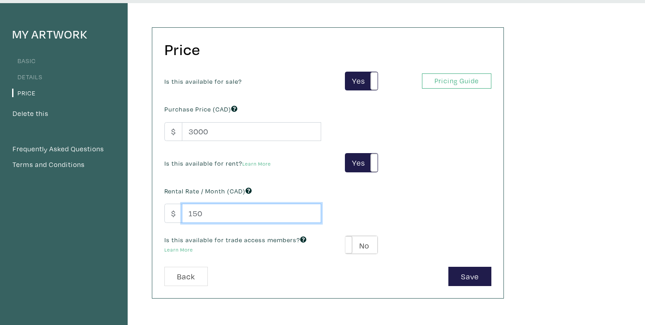
drag, startPoint x: 219, startPoint y: 210, endPoint x: 177, endPoint y: 215, distance: 42.8
click at [177, 215] on div "$ 150" at bounding box center [242, 213] width 157 height 19
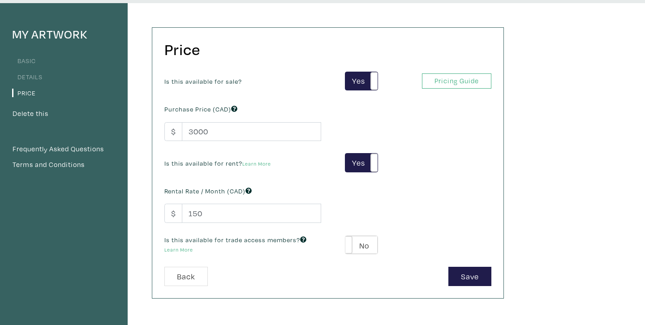
click at [296, 185] on div "Rental Rate / Month (CAD) $ 150" at bounding box center [243, 203] width 170 height 39
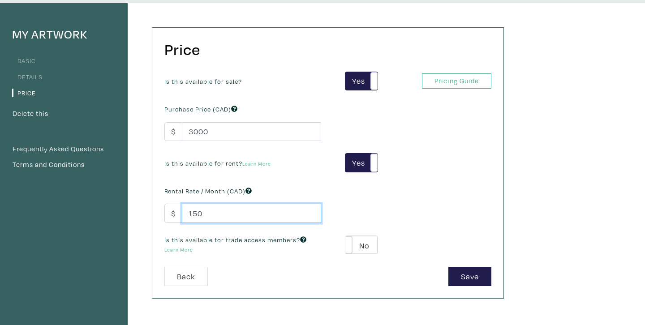
click at [254, 218] on input "150" at bounding box center [251, 213] width 139 height 19
drag, startPoint x: 210, startPoint y: 215, endPoint x: 181, endPoint y: 213, distance: 29.1
click at [181, 213] on div "$ 150" at bounding box center [242, 213] width 157 height 19
type input "15"
type input "1500"
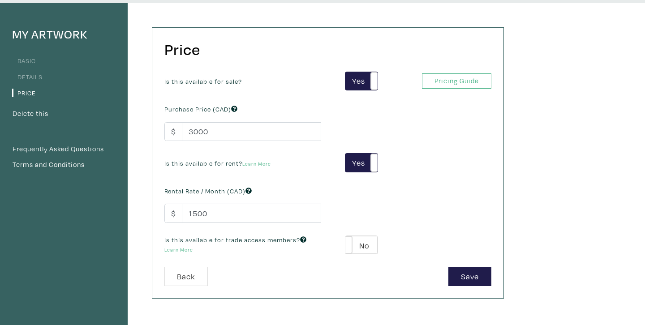
click at [335, 212] on div "Is this available for sale? Yes No Yes No Pricing Guide PRO Purchase Price (CAD…" at bounding box center [328, 170] width 340 height 196
click at [360, 247] on label "No" at bounding box center [361, 245] width 32 height 18
type input "180"
type input "540"
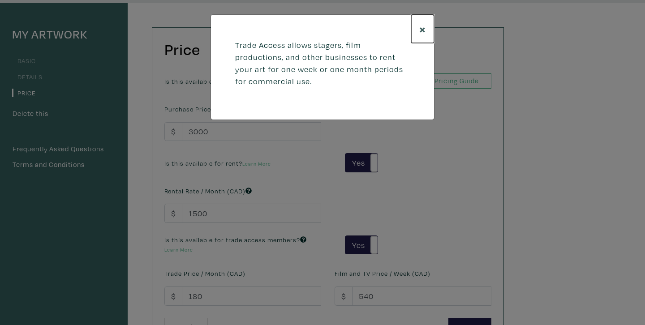
click at [421, 30] on span "×" at bounding box center [422, 29] width 7 height 16
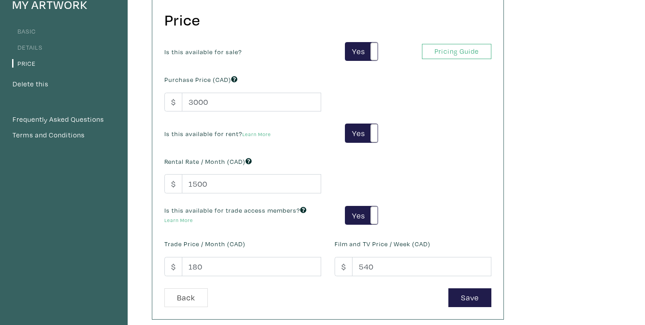
scroll to position [87, 0]
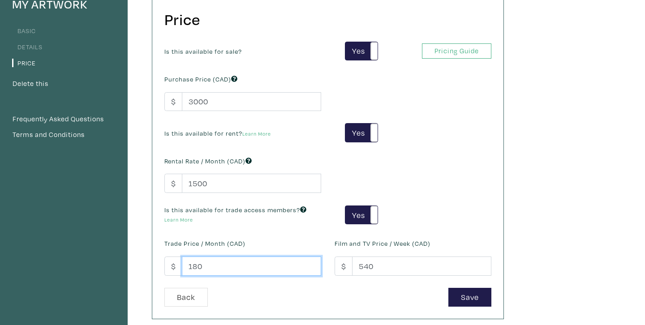
drag, startPoint x: 209, startPoint y: 259, endPoint x: 172, endPoint y: 259, distance: 36.3
click at [172, 259] on div "$ 180" at bounding box center [242, 266] width 157 height 19
drag, startPoint x: 216, startPoint y: 262, endPoint x: 180, endPoint y: 261, distance: 35.4
click at [180, 261] on div "$ 180" at bounding box center [242, 266] width 157 height 19
type input "2000"
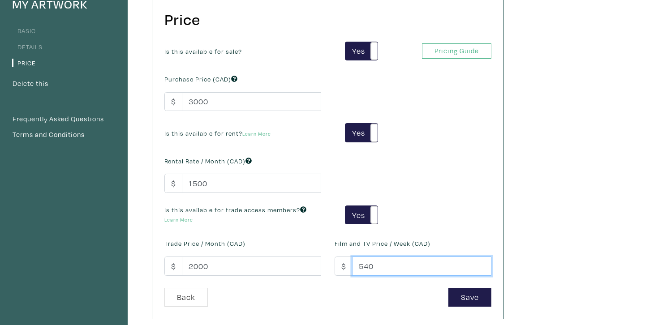
drag, startPoint x: 385, startPoint y: 269, endPoint x: 342, endPoint y: 266, distance: 43.1
click at [342, 266] on div "$ 540" at bounding box center [413, 266] width 157 height 19
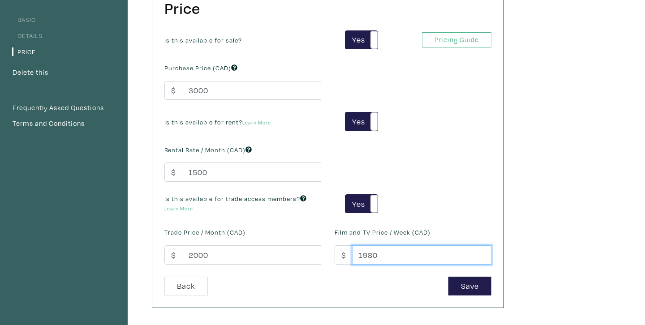
scroll to position [99, 0]
type input "1980"
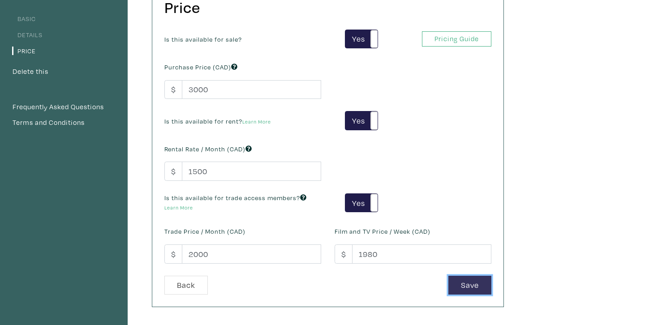
click at [467, 283] on button "Save" at bounding box center [469, 285] width 43 height 19
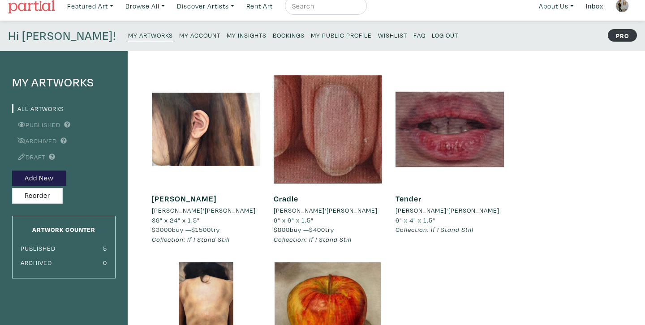
scroll to position [2, 0]
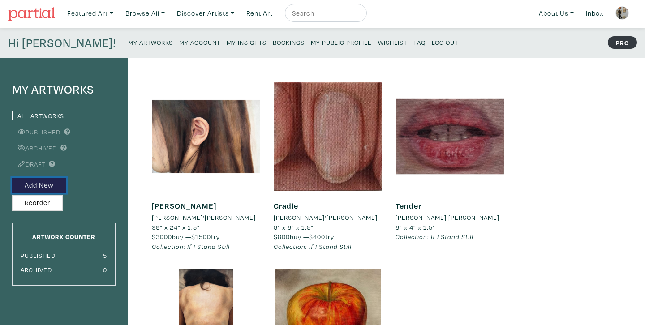
click at [57, 186] on button "Add New" at bounding box center [39, 186] width 54 height 16
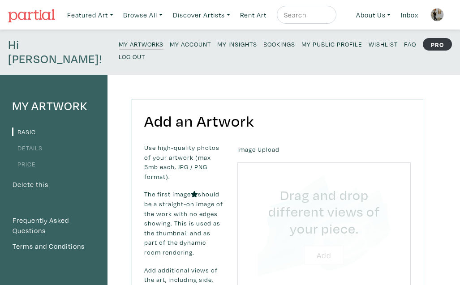
type input "C:\fakepath\03_AD'Agostino_Like A Charm.jpg"
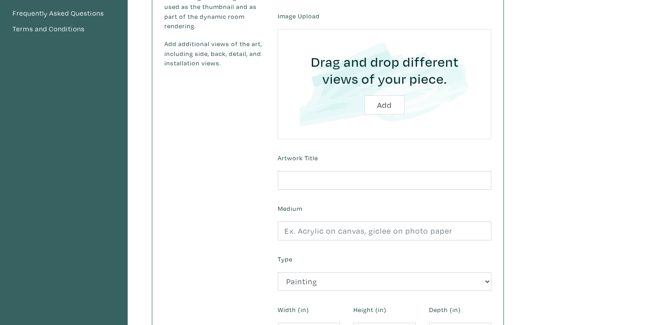
scroll to position [194, 0]
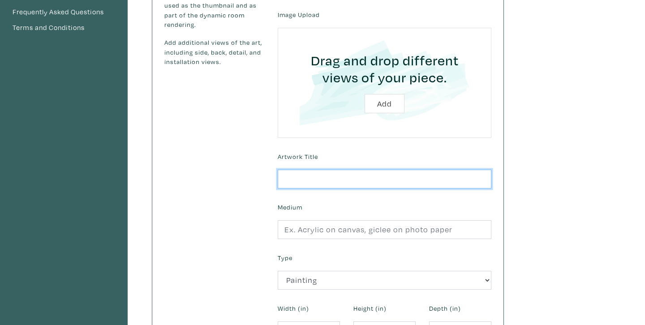
click at [348, 183] on input "text" at bounding box center [385, 179] width 214 height 19
click at [300, 182] on input "Like Charm" at bounding box center [385, 179] width 214 height 19
type input "Like a Charm"
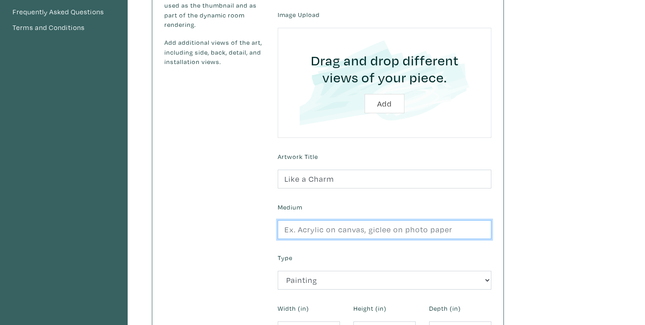
click at [318, 233] on input "text" at bounding box center [385, 229] width 214 height 19
type input "Oil on Canvas"
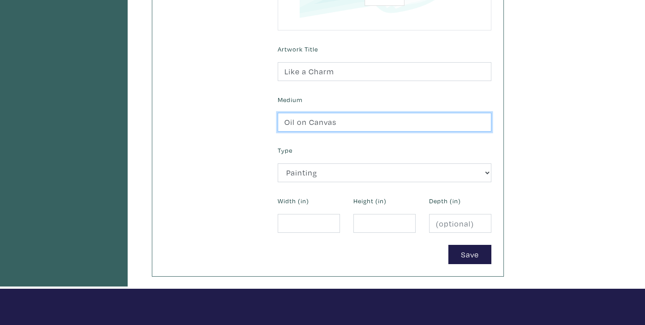
scroll to position [302, 0]
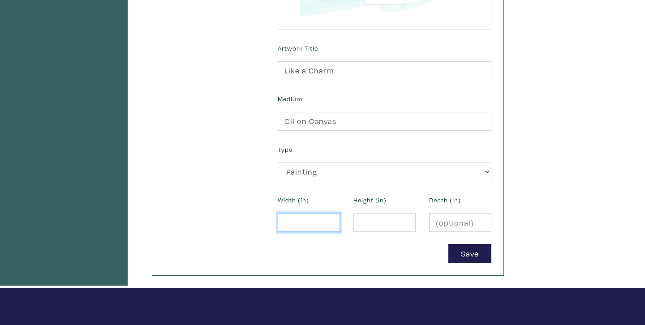
click at [309, 221] on input "number" at bounding box center [309, 222] width 62 height 19
type input "6.5"
click at [377, 224] on input "number" at bounding box center [384, 222] width 62 height 19
type input "6"
click at [452, 220] on input "number" at bounding box center [460, 222] width 62 height 19
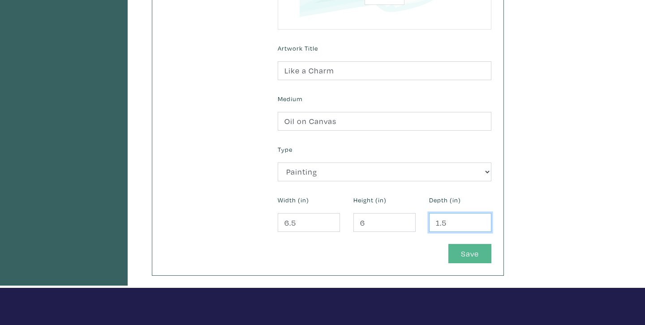
type input "1.5"
click at [459, 252] on button "Save" at bounding box center [469, 253] width 43 height 19
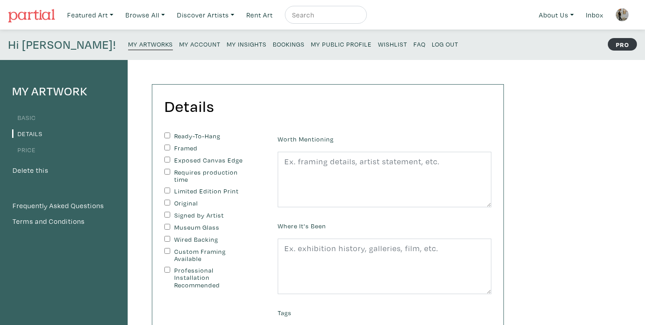
click at [184, 160] on label "Exposed Canvas Edge" at bounding box center [211, 161] width 75 height 8
click at [170, 160] on input "Exposed Canvas Edge" at bounding box center [167, 160] width 6 height 6
checkbox input "true"
click at [178, 203] on label "Original" at bounding box center [211, 204] width 75 height 8
click at [170, 203] on input "Original" at bounding box center [167, 203] width 6 height 6
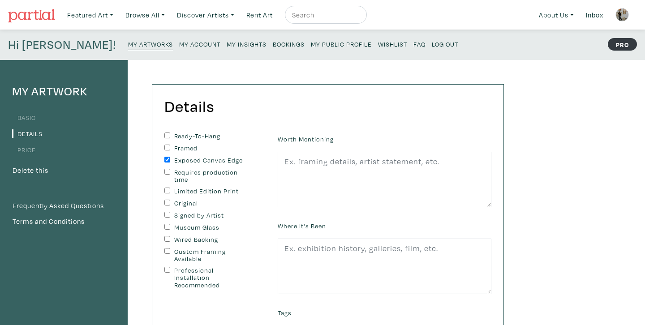
checkbox input "true"
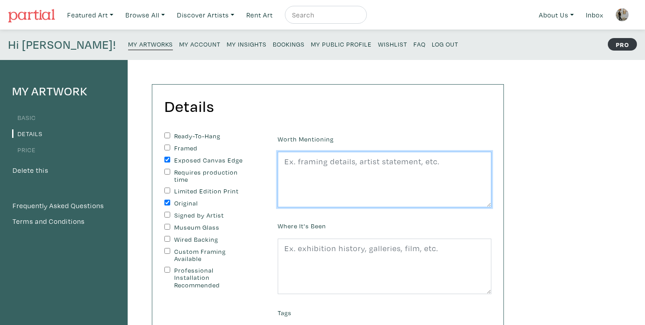
click at [320, 184] on textarea at bounding box center [385, 180] width 214 height 56
paste textarea "Hair is an understanding of line, the presence of repetition in each curve, an …"
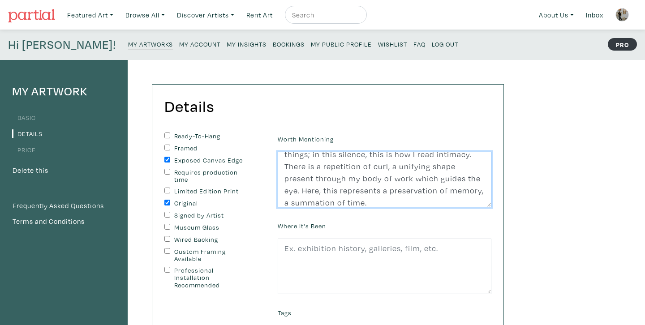
scroll to position [60, 0]
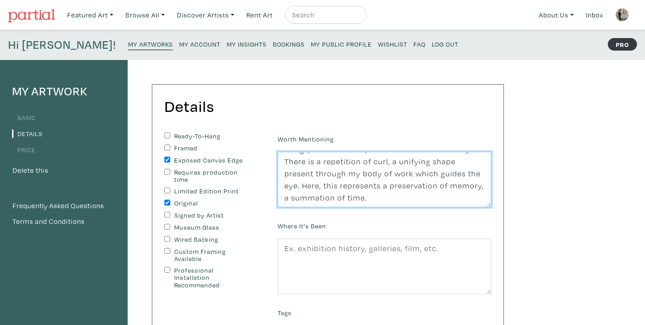
type textarea "Hair is an understanding of line, the presence of repetition in each curve, an …"
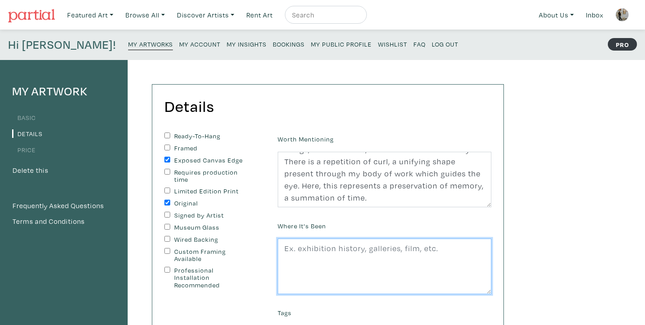
click at [372, 267] on textarea at bounding box center [385, 267] width 214 height 56
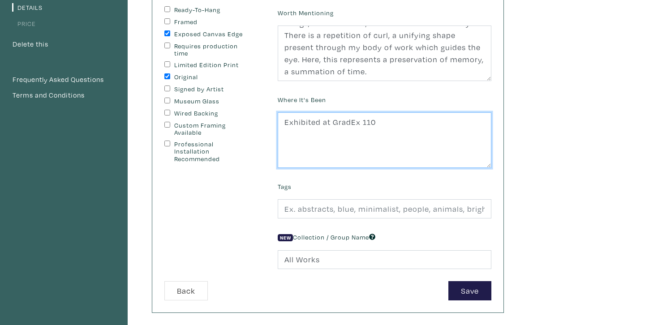
scroll to position [131, 0]
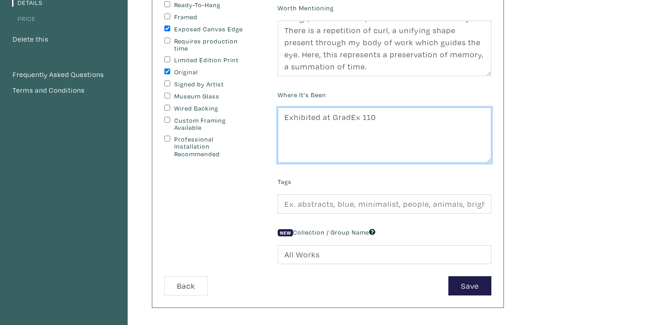
type textarea "Exhibited at GradEx 110"
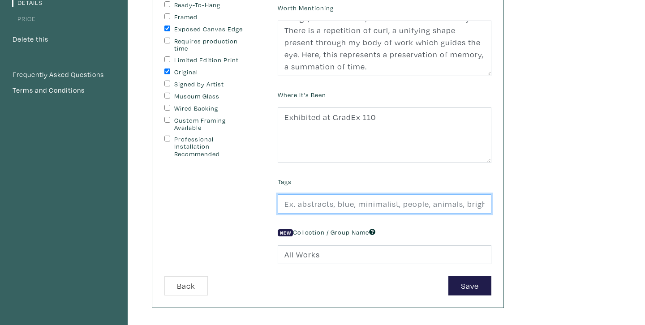
click at [362, 208] on input "text" at bounding box center [385, 203] width 214 height 19
click at [325, 205] on input "Detailed, Ear," at bounding box center [385, 203] width 214 height 19
click at [347, 204] on input "Detailed, Hair," at bounding box center [385, 203] width 214 height 19
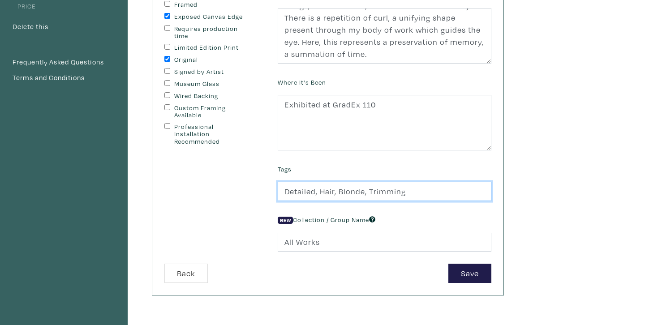
scroll to position [146, 0]
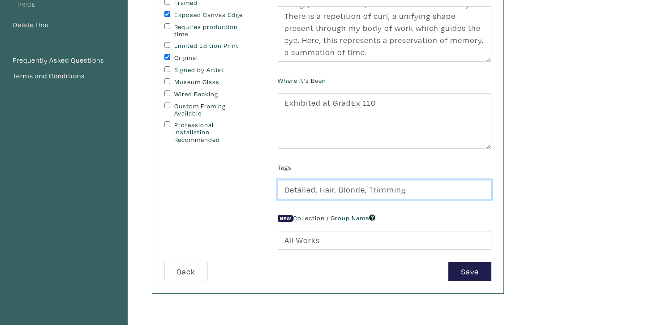
type input "Detailed, Hair, Blonde, Trimming"
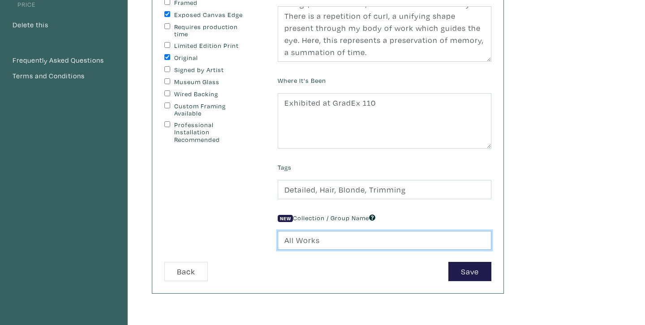
drag, startPoint x: 326, startPoint y: 242, endPoint x: 255, endPoint y: 240, distance: 70.8
click at [255, 240] on form "Ready-To-Hang Framed Exposed Canvas Edge Requires production time Limited Editi…" at bounding box center [328, 134] width 340 height 294
type input "If I Stand Still"
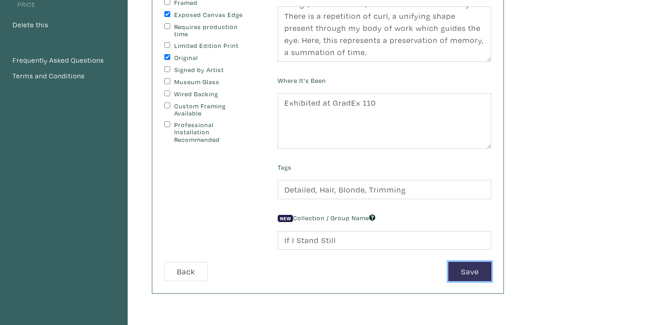
click at [471, 268] on button "Save" at bounding box center [469, 271] width 43 height 19
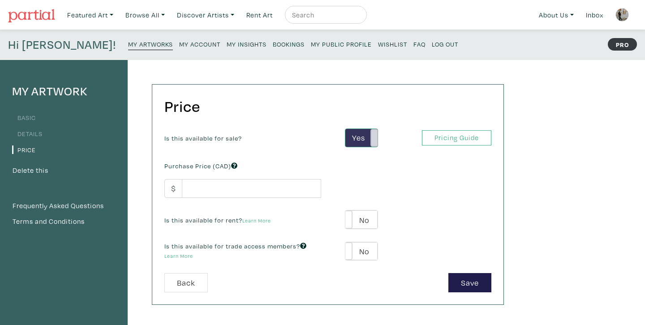
click at [373, 137] on span at bounding box center [377, 138] width 14 height 18
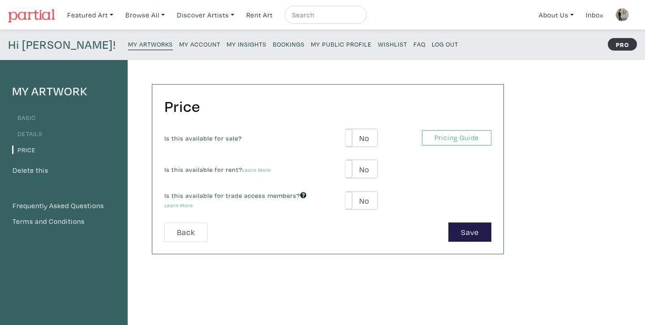
click at [27, 133] on link "Details" at bounding box center [27, 133] width 30 height 9
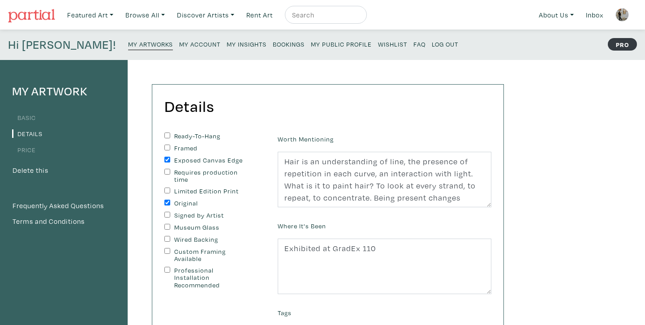
click at [28, 133] on link "Details" at bounding box center [27, 133] width 30 height 9
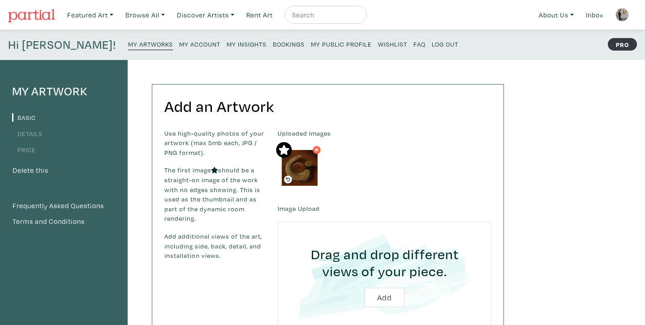
click at [27, 149] on link "Price" at bounding box center [24, 150] width 24 height 9
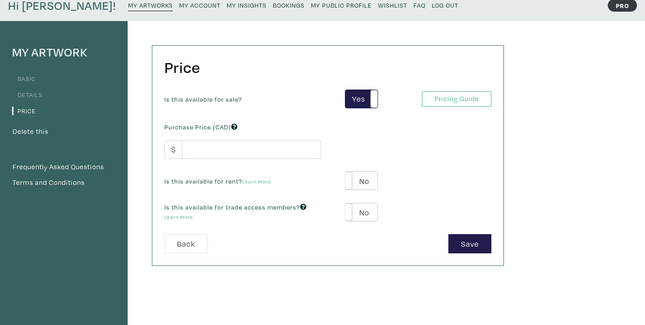
scroll to position [50, 0]
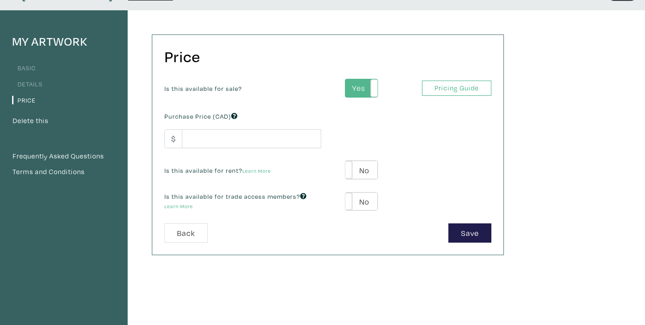
click at [360, 88] on label "Yes" at bounding box center [361, 88] width 32 height 18
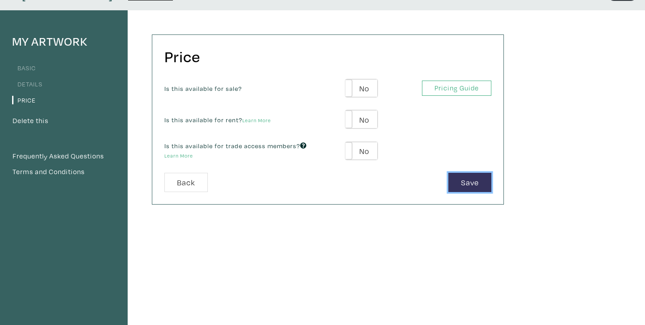
click at [466, 185] on button "Save" at bounding box center [469, 182] width 43 height 19
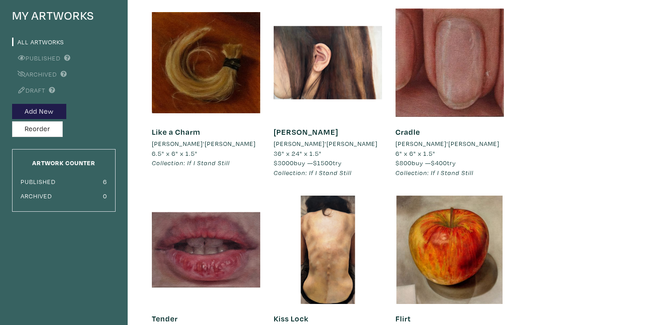
scroll to position [72, 0]
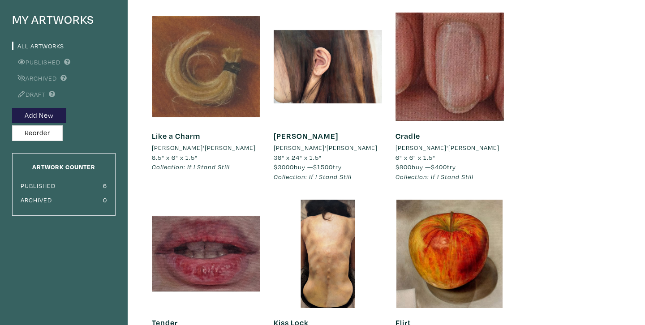
click at [176, 110] on div at bounding box center [206, 67] width 108 height 108
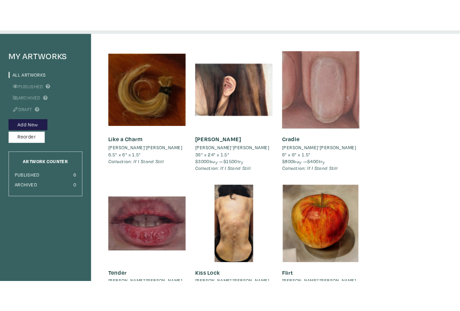
scroll to position [46, 0]
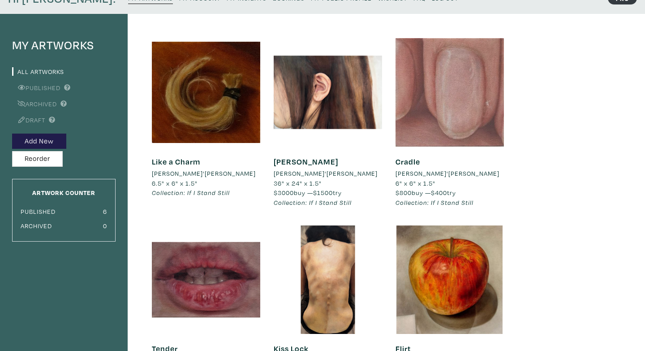
click at [432, 85] on div at bounding box center [449, 92] width 108 height 108
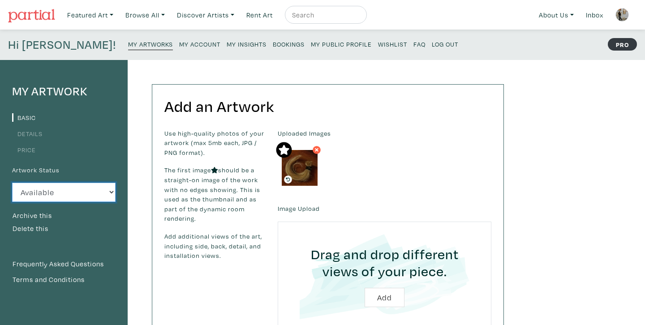
click at [112, 187] on select "Available Sold Rented Unavailable (other reason)" at bounding box center [63, 192] width 103 height 19
select select "3"
click at [128, 42] on small "My Artworks" at bounding box center [150, 44] width 45 height 9
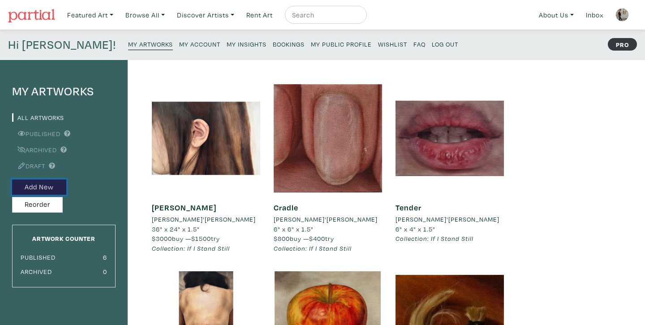
click at [52, 181] on button "Add New" at bounding box center [39, 188] width 54 height 16
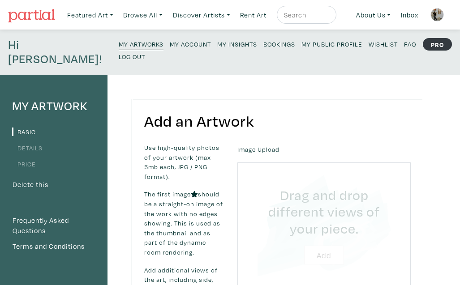
type input "C:\fakepath\Untitled design (5) copy 3.png"
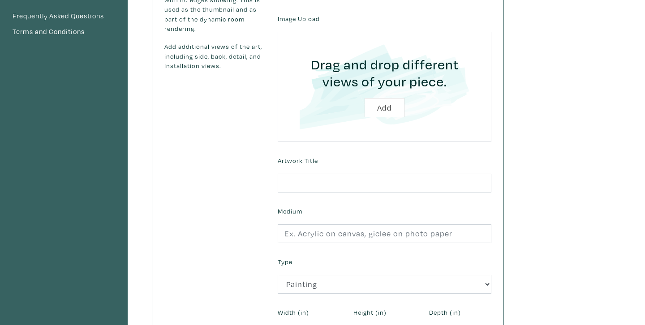
scroll to position [204, 0]
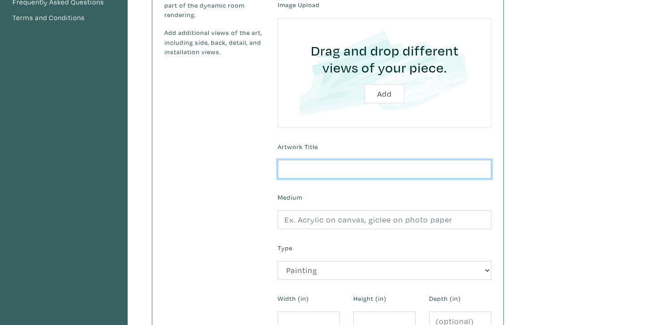
click at [339, 172] on input "text" at bounding box center [385, 169] width 214 height 19
type input "Needle"
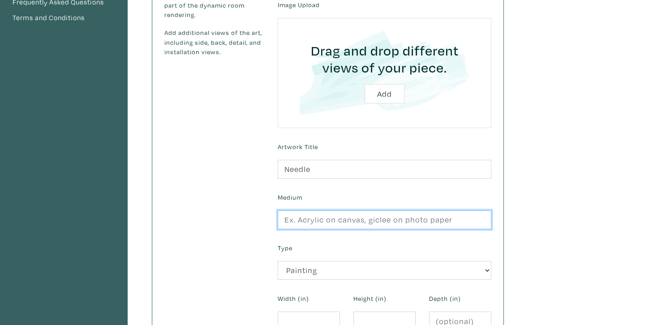
click at [349, 222] on input "text" at bounding box center [385, 219] width 214 height 19
type input "Oil on Canvas"
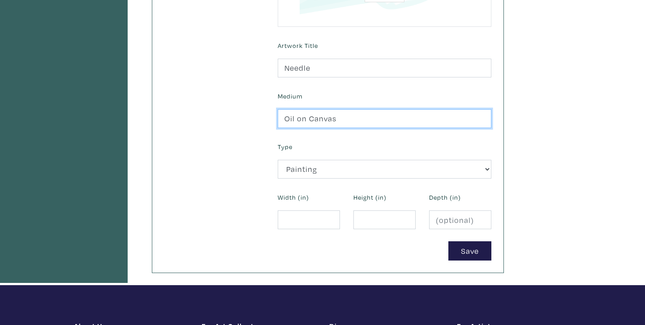
scroll to position [305, 0]
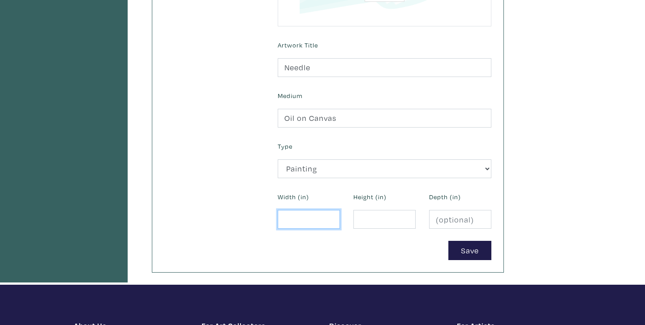
click at [306, 216] on input "number" at bounding box center [309, 219] width 62 height 19
type input "9"
click at [377, 220] on input "number" at bounding box center [384, 219] width 62 height 19
type input "7"
click at [458, 228] on input "number" at bounding box center [460, 219] width 62 height 19
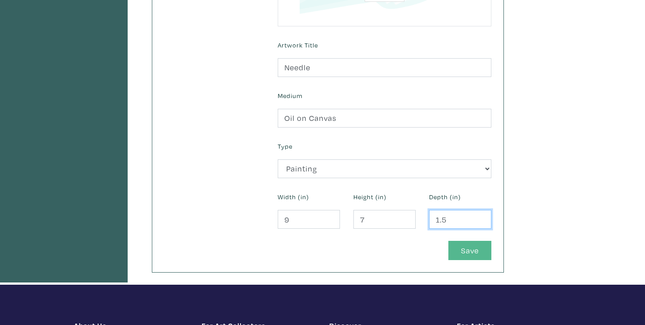
type input "1.5"
click at [459, 253] on button "Save" at bounding box center [469, 250] width 43 height 19
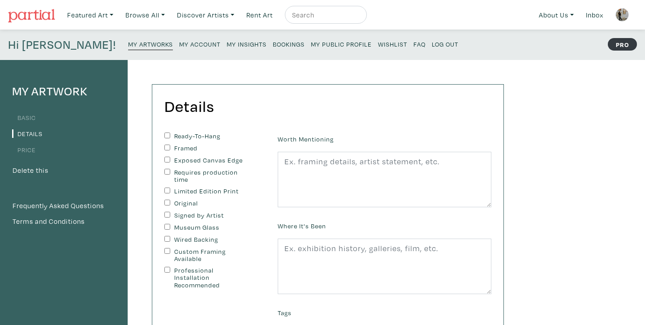
click at [193, 160] on label "Exposed Canvas Edge" at bounding box center [211, 161] width 75 height 8
click at [170, 160] on input "Exposed Canvas Edge" at bounding box center [167, 160] width 6 height 6
checkbox input "true"
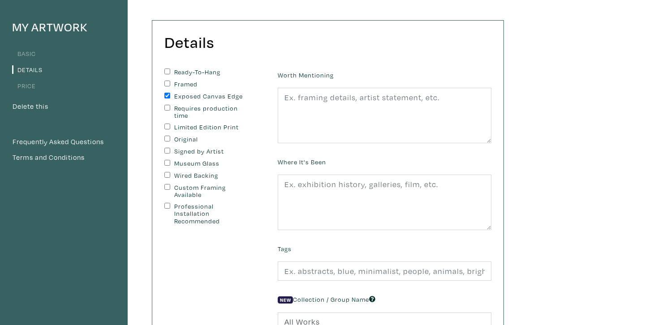
scroll to position [64, 0]
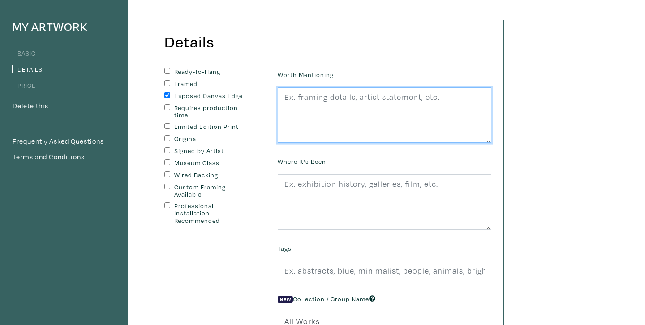
click at [335, 93] on textarea at bounding box center [385, 115] width 214 height 56
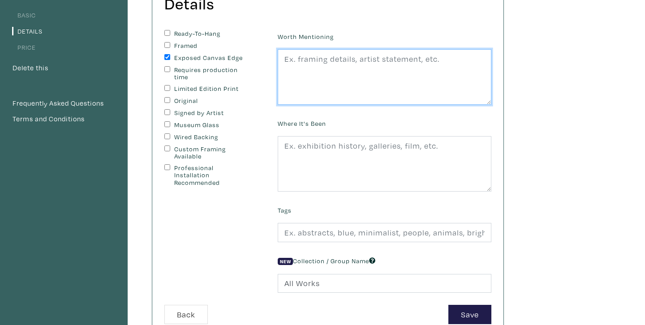
scroll to position [105, 0]
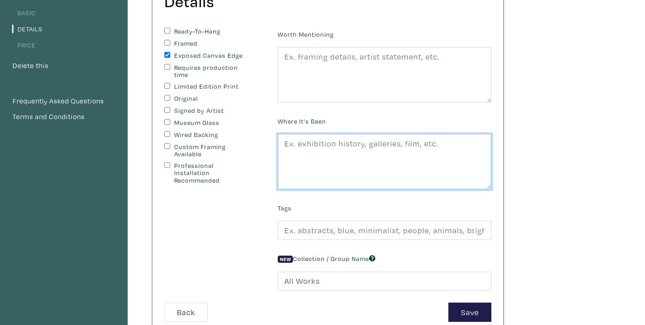
click at [326, 164] on textarea at bounding box center [385, 162] width 214 height 56
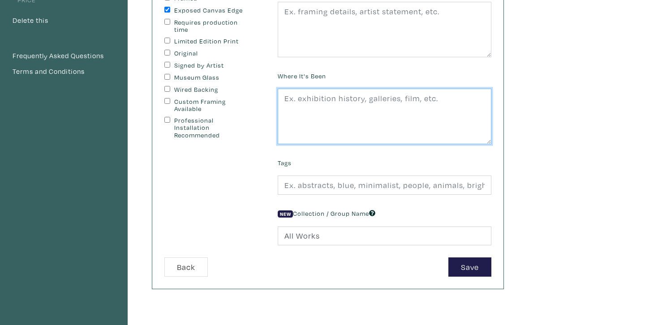
scroll to position [155, 0]
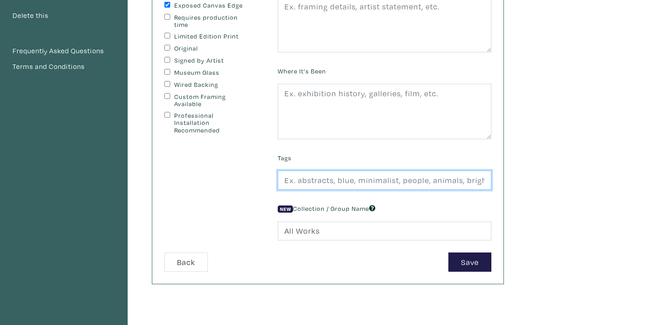
click at [326, 178] on input "text" at bounding box center [385, 180] width 214 height 19
click at [286, 180] on input "Eyelashes, Pupils" at bounding box center [385, 180] width 214 height 19
type input "Detail, Eyelashes, Pupils"
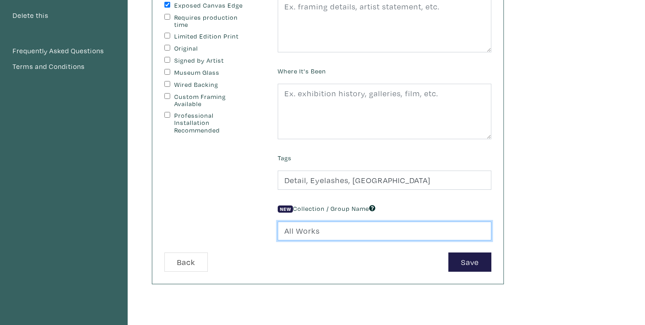
click at [335, 235] on input "All Works" at bounding box center [385, 231] width 214 height 19
drag, startPoint x: 335, startPoint y: 235, endPoint x: 265, endPoint y: 234, distance: 70.3
click at [265, 234] on form "Ready-To-Hang Framed Exposed Canvas Edge Requires production time Limited Editi…" at bounding box center [328, 125] width 340 height 294
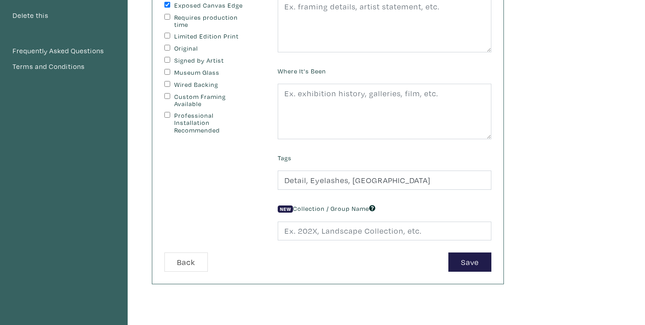
click at [549, 241] on div "My Artwork Basic Details Price Delete this Frequently Asked Questions Terms and…" at bounding box center [322, 148] width 645 height 486
click at [473, 264] on button "Save" at bounding box center [469, 262] width 43 height 19
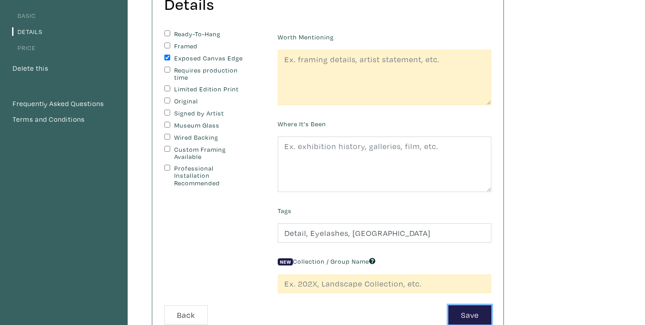
scroll to position [107, 0]
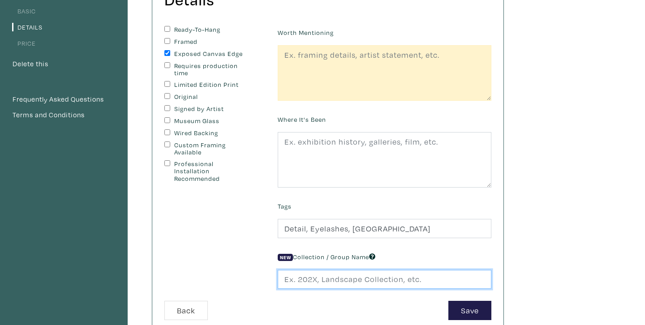
click at [360, 280] on input "text" at bounding box center [385, 279] width 214 height 19
type input "All Works"
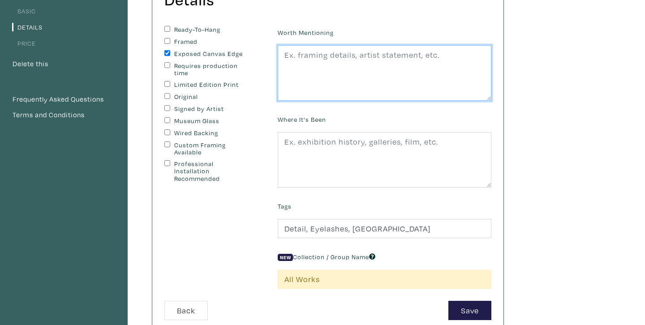
click at [373, 90] on textarea at bounding box center [385, 73] width 214 height 56
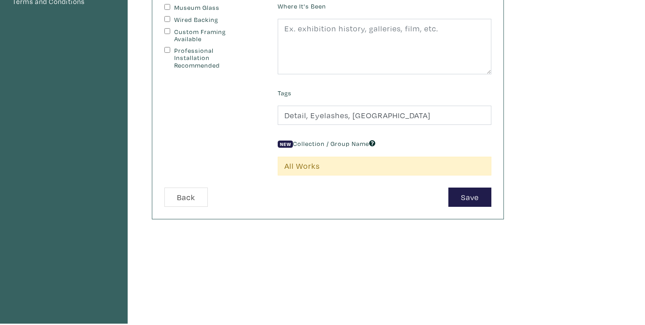
scroll to position [237, 0]
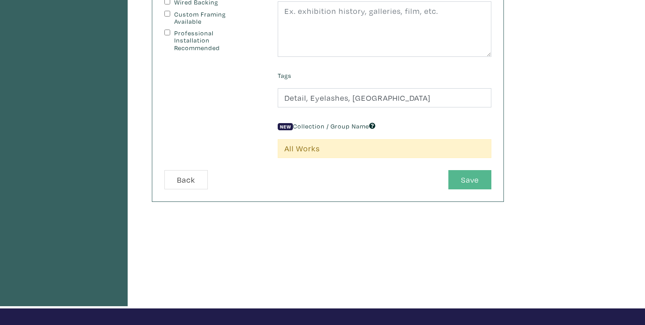
type textarea "Eye to eye."
click at [479, 174] on button "Save" at bounding box center [469, 179] width 43 height 19
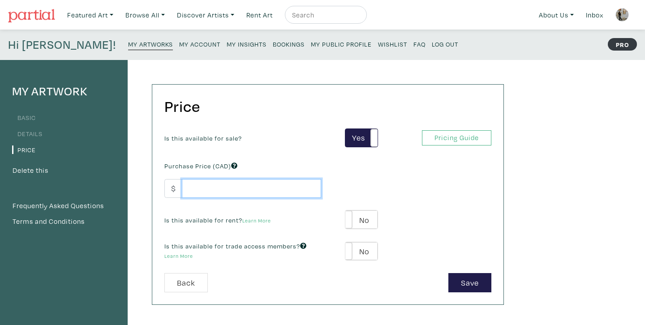
click at [283, 190] on input "number" at bounding box center [251, 188] width 139 height 19
type input "1"
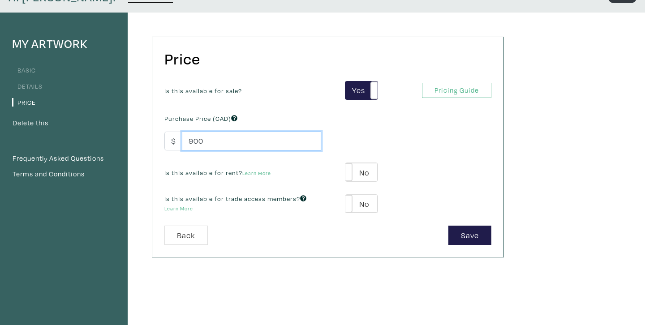
scroll to position [49, 0]
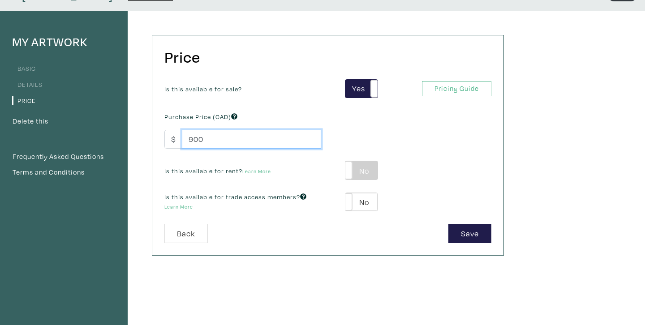
type input "900"
click at [368, 173] on label "No" at bounding box center [361, 170] width 32 height 18
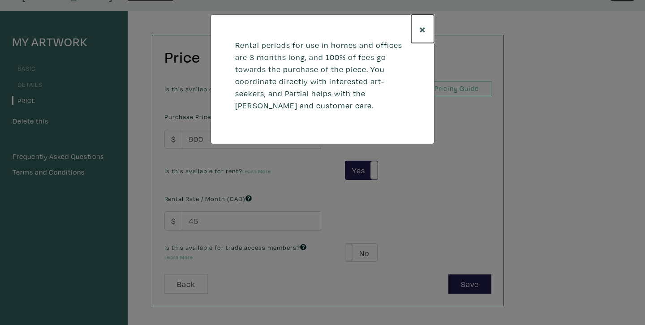
click at [422, 31] on span "×" at bounding box center [422, 29] width 7 height 16
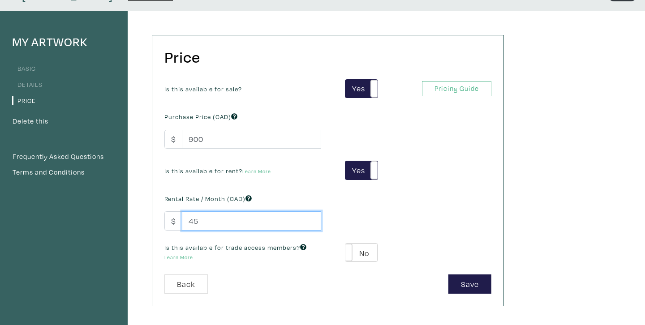
drag, startPoint x: 201, startPoint y: 219, endPoint x: 181, endPoint y: 219, distance: 20.2
click at [181, 219] on div "$ 45" at bounding box center [242, 220] width 157 height 19
type input "4"
type input "500"
click at [329, 228] on div "Is this available for sale? Yes No Yes No Pricing Guide PRO Purchase Price (CAD…" at bounding box center [328, 177] width 340 height 196
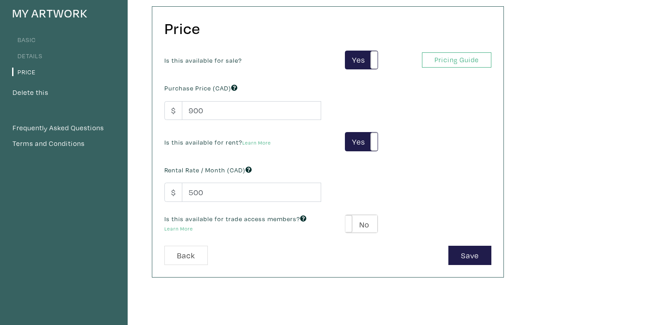
scroll to position [79, 0]
click at [356, 222] on label "No" at bounding box center [361, 223] width 32 height 18
type input "54"
type input "162"
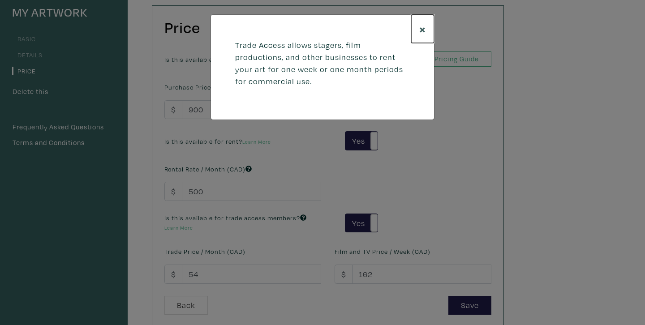
click at [421, 31] on span "×" at bounding box center [422, 29] width 7 height 16
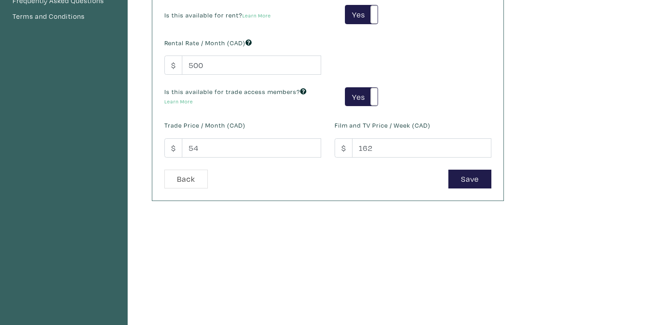
scroll to position [205, 0]
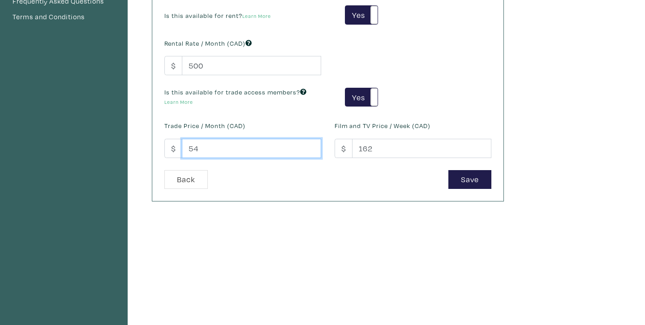
drag, startPoint x: 214, startPoint y: 146, endPoint x: 167, endPoint y: 145, distance: 47.5
click at [167, 145] on div "$ 54" at bounding box center [242, 148] width 157 height 19
type input "500"
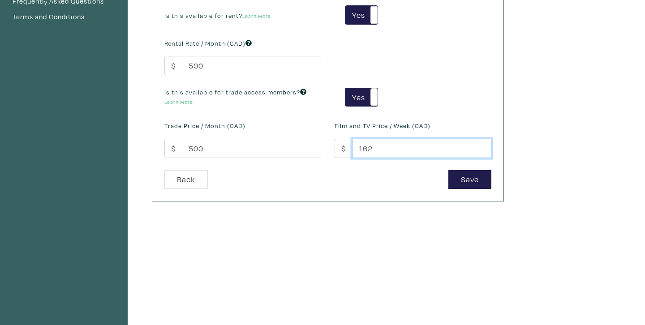
drag, startPoint x: 378, startPoint y: 150, endPoint x: 341, endPoint y: 148, distance: 37.6
click at [341, 148] on div "$ 162" at bounding box center [413, 148] width 157 height 19
type input "5"
type input "500"
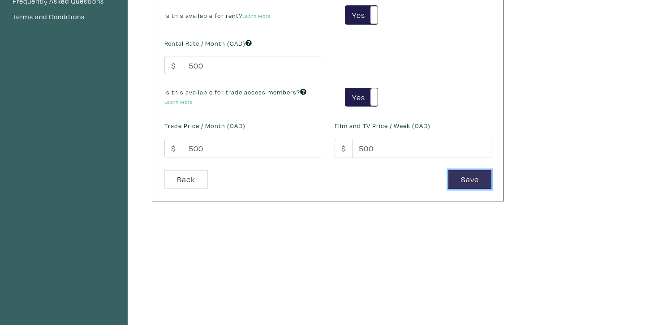
click at [458, 174] on button "Save" at bounding box center [469, 179] width 43 height 19
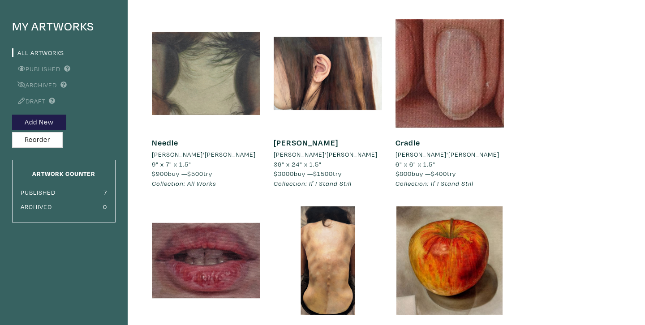
scroll to position [54, 0]
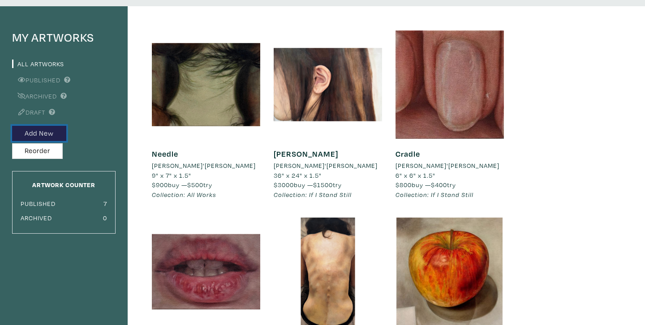
click at [63, 132] on button "Add New" at bounding box center [39, 134] width 54 height 16
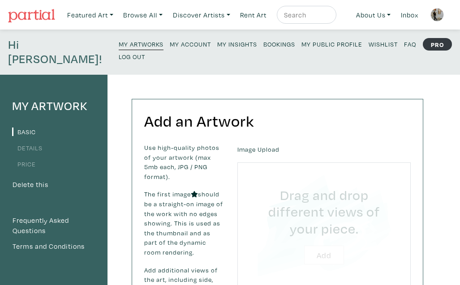
type input "C:\fakepath\Untitled design (5) copy 4.png"
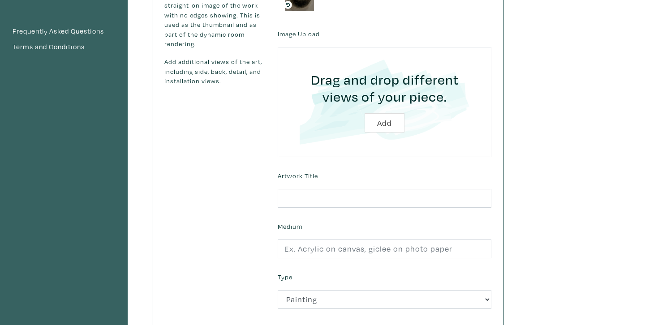
scroll to position [189, 0]
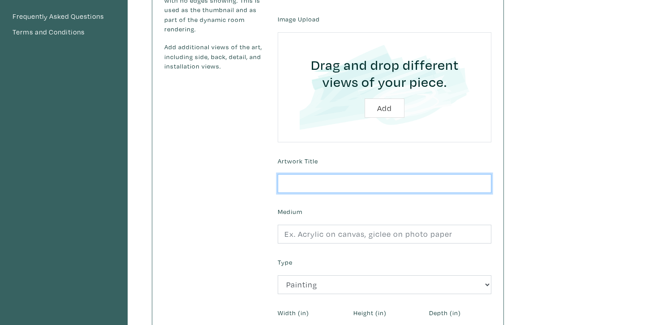
click at [319, 182] on input "text" at bounding box center [385, 183] width 214 height 19
type input "Locket"
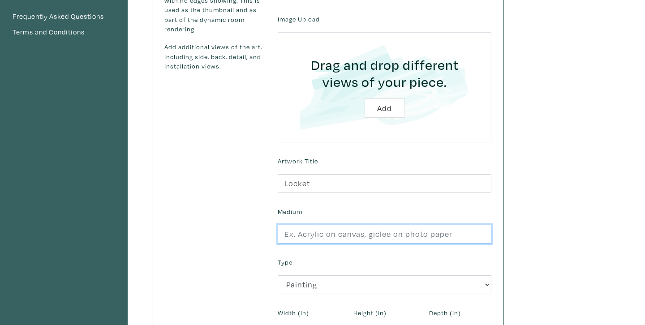
click at [361, 236] on input "text" at bounding box center [385, 234] width 214 height 19
type input "Oil on Canvas"
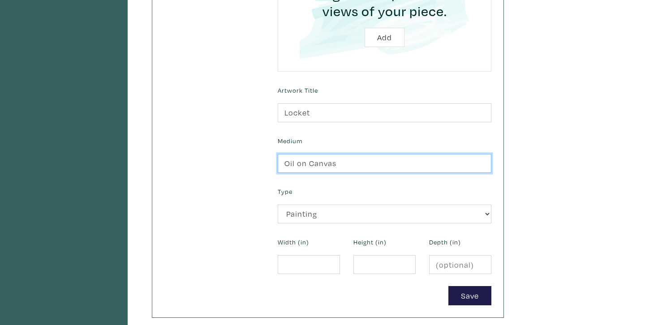
scroll to position [266, 0]
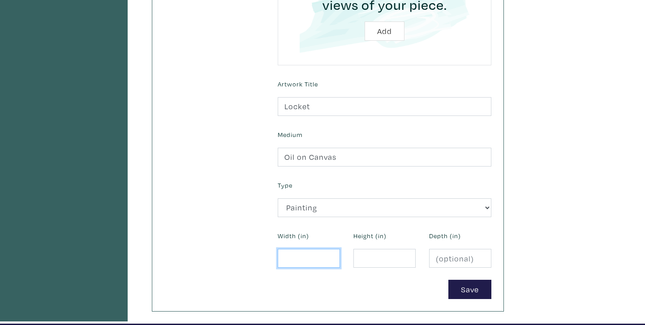
click at [310, 256] on input "number" at bounding box center [309, 258] width 62 height 19
type input "8"
click at [382, 261] on input "number" at bounding box center [384, 258] width 62 height 19
type input "10"
click at [449, 260] on input "number" at bounding box center [460, 258] width 62 height 19
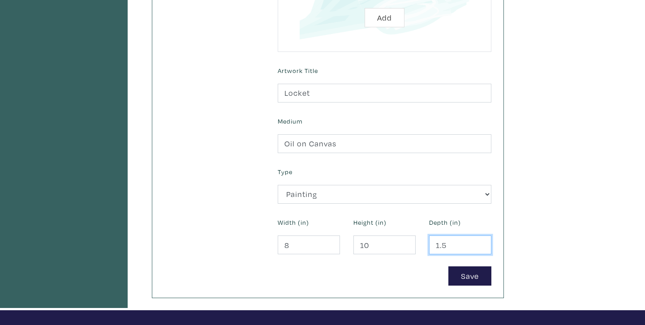
scroll to position [256, 0]
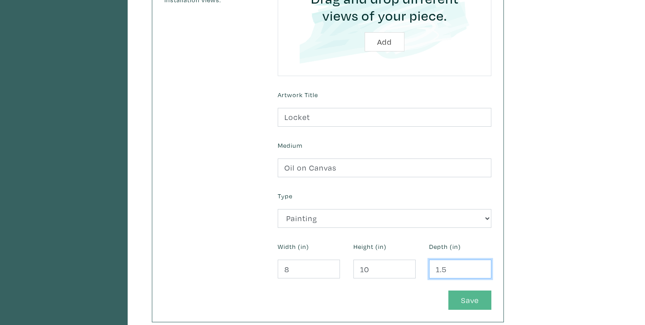
type input "1.5"
click at [472, 297] on button "Save" at bounding box center [469, 300] width 43 height 19
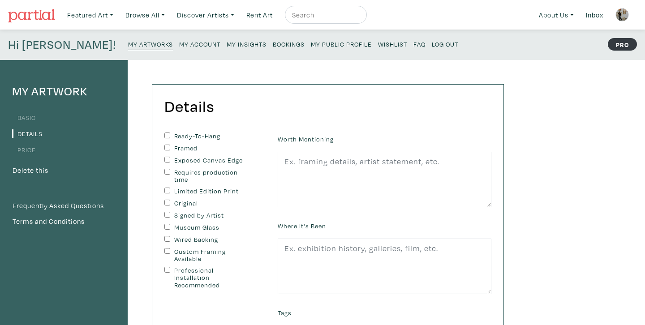
click at [184, 161] on label "Exposed Canvas Edge" at bounding box center [211, 161] width 75 height 8
click at [170, 161] on input "Exposed Canvas Edge" at bounding box center [167, 160] width 6 height 6
checkbox input "true"
click at [272, 219] on div "Where It's Been" at bounding box center [384, 256] width 227 height 75
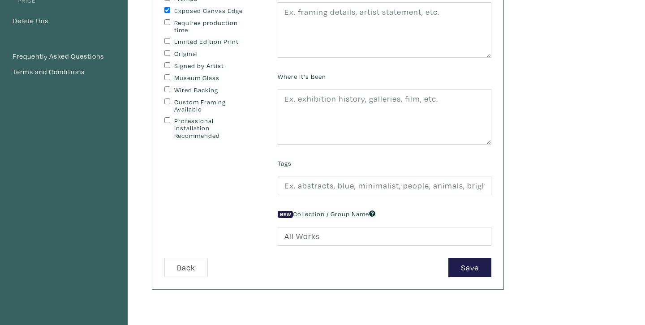
scroll to position [155, 0]
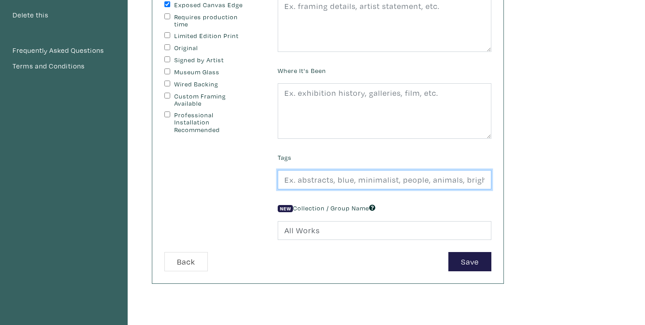
click at [352, 183] on input "text" at bounding box center [385, 179] width 214 height 19
drag, startPoint x: 320, startPoint y: 181, endPoint x: 380, endPoint y: 180, distance: 60.5
click at [380, 180] on input "Detailed, Fruit, Apple" at bounding box center [385, 179] width 214 height 19
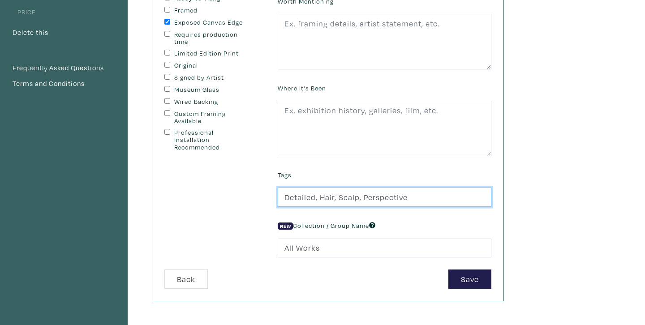
scroll to position [136, 0]
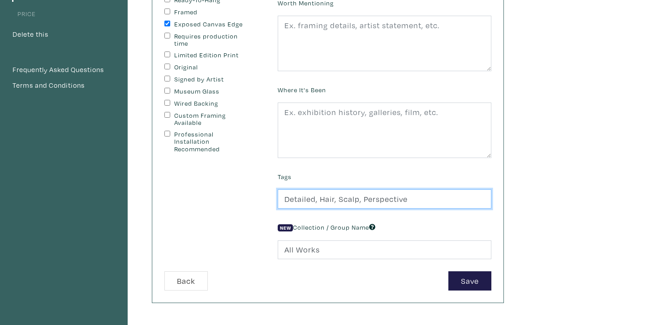
type input "Detailed, Hair, Scalp, Perspective"
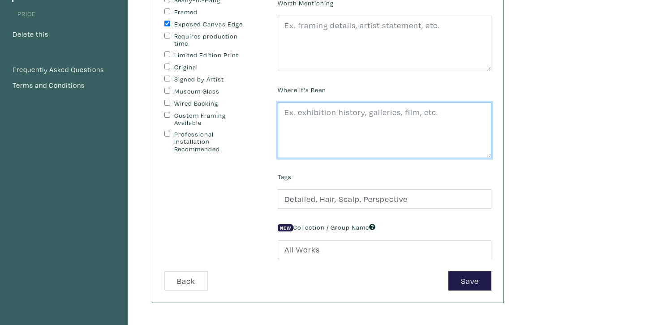
click at [348, 133] on textarea at bounding box center [385, 131] width 214 height 56
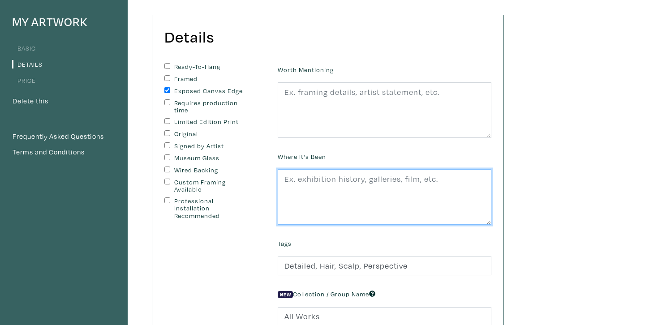
scroll to position [68, 0]
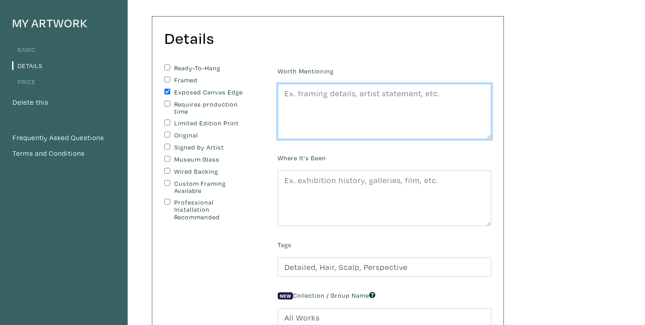
click at [343, 119] on textarea at bounding box center [385, 112] width 214 height 56
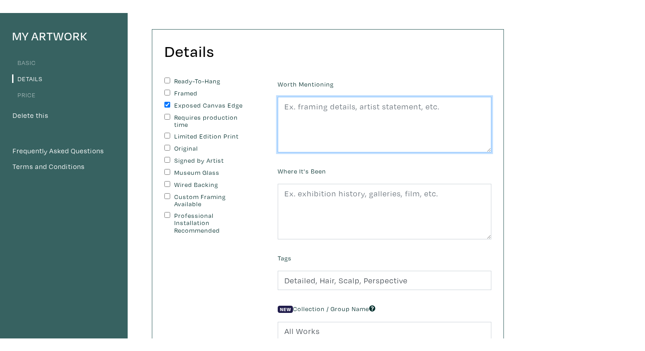
scroll to position [69, 0]
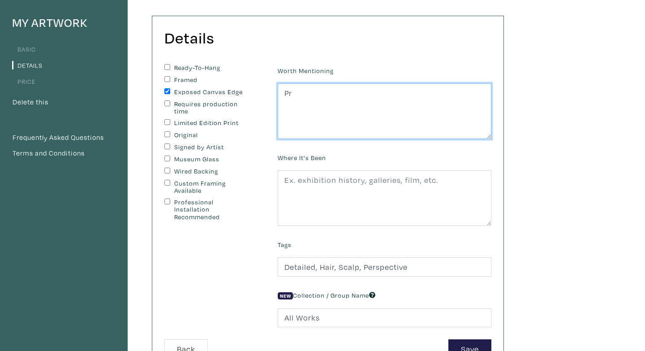
type textarea "P"
click at [289, 96] on textarea "Abeauty in knowing" at bounding box center [385, 111] width 214 height 56
click at [390, 91] on textarea "A beauty in knowing" at bounding box center [385, 111] width 214 height 56
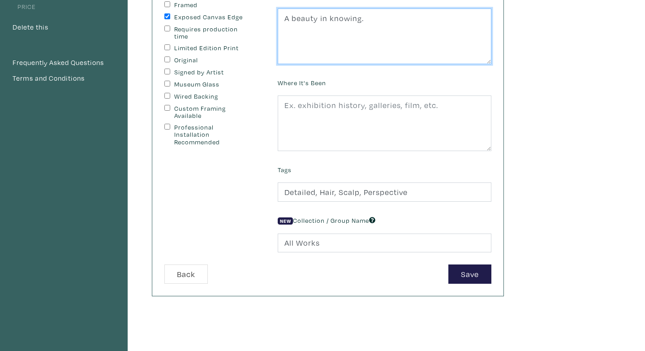
scroll to position [145, 0]
type textarea "A beauty in knowing."
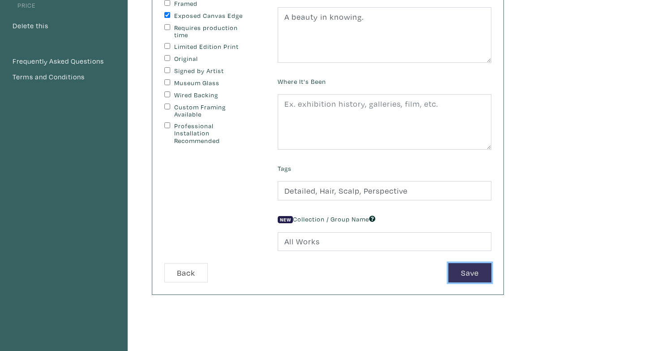
click at [476, 267] on button "Save" at bounding box center [469, 272] width 43 height 19
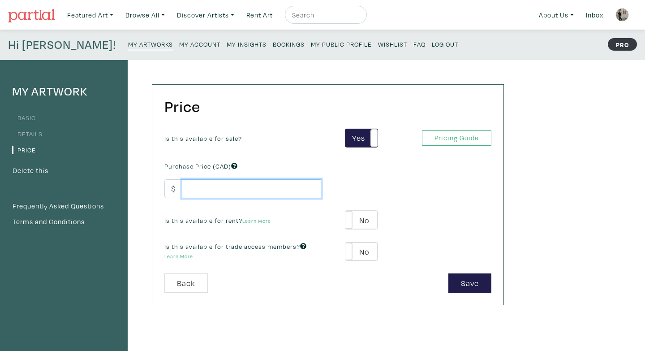
click at [256, 195] on input "number" at bounding box center [251, 188] width 139 height 19
type input "8"
type input "1"
type input "9"
type input "8"
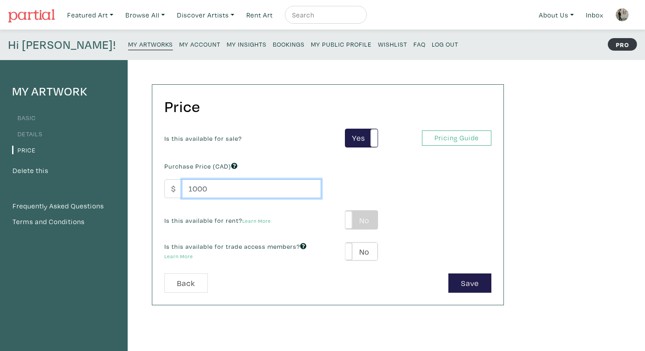
type input "1000"
click at [367, 221] on label "No" at bounding box center [361, 219] width 32 height 18
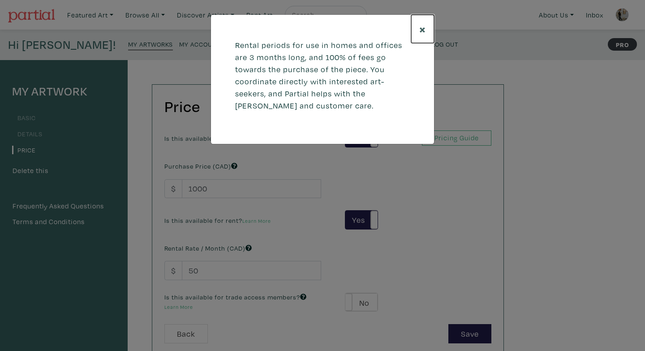
click at [425, 29] on span "×" at bounding box center [422, 29] width 7 height 16
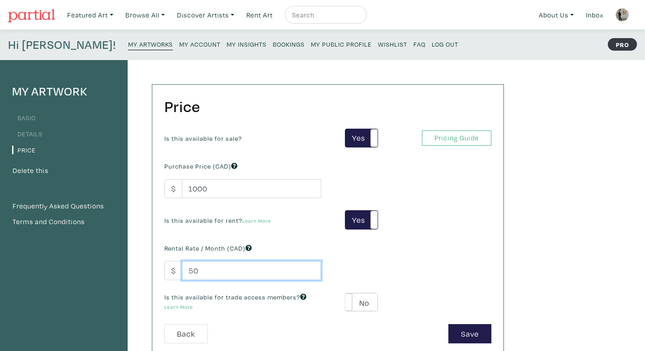
click at [223, 272] on input "50" at bounding box center [251, 270] width 139 height 19
type input "5"
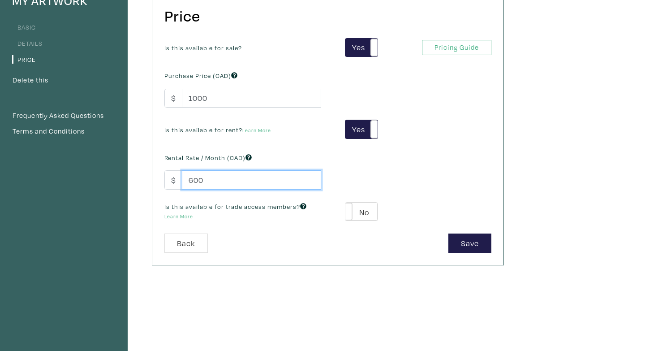
scroll to position [91, 0]
type input "600"
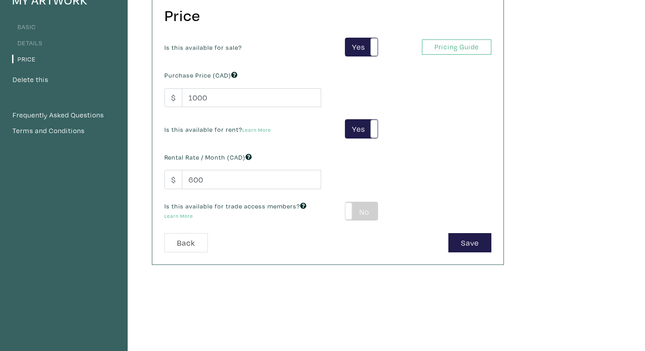
click at [356, 213] on label "No" at bounding box center [361, 211] width 32 height 18
type input "60"
type input "180"
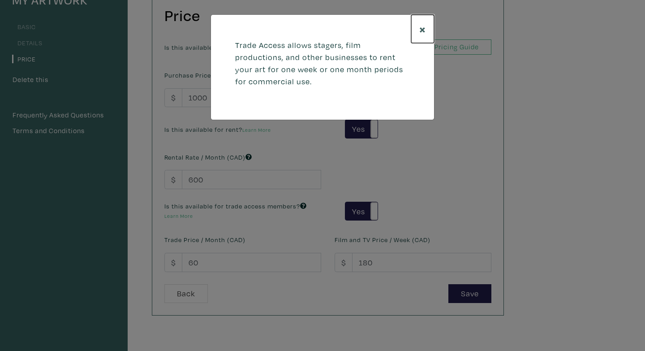
click at [423, 30] on span "×" at bounding box center [422, 29] width 7 height 16
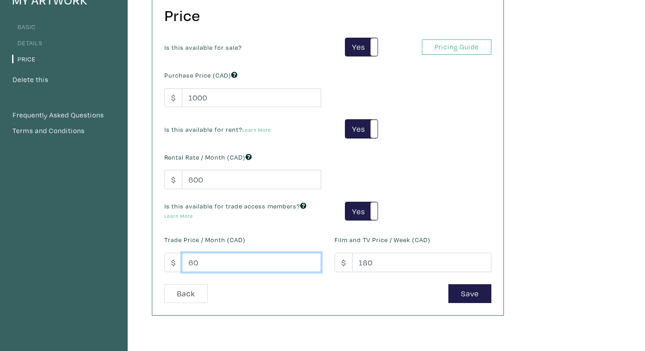
click at [196, 263] on input "60" at bounding box center [251, 262] width 139 height 19
type input "600"
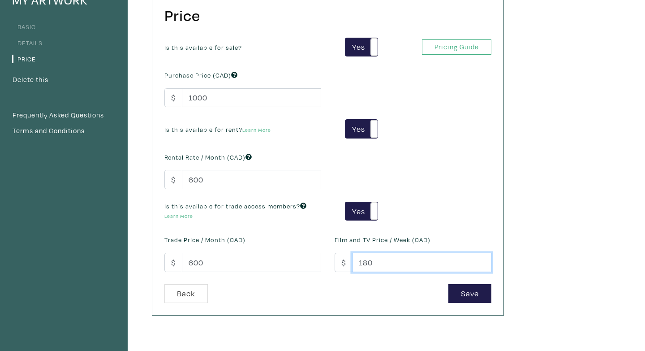
click at [366, 262] on input "180" at bounding box center [421, 262] width 139 height 19
type input "600"
click at [461, 237] on div "Film and TV Price / Week (CAD) $ 600" at bounding box center [413, 252] width 170 height 39
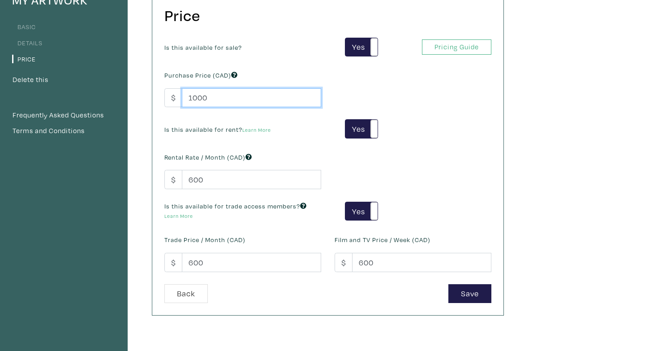
click at [193, 99] on input "1000" at bounding box center [251, 97] width 139 height 19
type input "1200"
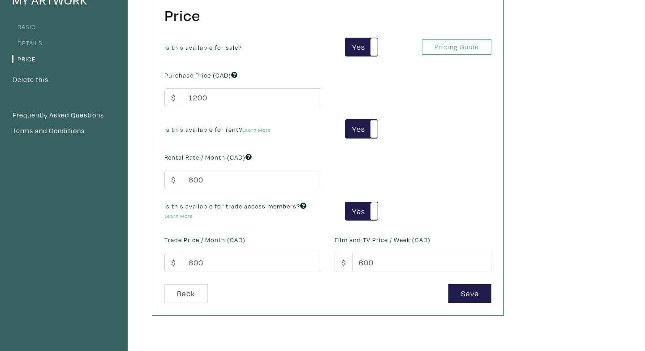
click at [455, 199] on div "Is this available for sale? Yes No Yes No Pricing Guide PRO Purchase Price (CAD…" at bounding box center [328, 161] width 340 height 246
click at [470, 298] on button "Save" at bounding box center [469, 293] width 43 height 19
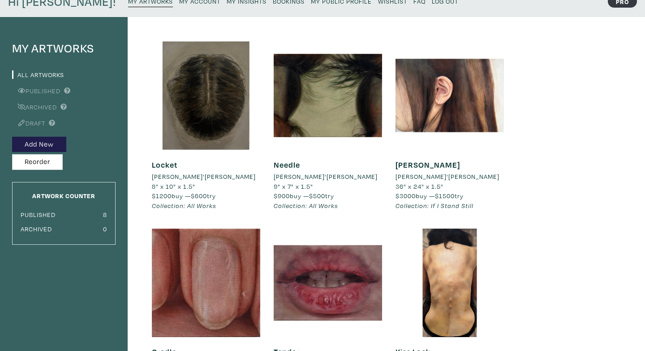
scroll to position [43, 0]
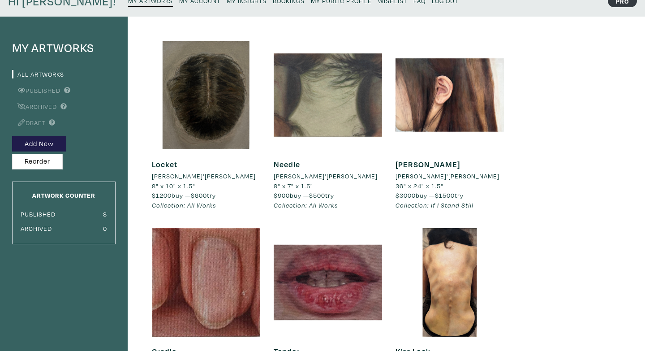
click at [349, 117] on div at bounding box center [328, 95] width 108 height 108
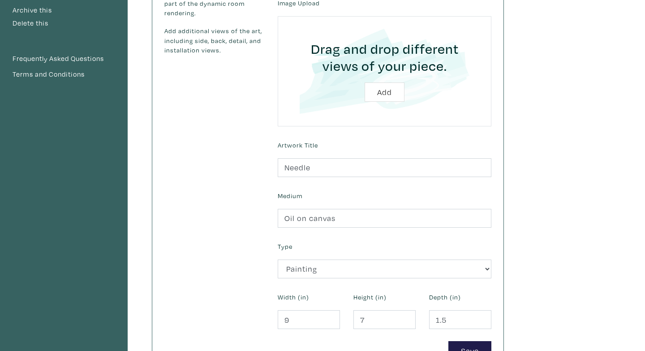
scroll to position [211, 0]
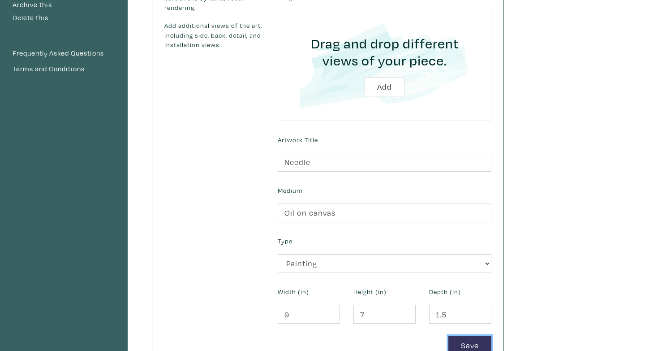
click at [478, 347] on button "Save" at bounding box center [469, 344] width 43 height 19
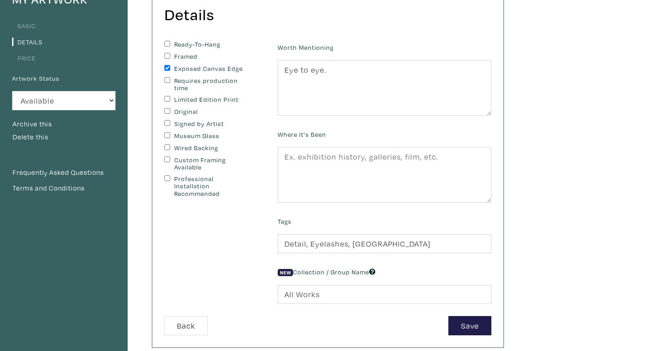
scroll to position [90, 0]
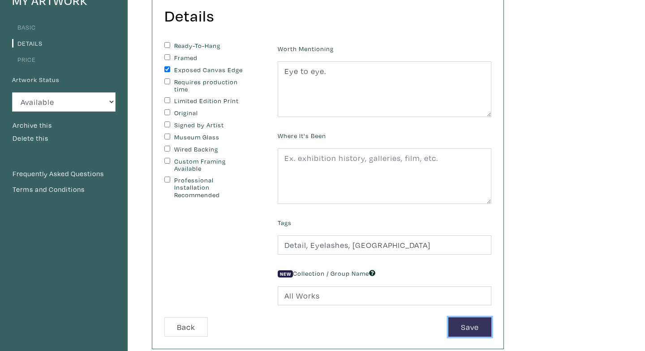
click at [466, 322] on button "Save" at bounding box center [469, 326] width 43 height 19
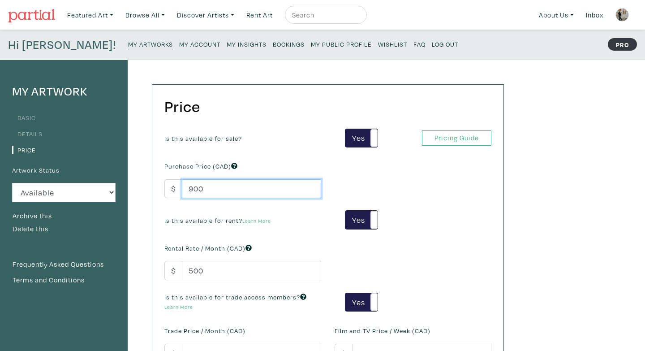
drag, startPoint x: 205, startPoint y: 189, endPoint x: 183, endPoint y: 188, distance: 21.5
click at [183, 188] on input "900" at bounding box center [251, 188] width 139 height 19
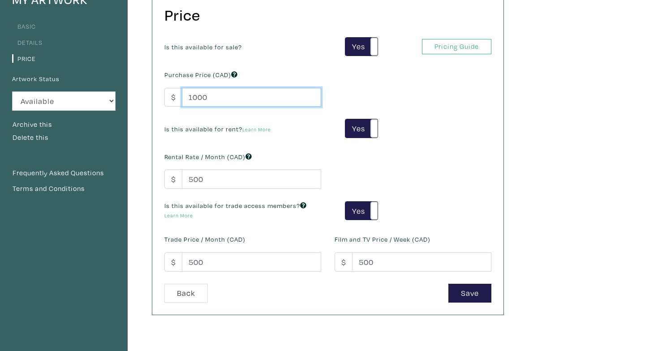
scroll to position [113, 0]
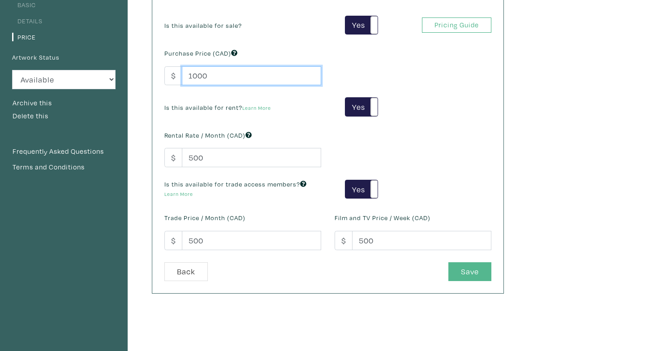
type input "1000"
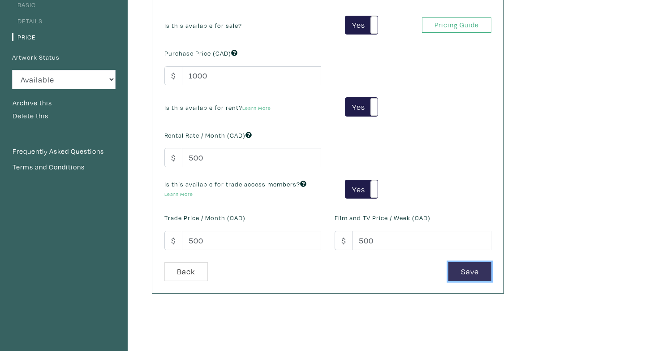
click at [472, 276] on button "Save" at bounding box center [469, 271] width 43 height 19
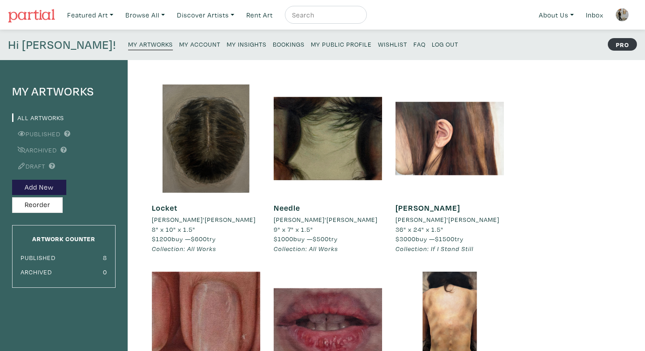
click at [35, 214] on div "My Artworks All Artworks Published Archived Draft Add New Reorder Artwork Count…" at bounding box center [64, 351] width 128 height 583
click at [35, 206] on button "Reorder" at bounding box center [37, 205] width 51 height 16
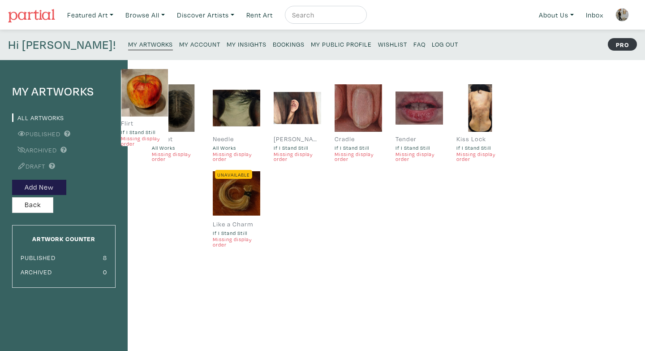
drag, startPoint x: 171, startPoint y: 233, endPoint x: 141, endPoint y: 132, distance: 105.7
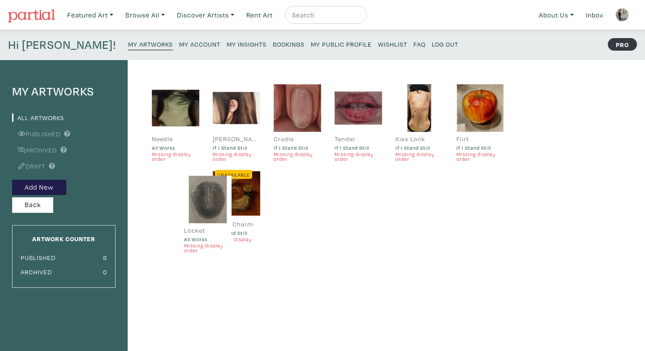
drag, startPoint x: 178, startPoint y: 115, endPoint x: 210, endPoint y: 206, distance: 96.5
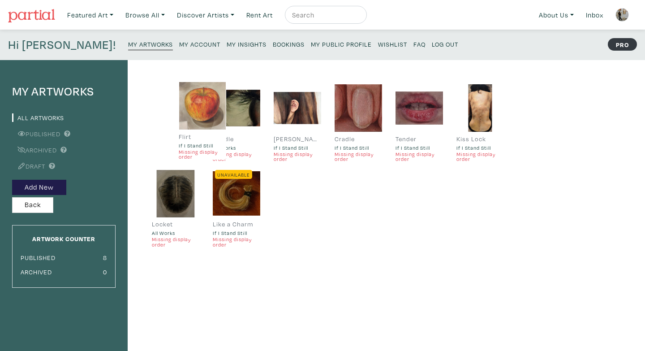
drag, startPoint x: 462, startPoint y: 107, endPoint x: 182, endPoint y: 105, distance: 279.9
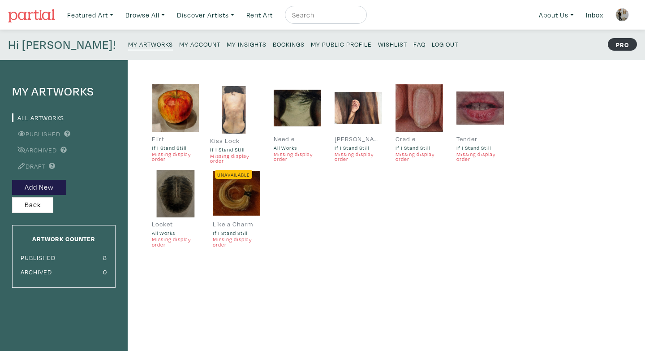
drag, startPoint x: 477, startPoint y: 107, endPoint x: 231, endPoint y: 108, distance: 246.3
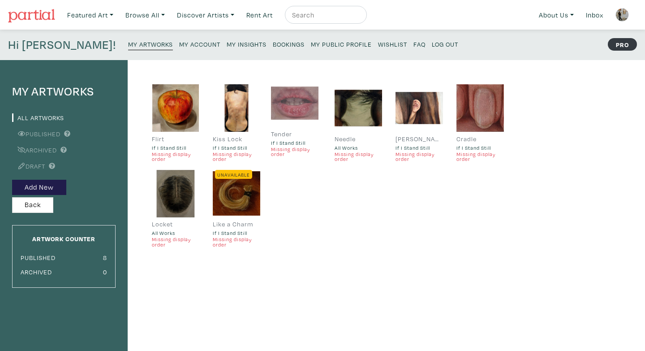
drag, startPoint x: 477, startPoint y: 111, endPoint x: 292, endPoint y: 106, distance: 185.5
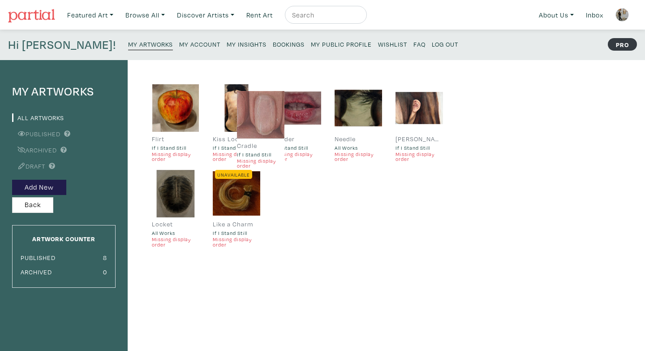
drag, startPoint x: 475, startPoint y: 111, endPoint x: 256, endPoint y: 117, distance: 219.5
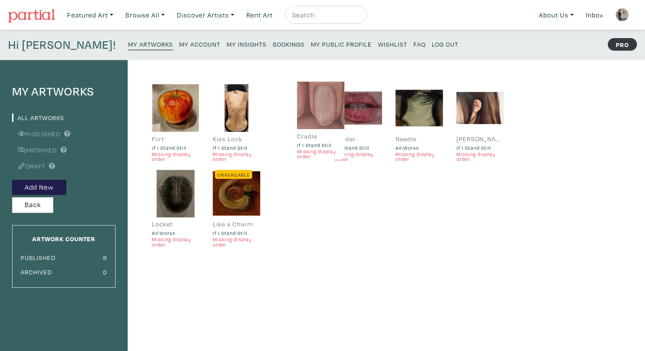
drag, startPoint x: 463, startPoint y: 111, endPoint x: 304, endPoint y: 108, distance: 159.4
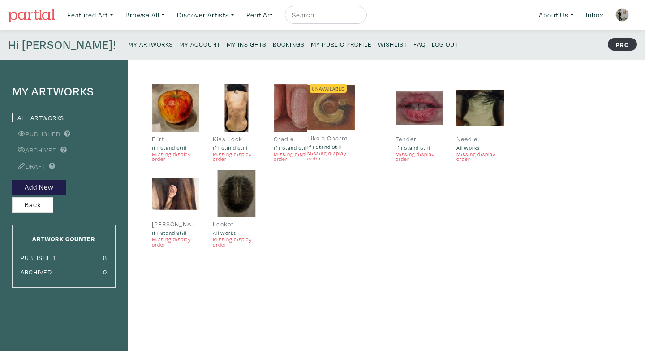
drag, startPoint x: 247, startPoint y: 207, endPoint x: 341, endPoint y: 121, distance: 127.8
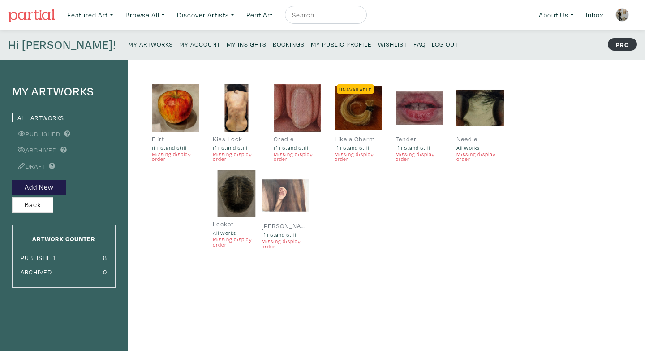
drag, startPoint x: 184, startPoint y: 192, endPoint x: 293, endPoint y: 193, distance: 108.8
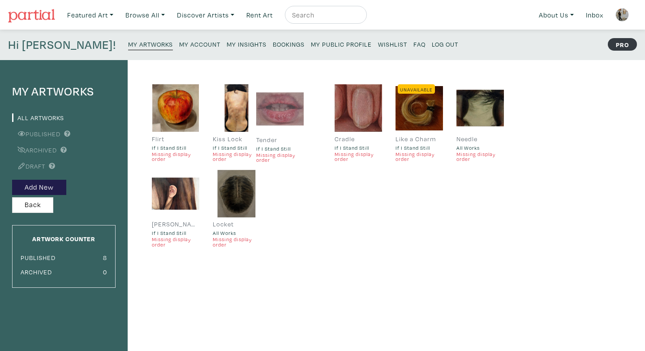
drag, startPoint x: 419, startPoint y: 119, endPoint x: 287, endPoint y: 120, distance: 131.2
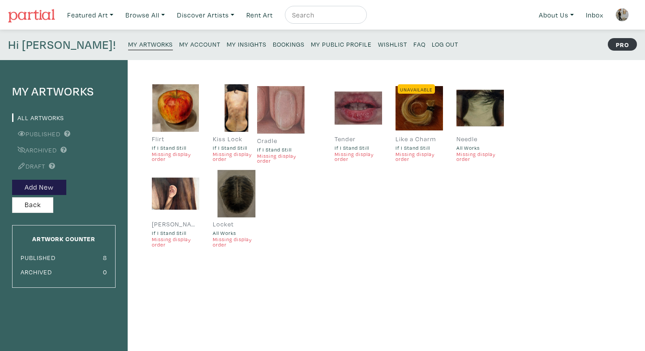
drag, startPoint x: 363, startPoint y: 110, endPoint x: 286, endPoint y: 111, distance: 77.5
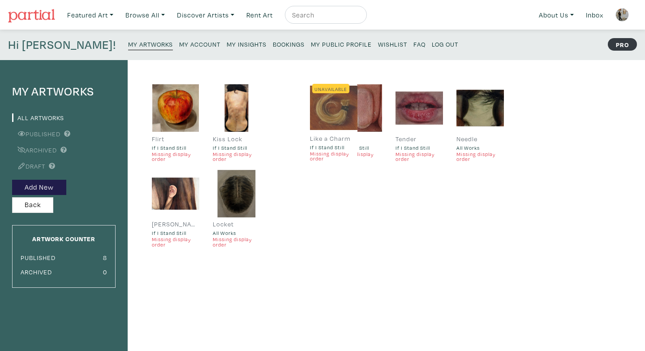
drag, startPoint x: 413, startPoint y: 105, endPoint x: 328, endPoint y: 104, distance: 85.5
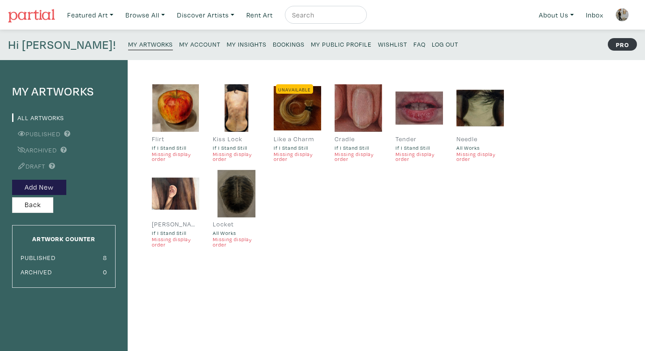
click at [344, 273] on div "Flirt If I Stand Still Missing display order Kiss Lock If I Stand Still Missing…" at bounding box center [319, 303] width 383 height 486
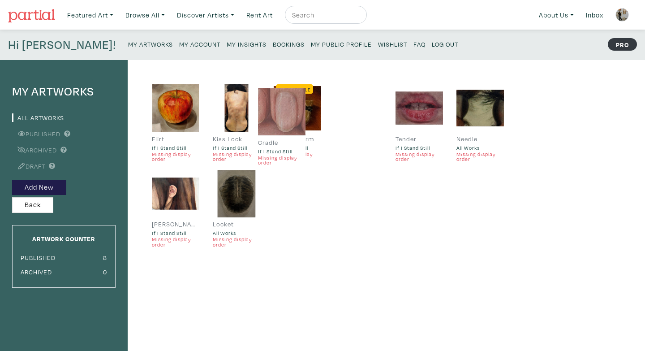
drag, startPoint x: 363, startPoint y: 104, endPoint x: 287, endPoint y: 107, distance: 76.6
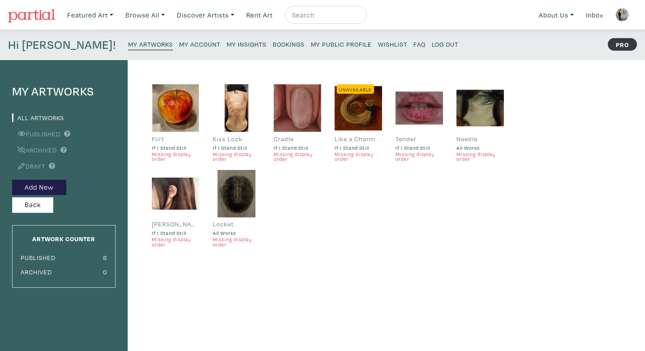
click at [287, 107] on div at bounding box center [297, 107] width 47 height 47
click at [355, 236] on div "Flirt If I Stand Still Missing display order Kiss Lock If I Stand Still Missing…" at bounding box center [327, 169] width 365 height 171
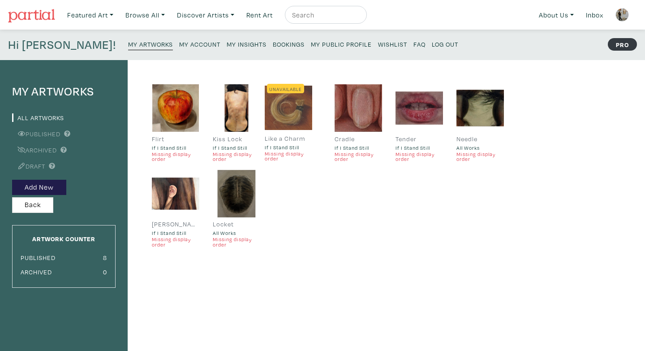
drag, startPoint x: 363, startPoint y: 127, endPoint x: 292, endPoint y: 127, distance: 70.3
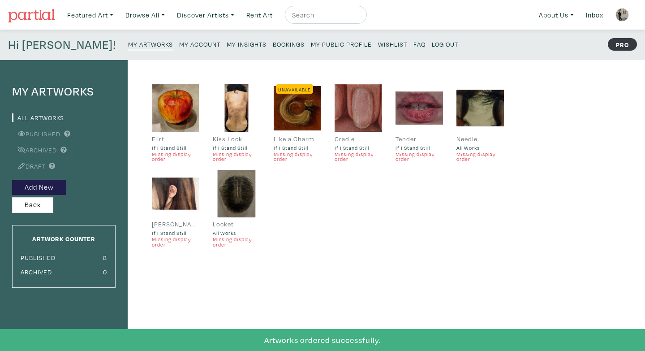
click at [348, 172] on div "Flirt If I Stand Still Missing display order Kiss Lock If I Stand Still Missing…" at bounding box center [327, 169] width 365 height 171
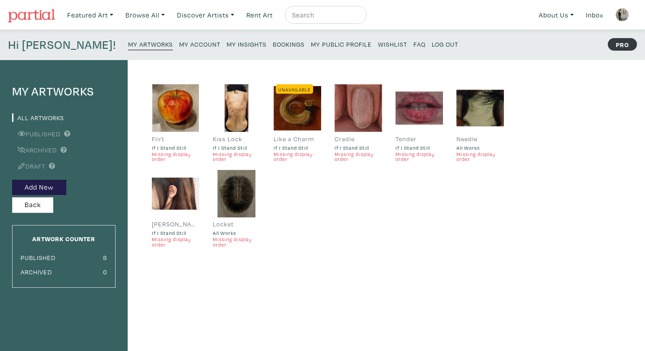
click at [367, 265] on div "Flirt If I Stand Still Missing display order Kiss Lock If I Stand Still Missing…" at bounding box center [319, 303] width 383 height 486
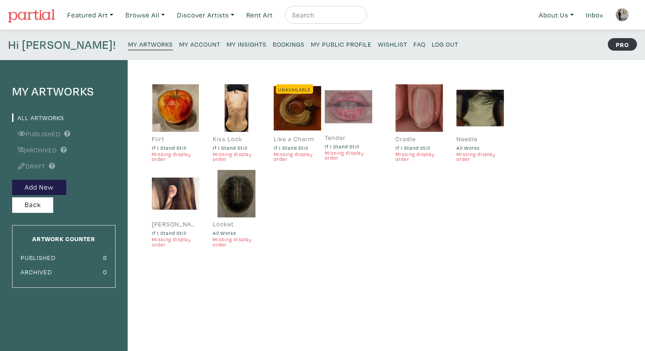
drag, startPoint x: 417, startPoint y: 104, endPoint x: 346, endPoint y: 102, distance: 71.2
click at [402, 255] on div "Flirt If I Stand Still Missing display order Kiss Lock If I Stand Still Missing…" at bounding box center [319, 303] width 383 height 486
click at [356, 270] on div "Flirt If I Stand Still Missing display order Kiss Lock If I Stand Still Missing…" at bounding box center [319, 303] width 383 height 486
click at [363, 238] on div "Flirt If I Stand Still Missing display order Kiss Lock If I Stand Still Missing…" at bounding box center [327, 169] width 365 height 171
click at [360, 190] on div "Flirt If I Stand Still Missing display order Kiss Lock If I Stand Still Missing…" at bounding box center [327, 169] width 365 height 171
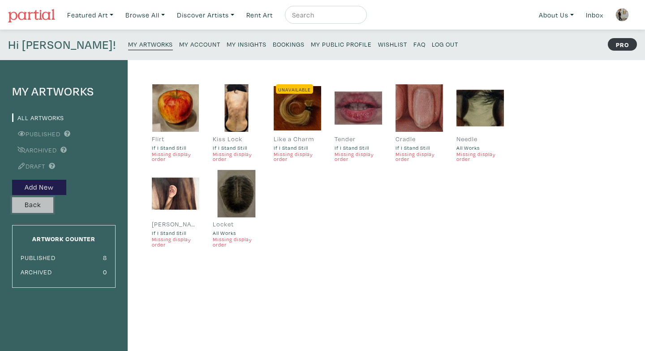
click at [35, 205] on button "Back" at bounding box center [32, 205] width 41 height 16
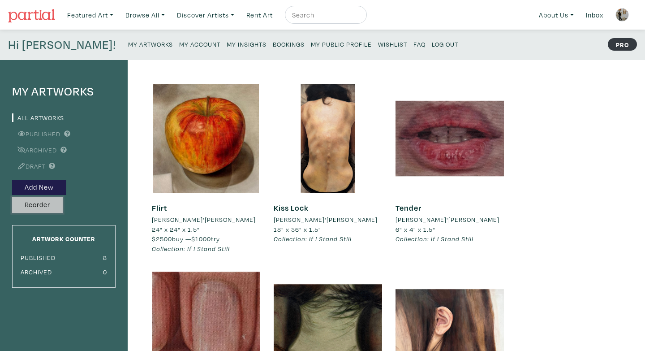
click at [52, 205] on button "Reorder" at bounding box center [37, 205] width 51 height 16
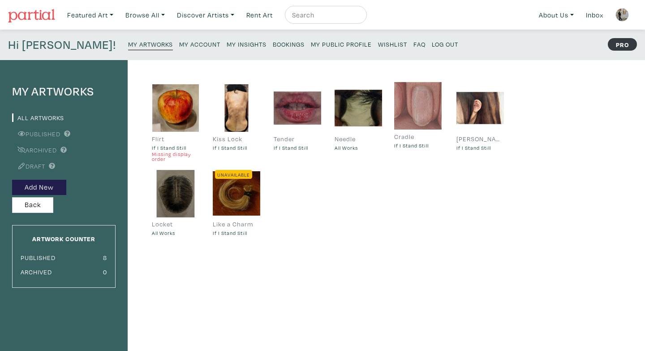
drag, startPoint x: 370, startPoint y: 124, endPoint x: 430, endPoint y: 121, distance: 59.6
click at [380, 195] on div "Flirt If I Stand Still Missing display order Kiss Lock If I Stand Still Tender …" at bounding box center [327, 164] width 365 height 160
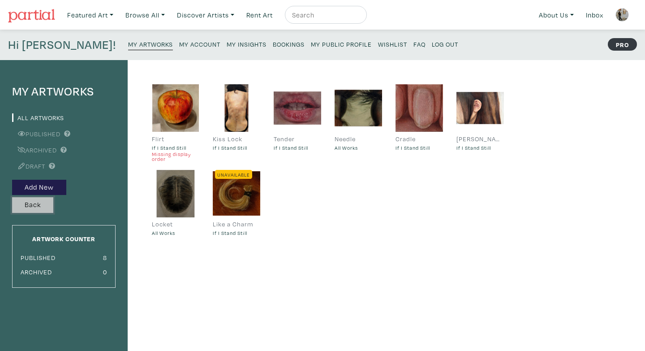
click at [50, 200] on button "Back" at bounding box center [32, 205] width 41 height 16
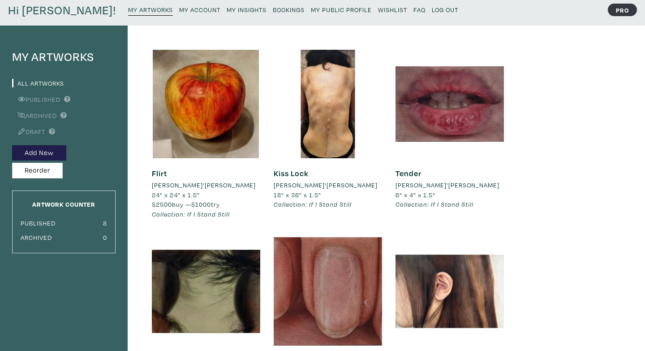
scroll to position [32, 0]
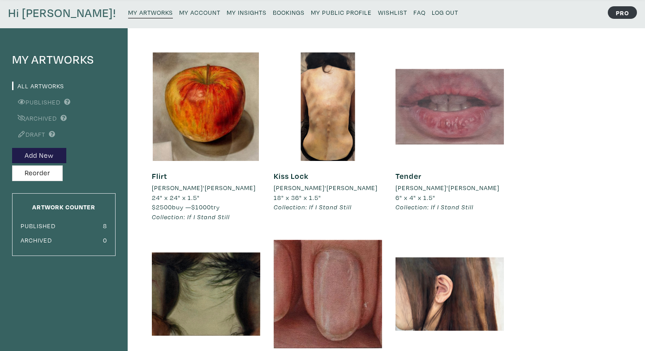
click at [431, 96] on div at bounding box center [449, 106] width 108 height 108
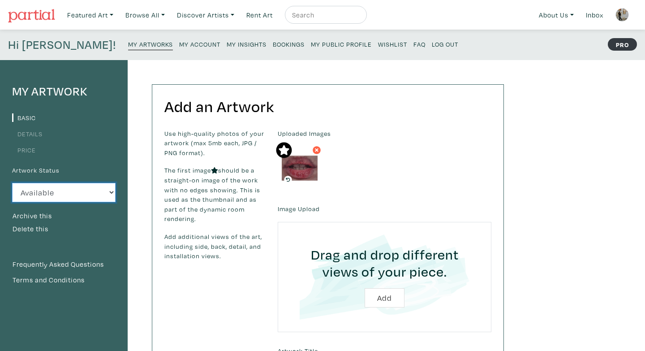
click at [102, 200] on select "Available Sold Rented Unavailable (other reason)" at bounding box center [63, 192] width 103 height 19
select select "3"
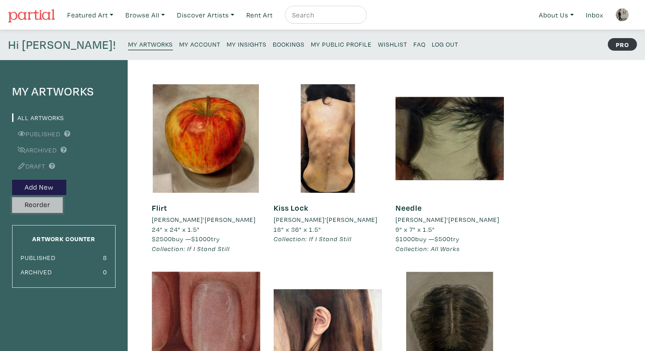
click at [51, 199] on button "Reorder" at bounding box center [37, 205] width 51 height 16
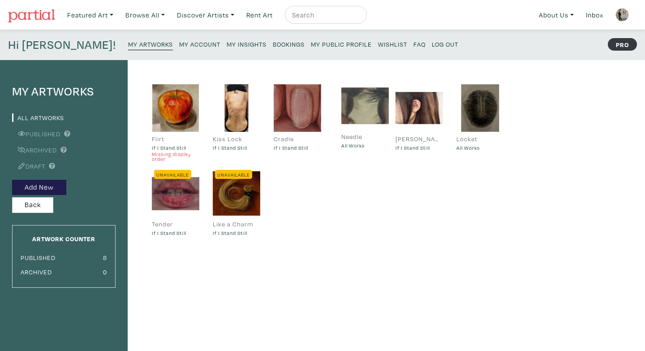
drag, startPoint x: 307, startPoint y: 118, endPoint x: 375, endPoint y: 115, distance: 67.7
click at [369, 219] on div "Flirt If I Stand Still Missing display order Kiss Lock If I Stand Still Cradle …" at bounding box center [327, 164] width 365 height 160
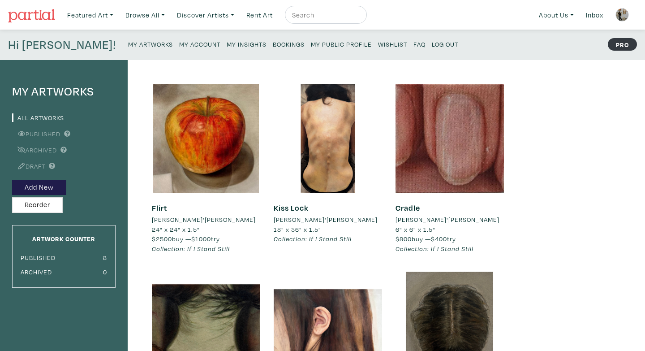
click at [179, 46] on small "My Account" at bounding box center [199, 44] width 41 height 9
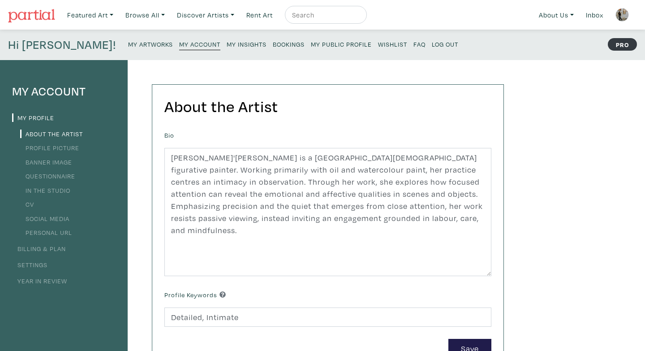
click at [227, 47] on small "My Insights" at bounding box center [247, 44] width 40 height 9
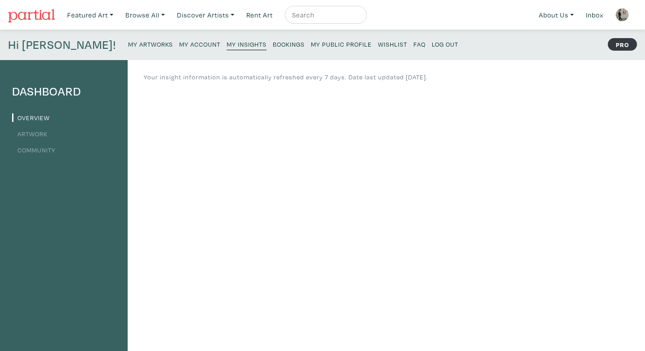
click at [273, 42] on small "Bookings" at bounding box center [289, 44] width 32 height 9
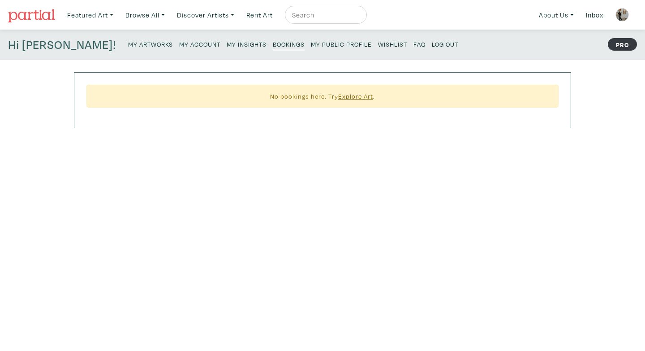
click at [311, 44] on small "My Public Profile" at bounding box center [341, 44] width 61 height 9
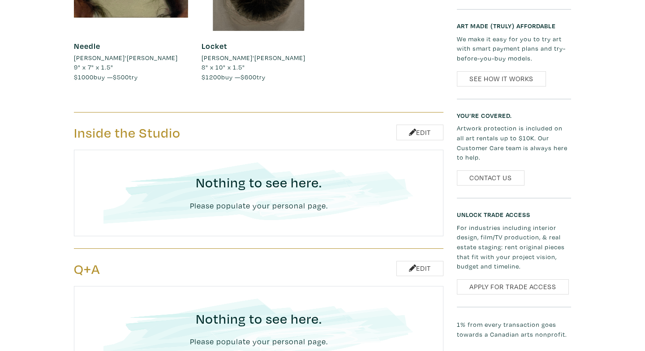
scroll to position [905, 0]
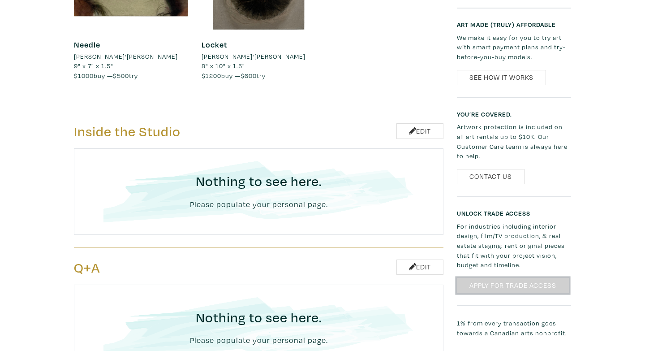
click at [520, 278] on link "Apply for Trade Access" at bounding box center [513, 286] width 112 height 16
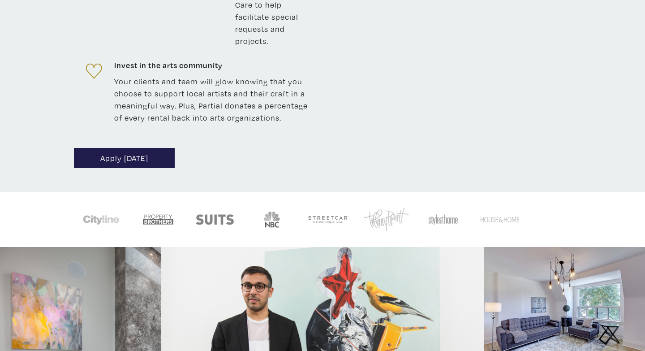
scroll to position [658, 0]
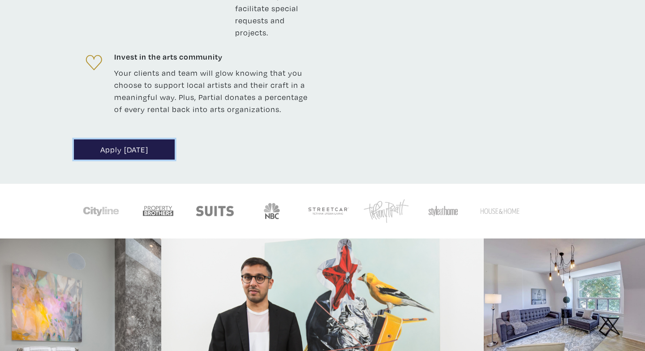
click at [145, 139] on link "Apply [DATE]" at bounding box center [124, 149] width 101 height 20
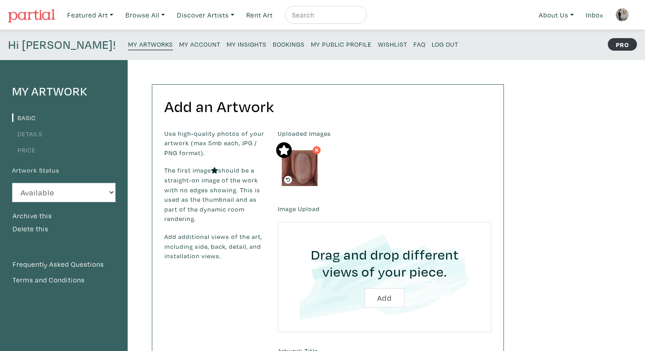
click at [335, 17] on input "text" at bounding box center [324, 14] width 67 height 11
type input "r"
click at [94, 15] on link "Featured Art" at bounding box center [90, 15] width 54 height 18
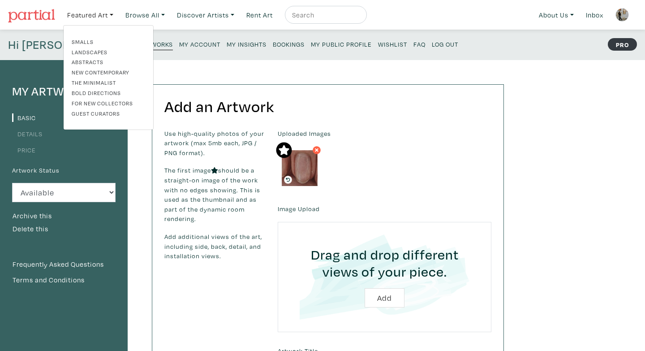
click at [45, 21] on img at bounding box center [31, 15] width 47 height 13
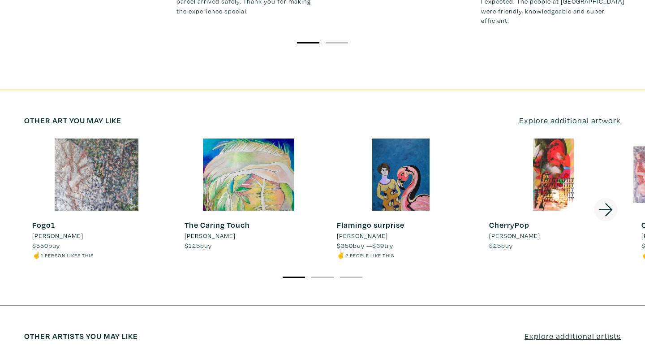
scroll to position [1326, 0]
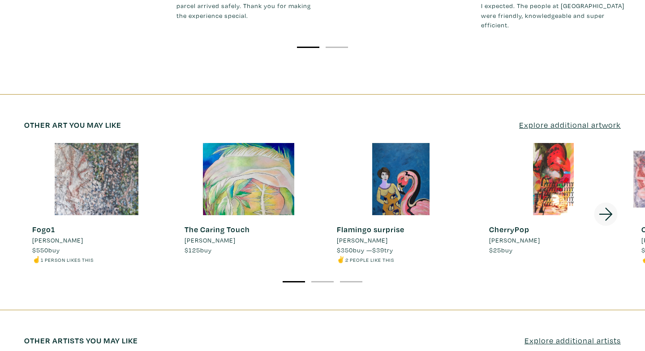
click at [603, 202] on icon at bounding box center [606, 214] width 30 height 24
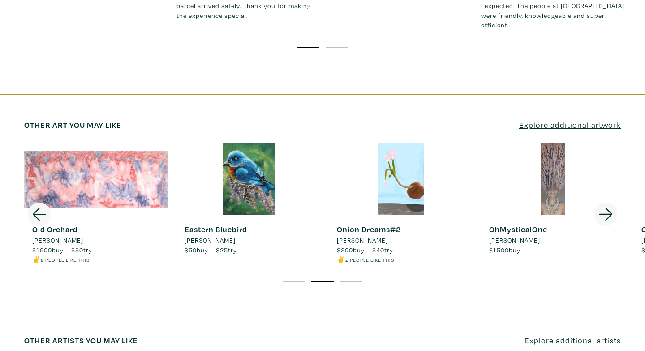
click at [603, 202] on icon at bounding box center [606, 214] width 30 height 24
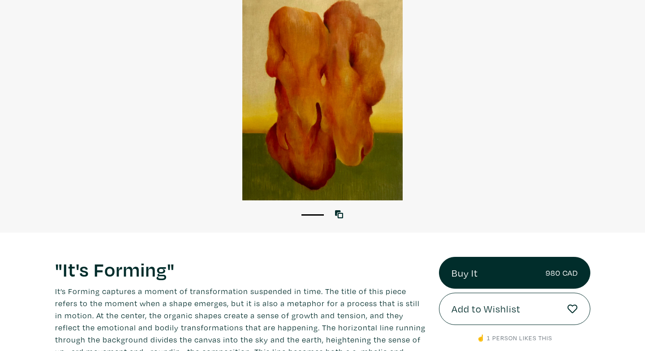
scroll to position [0, 0]
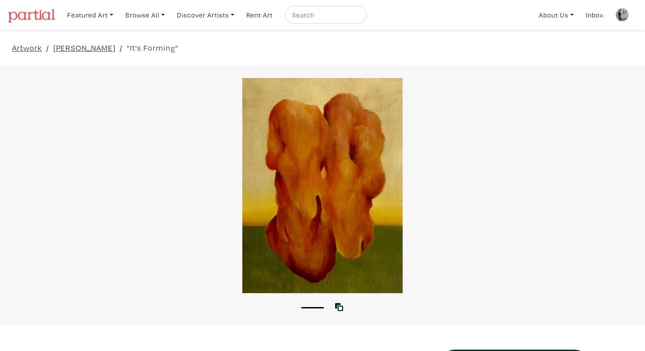
click at [620, 19] on img at bounding box center [621, 14] width 13 height 13
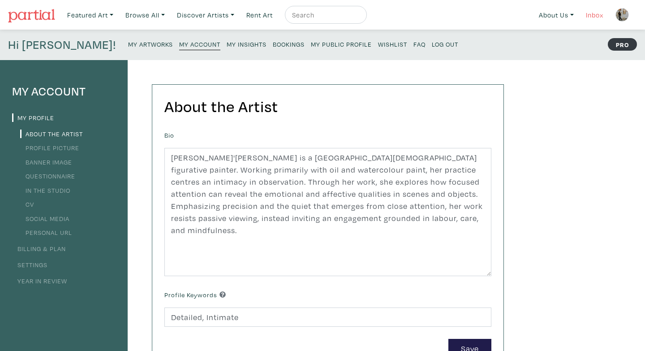
click at [596, 16] on link "Inbox" at bounding box center [595, 15] width 26 height 18
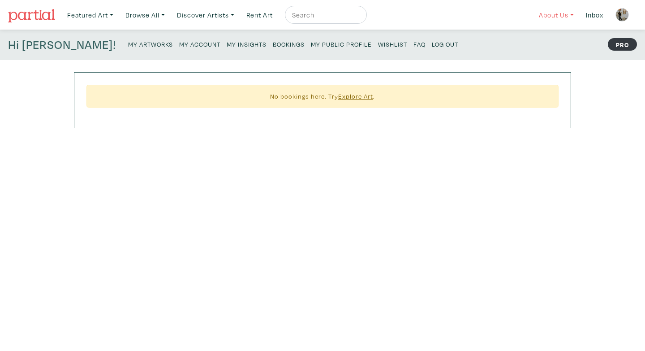
click at [562, 14] on link "About Us" at bounding box center [556, 15] width 43 height 18
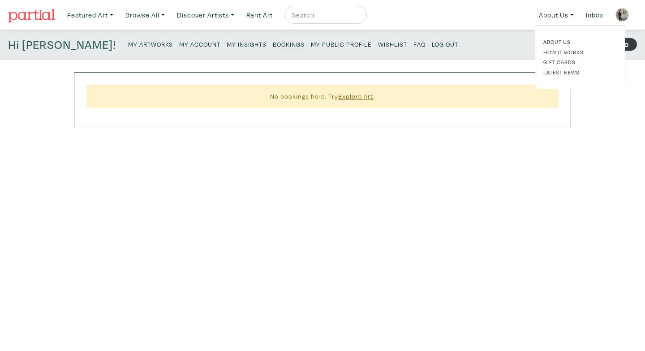
click at [623, 17] on img at bounding box center [621, 14] width 13 height 13
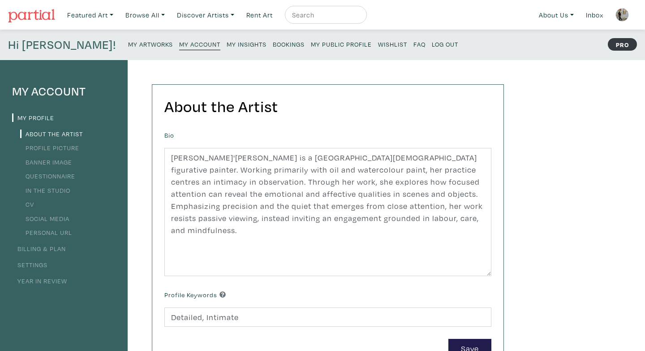
click at [128, 49] on link "My Artworks" at bounding box center [150, 44] width 45 height 12
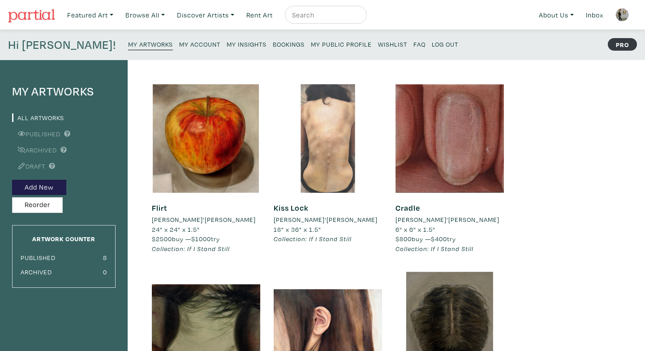
click at [307, 130] on div at bounding box center [328, 138] width 108 height 108
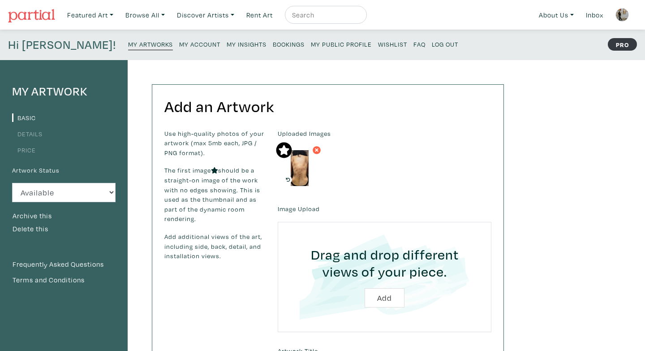
click at [311, 46] on small "My Public Profile" at bounding box center [341, 44] width 61 height 9
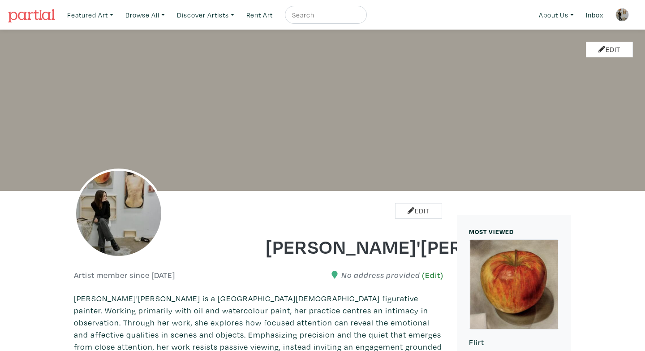
click at [431, 277] on link "(Edit)" at bounding box center [432, 274] width 21 height 9
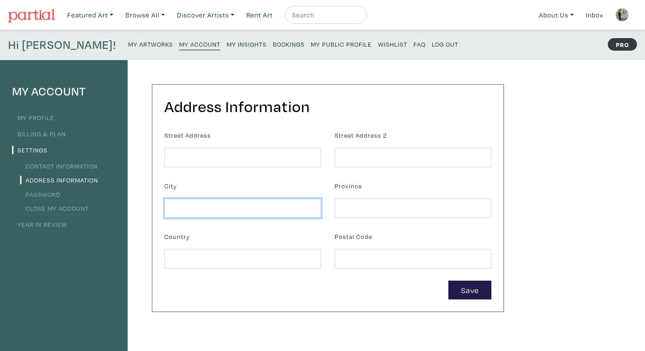
click at [269, 215] on input "text" at bounding box center [242, 207] width 157 height 19
type input "[GEOGRAPHIC_DATA]"
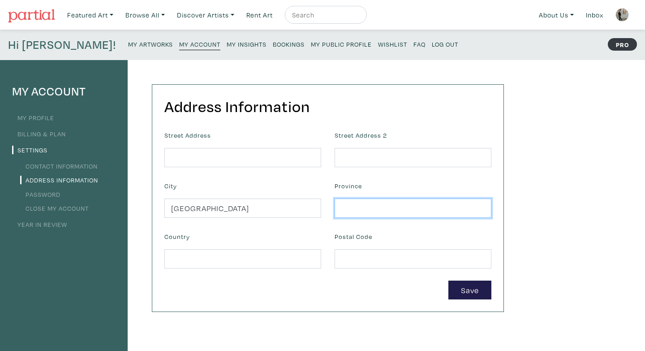
click at [394, 208] on input "text" at bounding box center [413, 207] width 157 height 19
type input "ON"
click at [592, 212] on div "My Account My Profile Billing & Plan Settings Contact Information Address Infor…" at bounding box center [322, 303] width 645 height 486
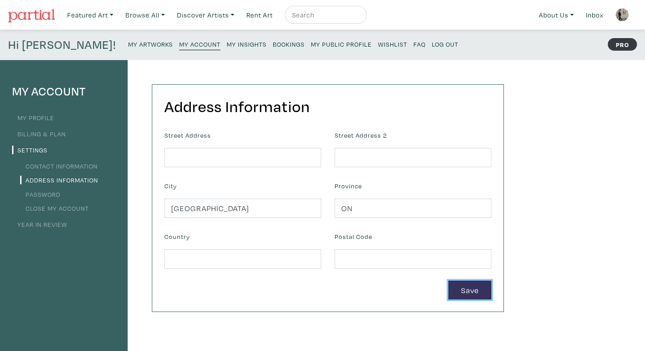
click at [488, 294] on button "Save" at bounding box center [469, 289] width 43 height 19
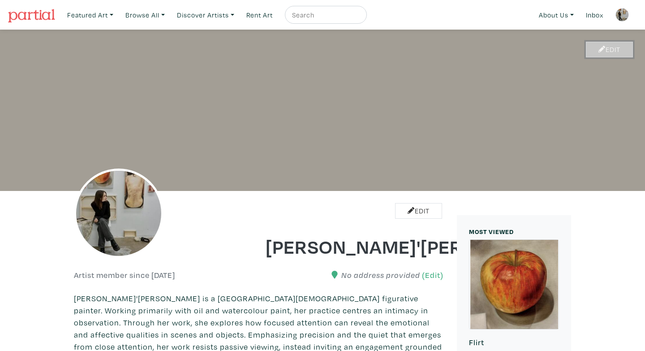
click at [598, 51] on icon at bounding box center [601, 49] width 7 height 7
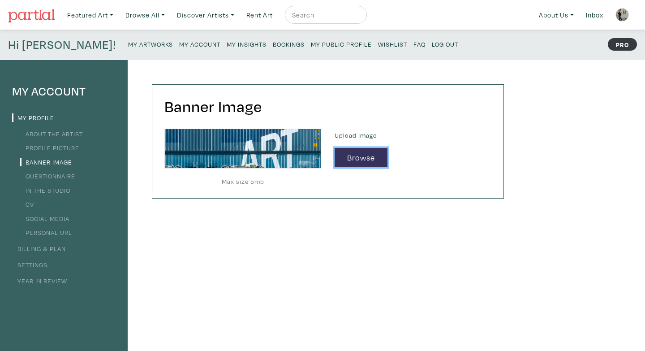
click at [356, 160] on button "Browse" at bounding box center [361, 157] width 53 height 19
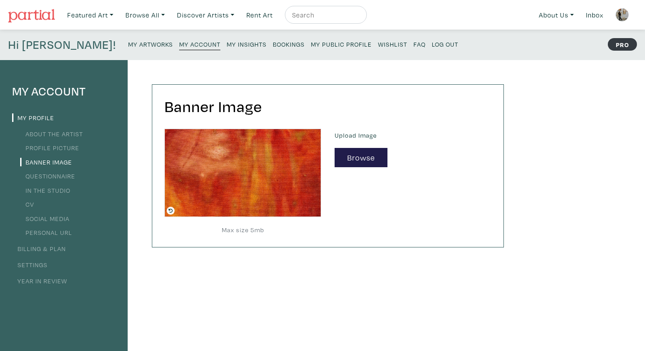
click at [168, 210] on icon at bounding box center [171, 210] width 8 height 8
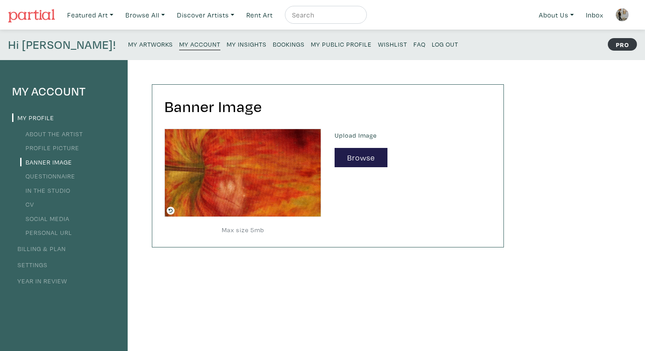
click at [311, 43] on small "My Public Profile" at bounding box center [341, 44] width 61 height 9
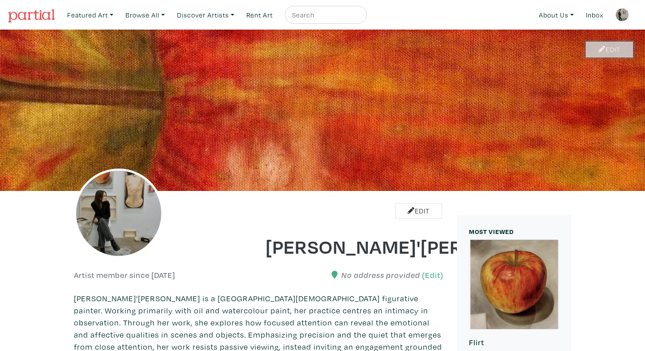
click at [605, 50] on link "Edit" at bounding box center [609, 50] width 47 height 16
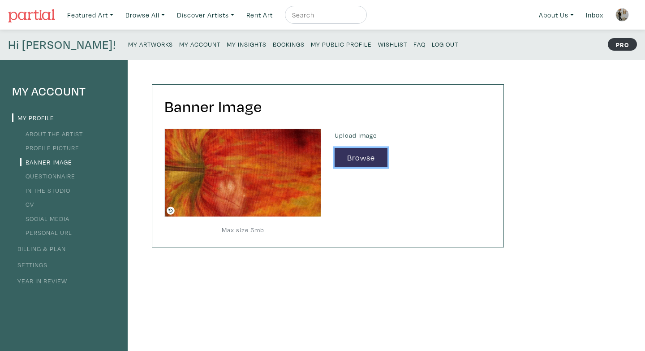
click at [355, 162] on button "Browse" at bounding box center [361, 157] width 53 height 19
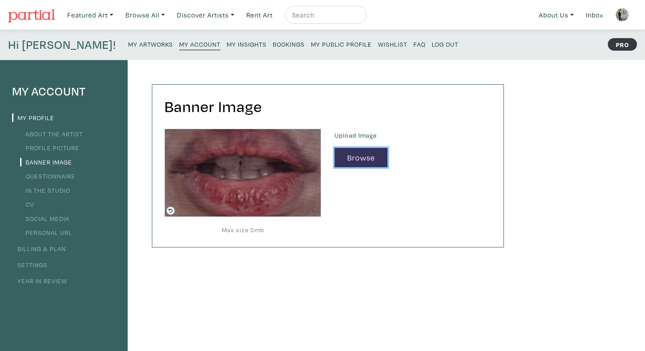
click at [375, 153] on button "Browse" at bounding box center [361, 157] width 53 height 19
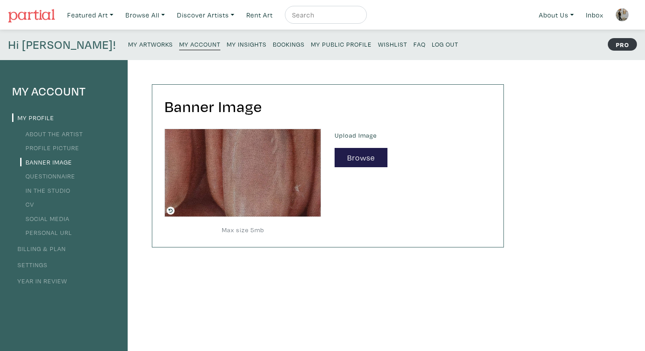
click at [311, 40] on small "My Public Profile" at bounding box center [341, 44] width 61 height 9
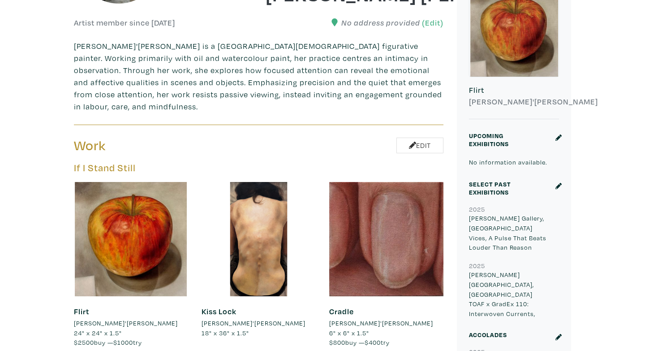
scroll to position [233, 0]
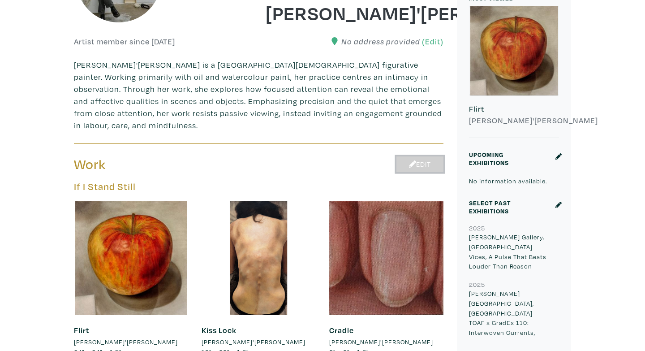
click at [409, 160] on icon at bounding box center [412, 163] width 7 height 7
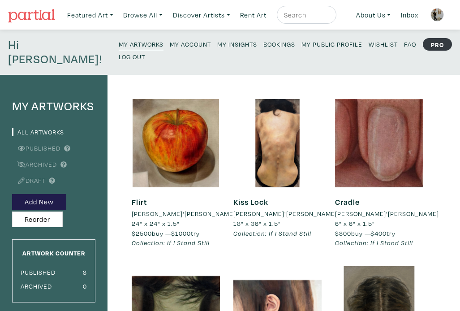
click at [301, 43] on small "My Public Profile" at bounding box center [331, 44] width 61 height 9
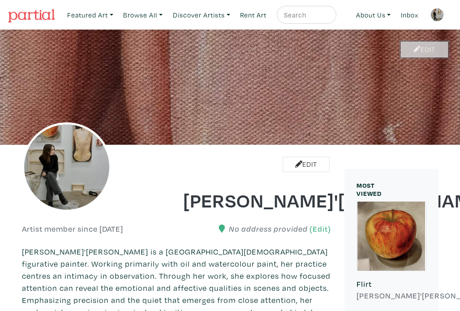
click at [413, 46] on icon at bounding box center [416, 49] width 7 height 7
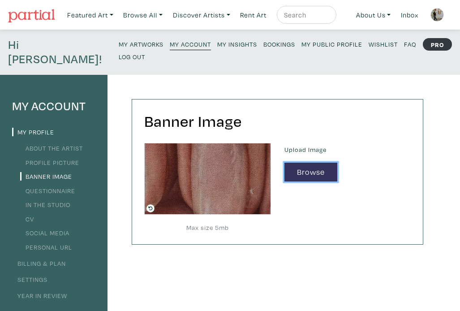
click at [303, 164] on button "Browse" at bounding box center [310, 172] width 53 height 19
click at [313, 163] on button "Browse" at bounding box center [310, 172] width 53 height 19
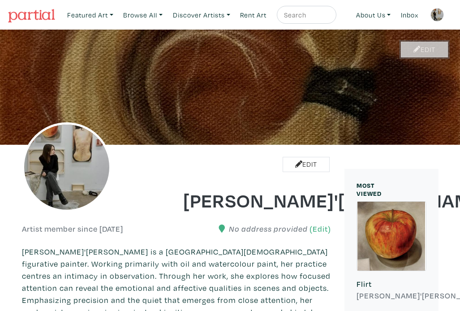
click at [423, 53] on link "Edit" at bounding box center [424, 50] width 47 height 16
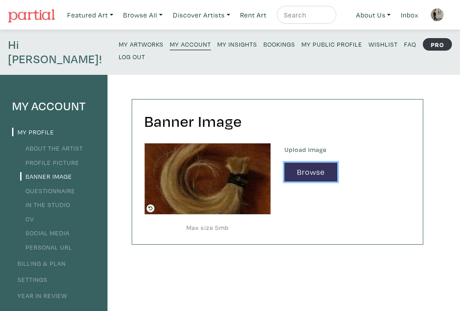
click at [330, 163] on button "Browse" at bounding box center [310, 172] width 53 height 19
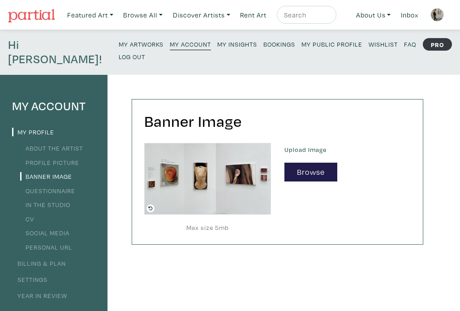
click at [301, 44] on small "My Public Profile" at bounding box center [331, 44] width 61 height 9
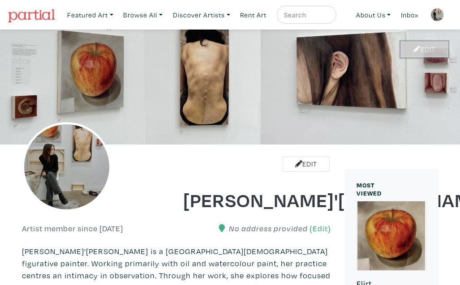
click at [410, 51] on link "Edit" at bounding box center [424, 50] width 47 height 16
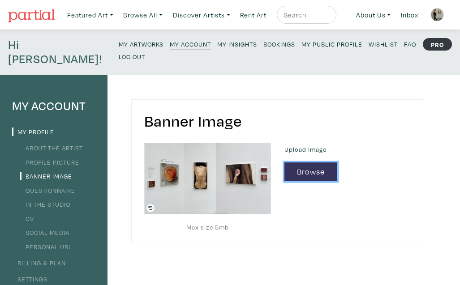
click at [310, 163] on button "Browse" at bounding box center [310, 172] width 53 height 19
click at [309, 163] on button "Browse" at bounding box center [310, 172] width 53 height 19
click at [308, 163] on button "Browse" at bounding box center [310, 172] width 53 height 19
click at [309, 163] on button "Browse" at bounding box center [310, 172] width 53 height 19
click at [303, 163] on button "Browse" at bounding box center [310, 172] width 53 height 19
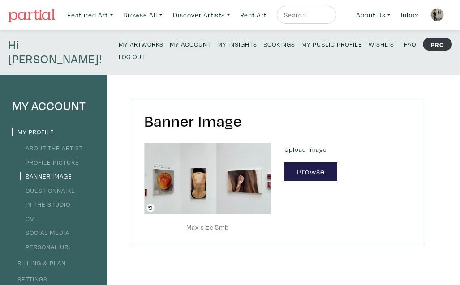
click at [301, 46] on small "My Public Profile" at bounding box center [331, 44] width 61 height 9
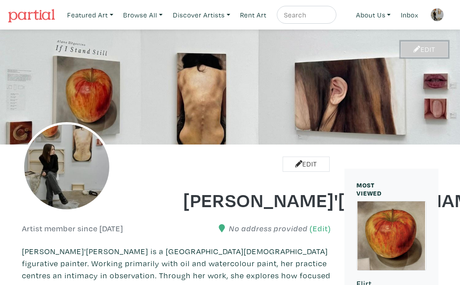
click at [424, 48] on link "Edit" at bounding box center [424, 50] width 47 height 16
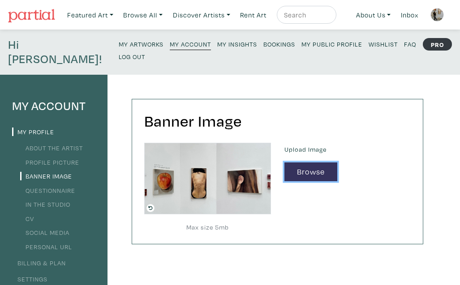
click at [324, 163] on button "Browse" at bounding box center [310, 172] width 53 height 19
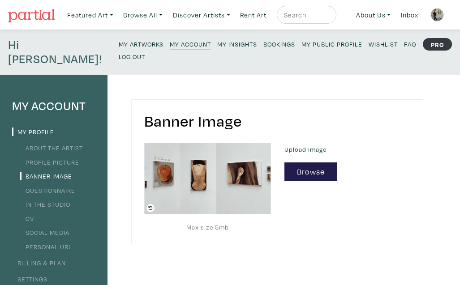
click at [301, 43] on small "My Public Profile" at bounding box center [331, 44] width 61 height 9
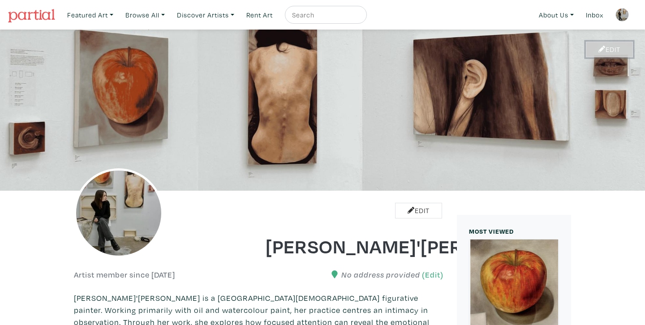
click at [459, 49] on link "Edit" at bounding box center [609, 50] width 47 height 16
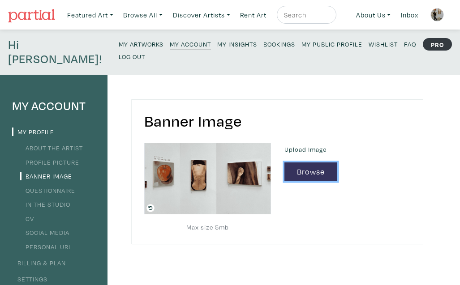
click at [297, 163] on button "Browse" at bounding box center [310, 172] width 53 height 19
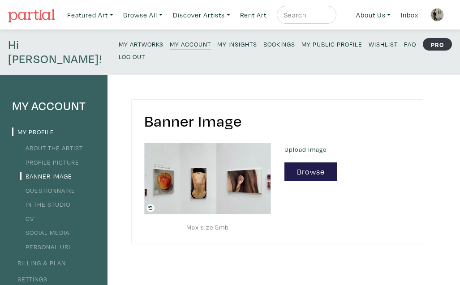
click at [301, 45] on small "My Public Profile" at bounding box center [331, 44] width 61 height 9
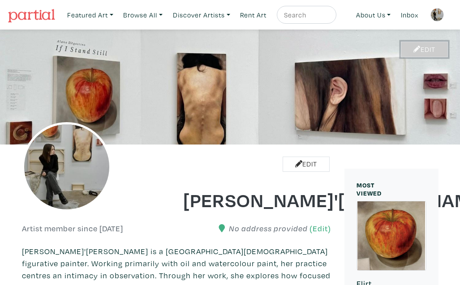
click at [417, 47] on icon at bounding box center [416, 49] width 7 height 7
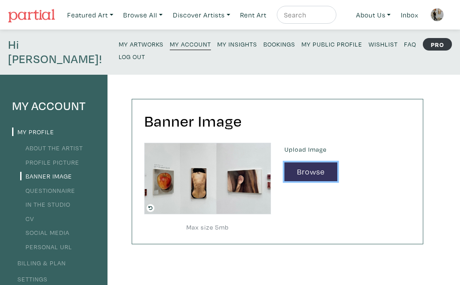
click at [304, 163] on button "Browse" at bounding box center [310, 172] width 53 height 19
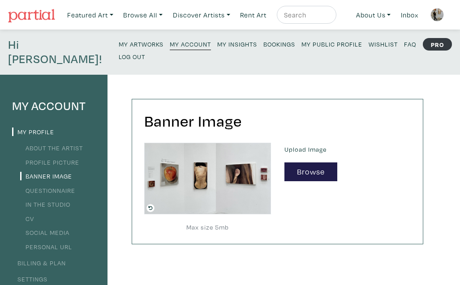
click at [301, 42] on small "My Public Profile" at bounding box center [331, 44] width 61 height 9
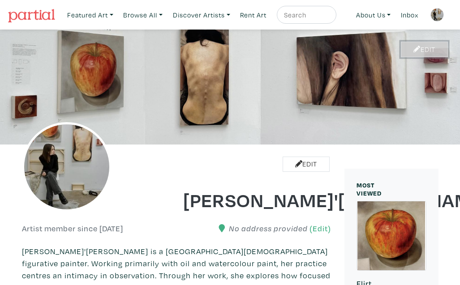
click at [433, 47] on link "Edit" at bounding box center [424, 50] width 47 height 16
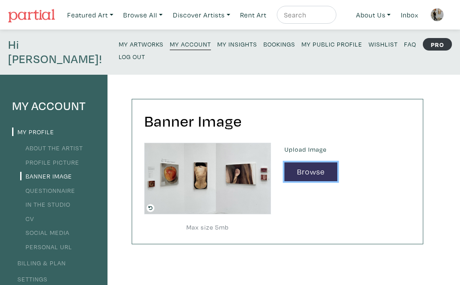
click at [317, 163] on button "Browse" at bounding box center [310, 172] width 53 height 19
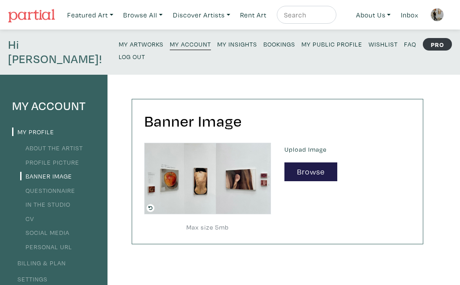
click at [301, 47] on small "My Public Profile" at bounding box center [331, 44] width 61 height 9
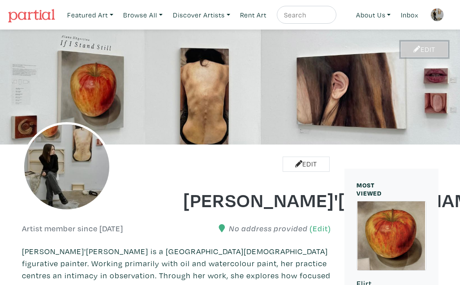
click at [413, 49] on icon at bounding box center [416, 49] width 7 height 7
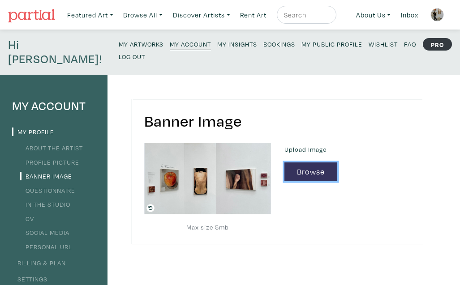
click at [326, 163] on button "Browse" at bounding box center [310, 172] width 53 height 19
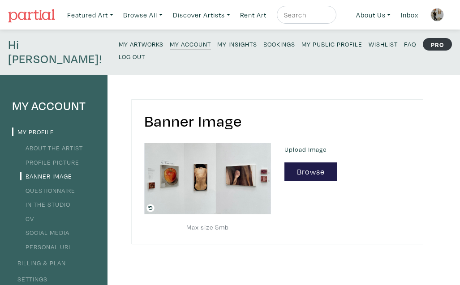
click at [301, 44] on small "My Public Profile" at bounding box center [331, 44] width 61 height 9
